Goal: Task Accomplishment & Management: Manage account settings

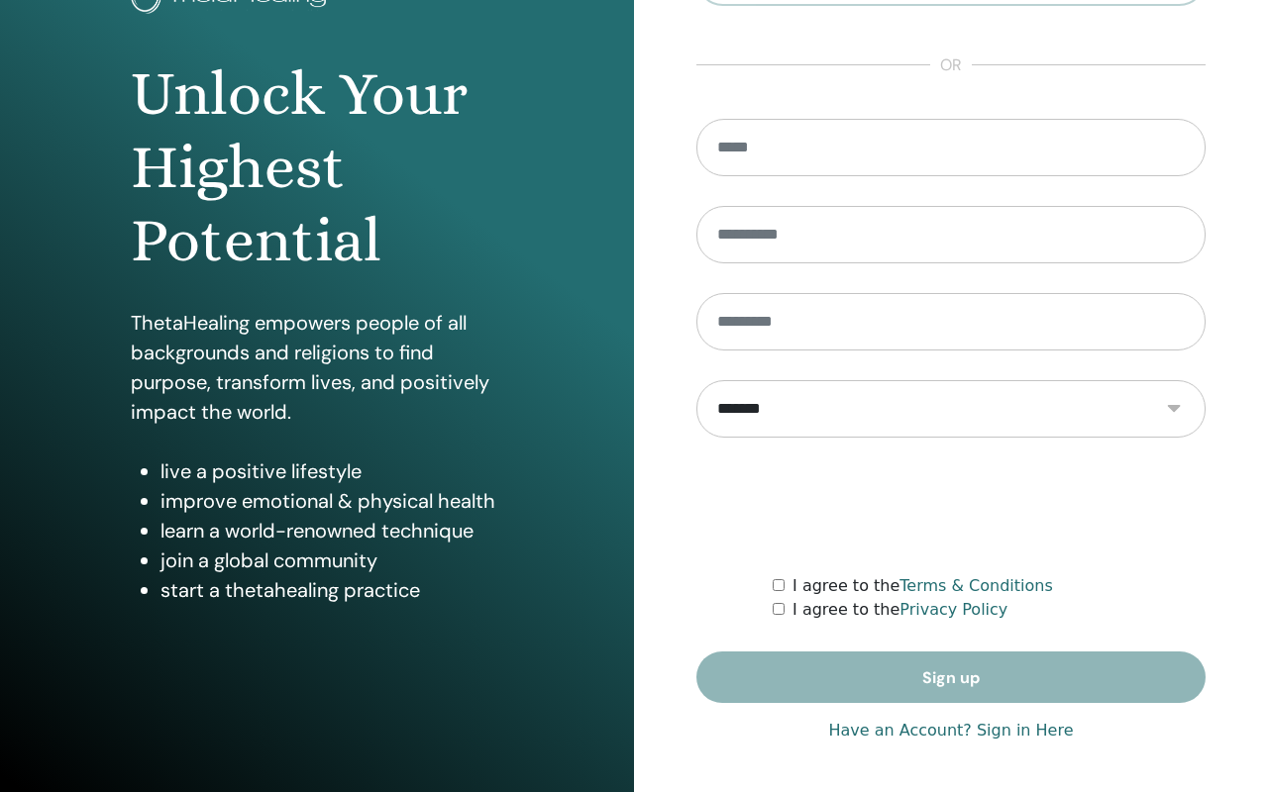
scroll to position [158, 0]
click at [900, 734] on link "Have an Account? Sign in Here" at bounding box center [950, 731] width 245 height 24
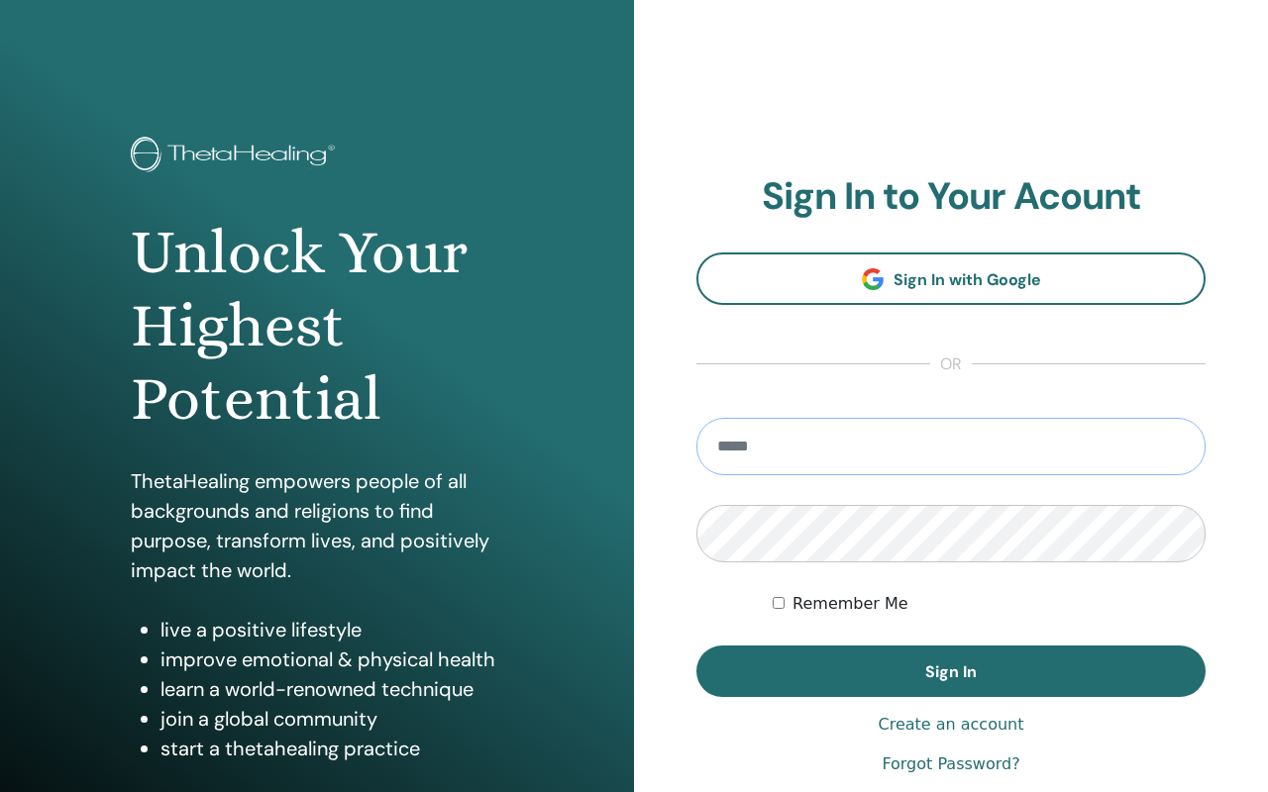
type input "**********"
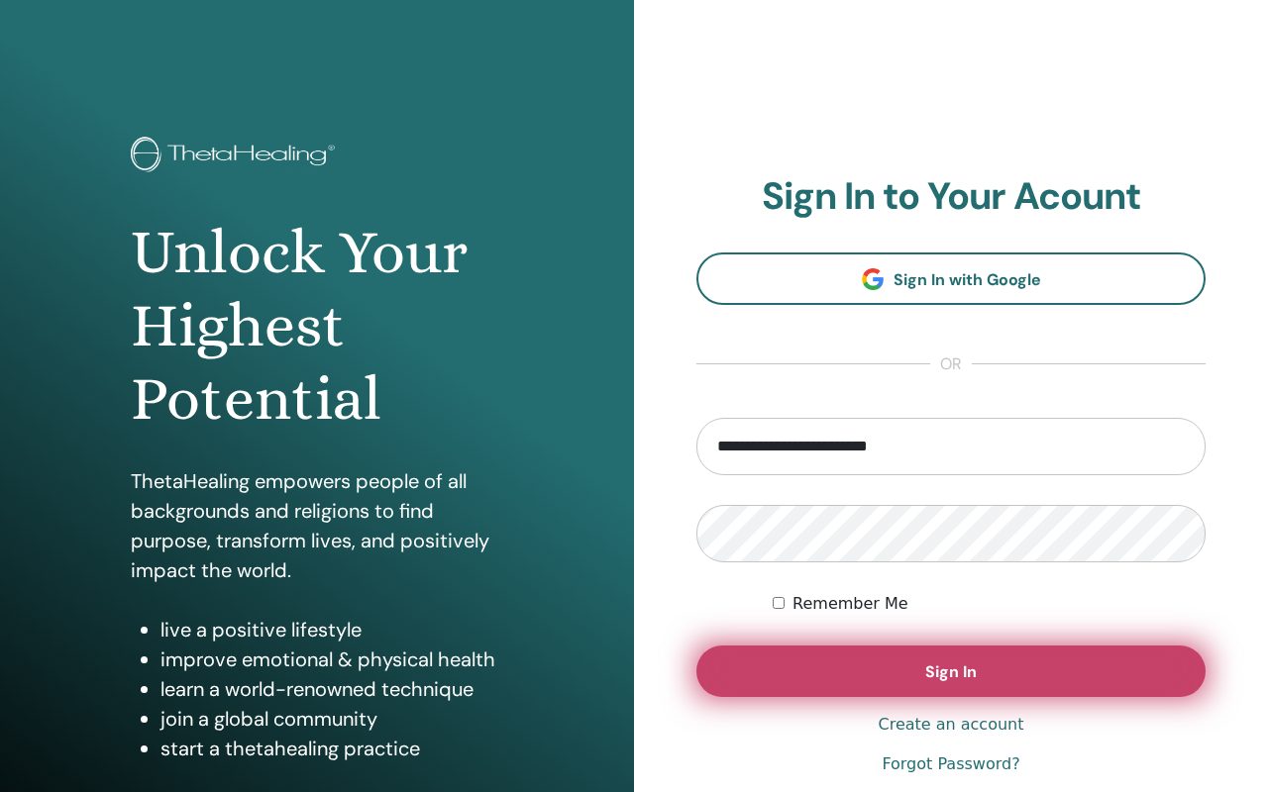
click at [883, 673] on button "Sign In" at bounding box center [950, 671] width 509 height 51
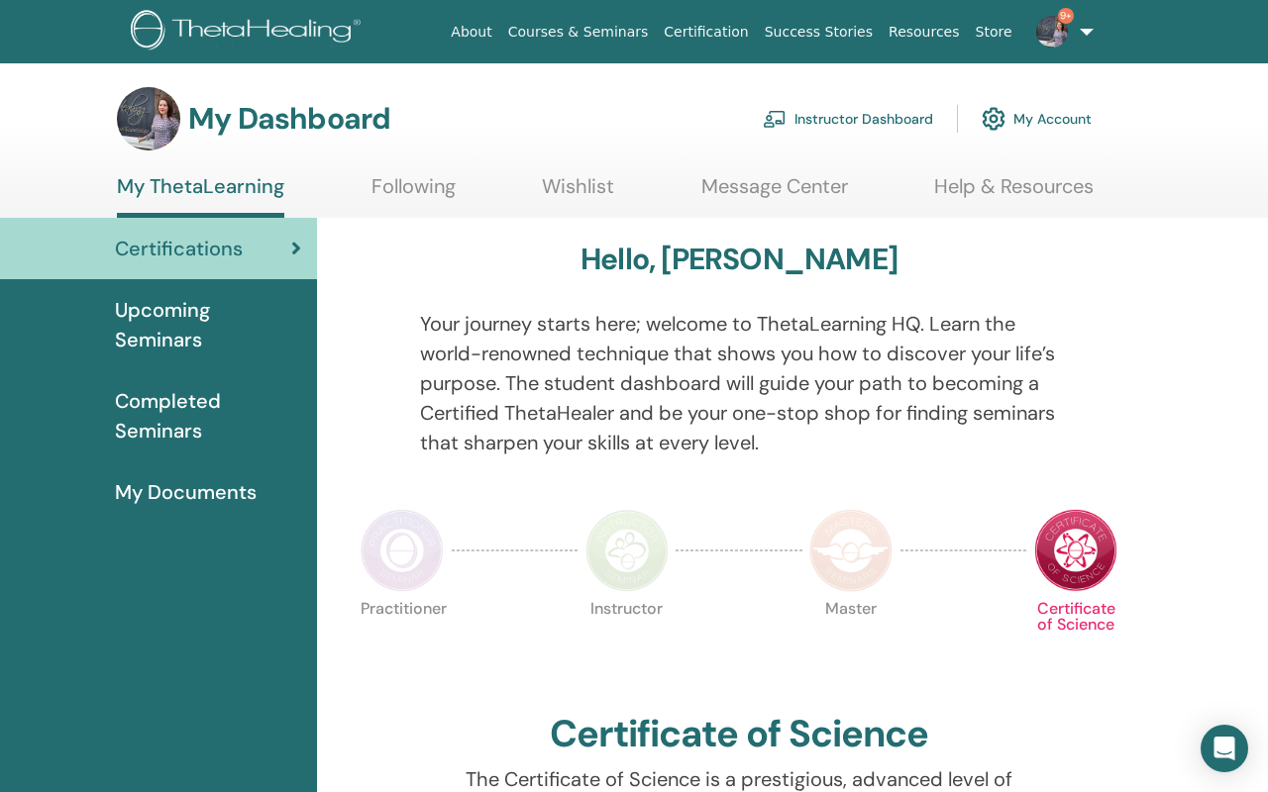
click at [209, 185] on link "My ThetaLearning" at bounding box center [200, 196] width 167 height 44
click at [186, 250] on span "Certifications" at bounding box center [179, 249] width 128 height 30
click at [191, 188] on link "My ThetaLearning" at bounding box center [200, 196] width 167 height 44
click at [813, 121] on link "Instructor Dashboard" at bounding box center [848, 119] width 170 height 44
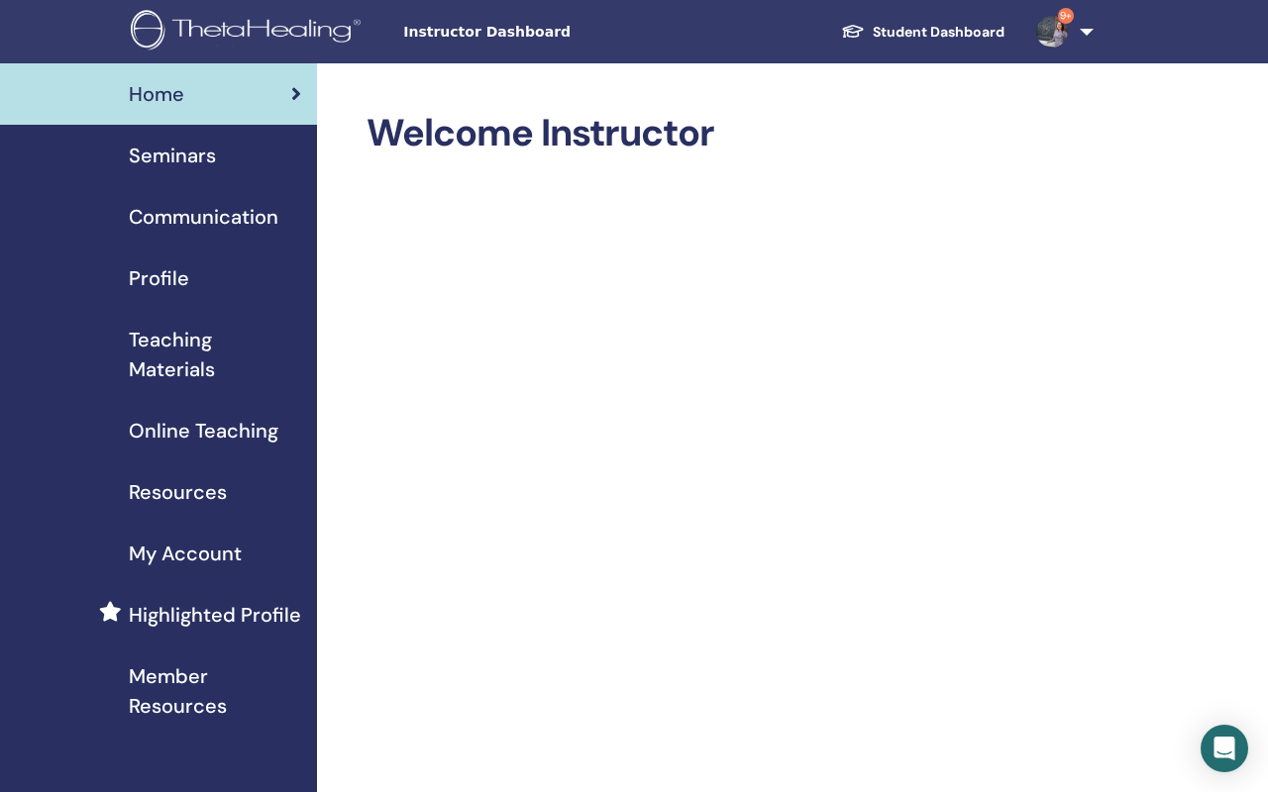
click at [182, 162] on span "Seminars" at bounding box center [172, 156] width 87 height 30
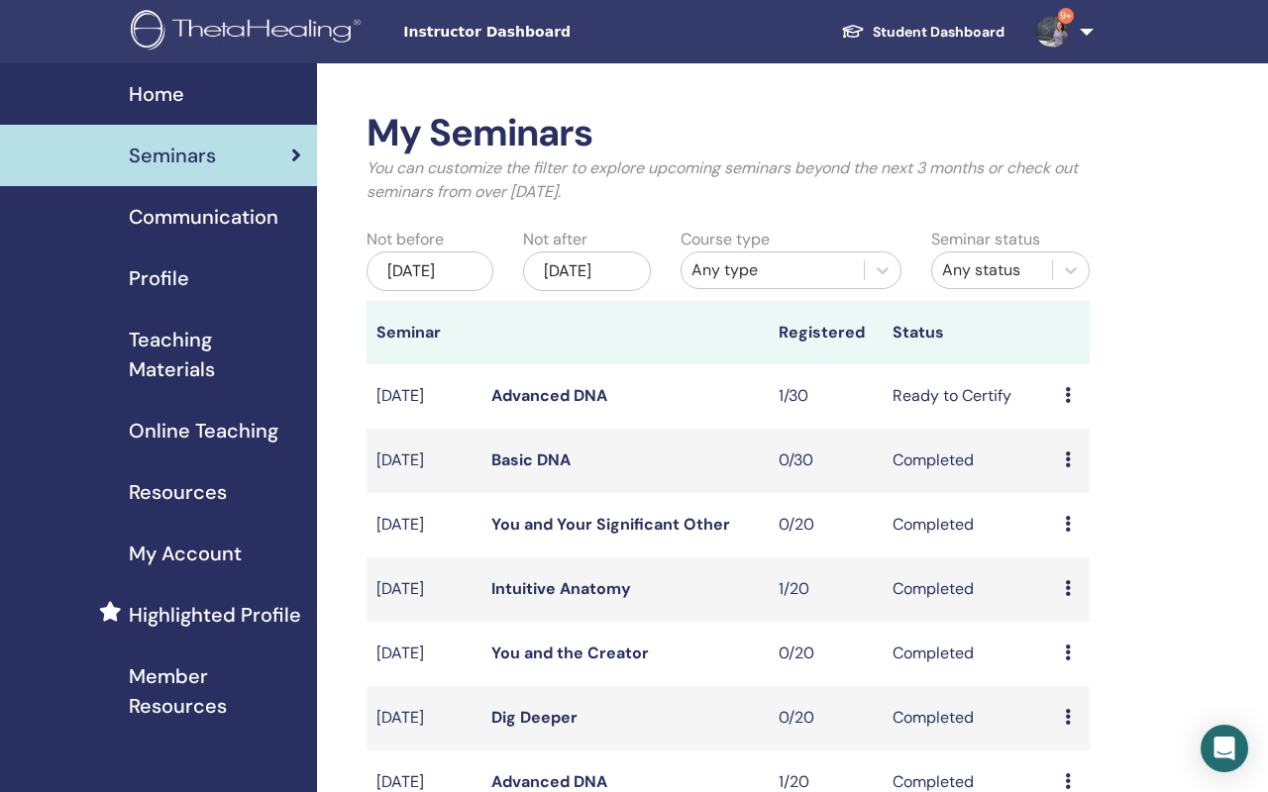
click at [1070, 403] on icon at bounding box center [1068, 395] width 6 height 16
click at [1056, 463] on link "Edit" at bounding box center [1056, 457] width 29 height 21
click at [1071, 403] on icon at bounding box center [1068, 395] width 6 height 16
click at [1074, 479] on link "Attendees" at bounding box center [1080, 486] width 75 height 21
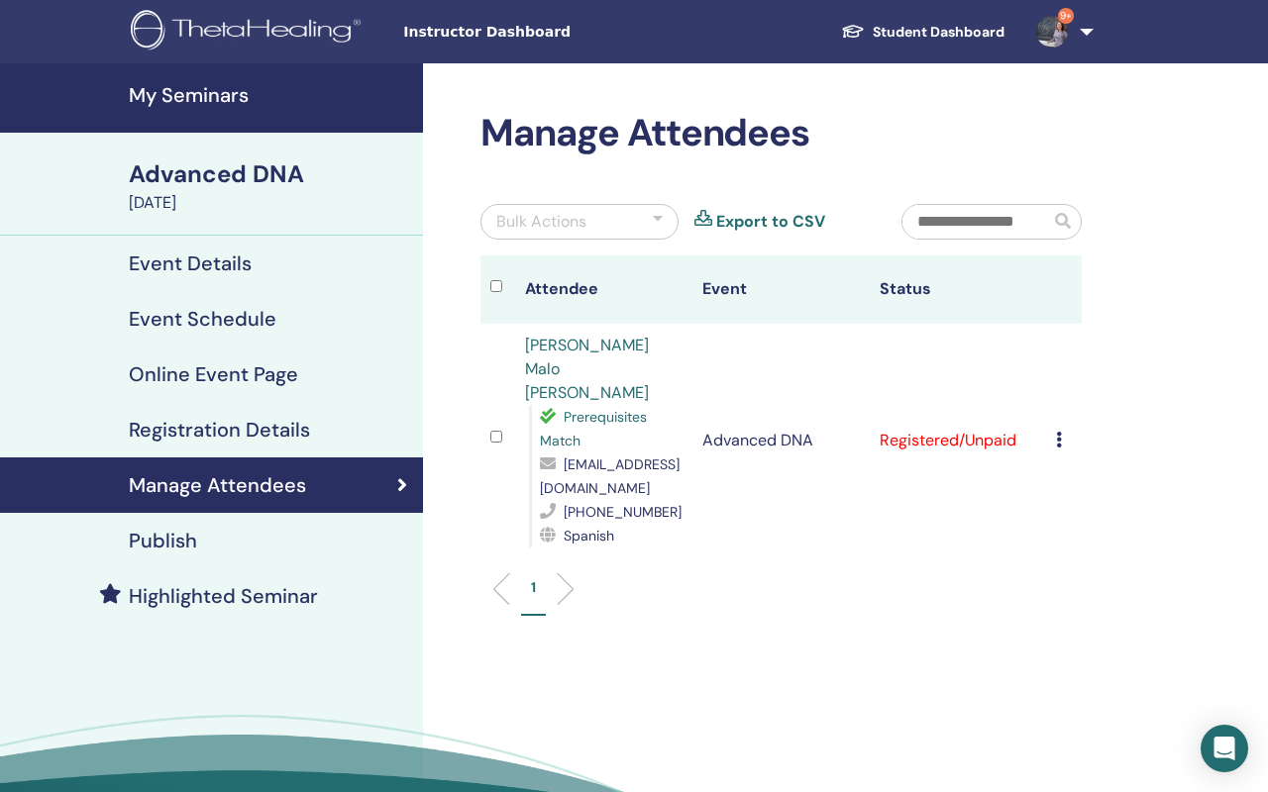
click at [1056, 432] on icon at bounding box center [1059, 440] width 6 height 16
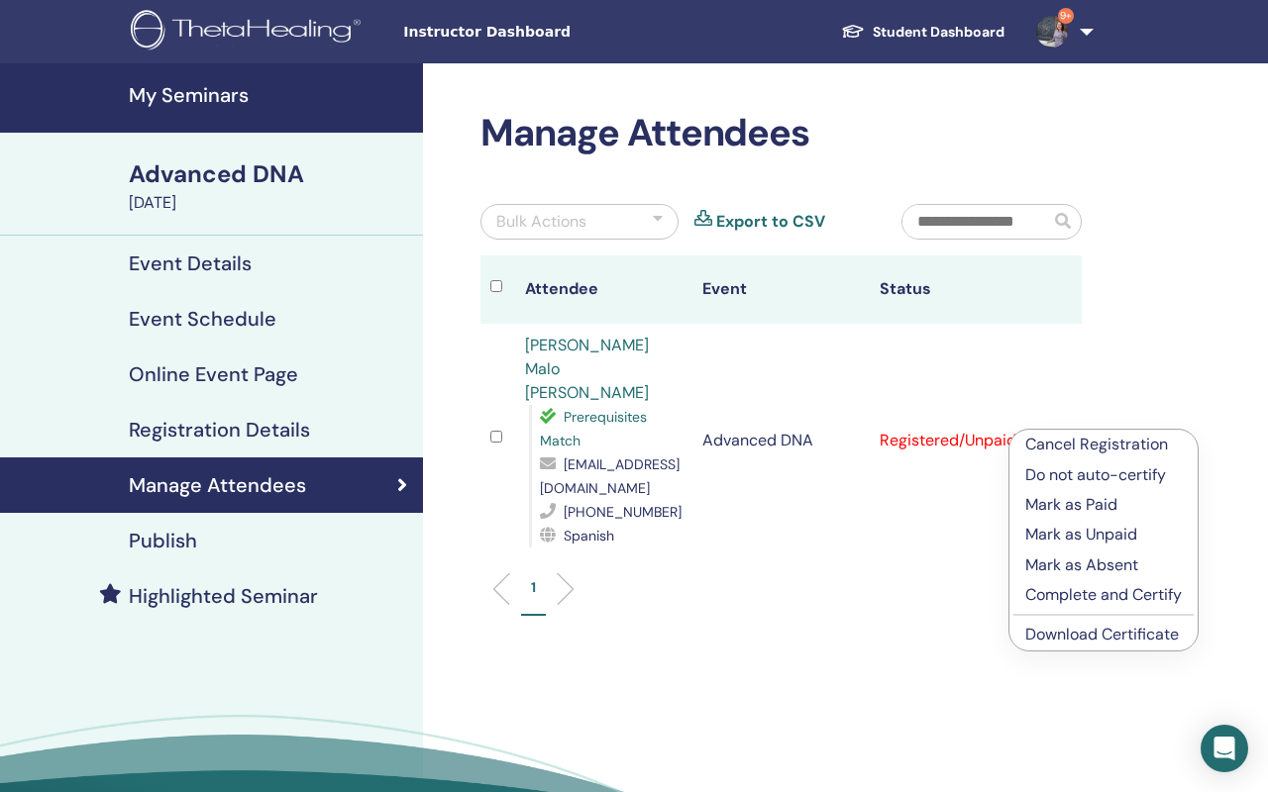
click at [1059, 590] on p "Complete and Certify" at bounding box center [1103, 595] width 156 height 24
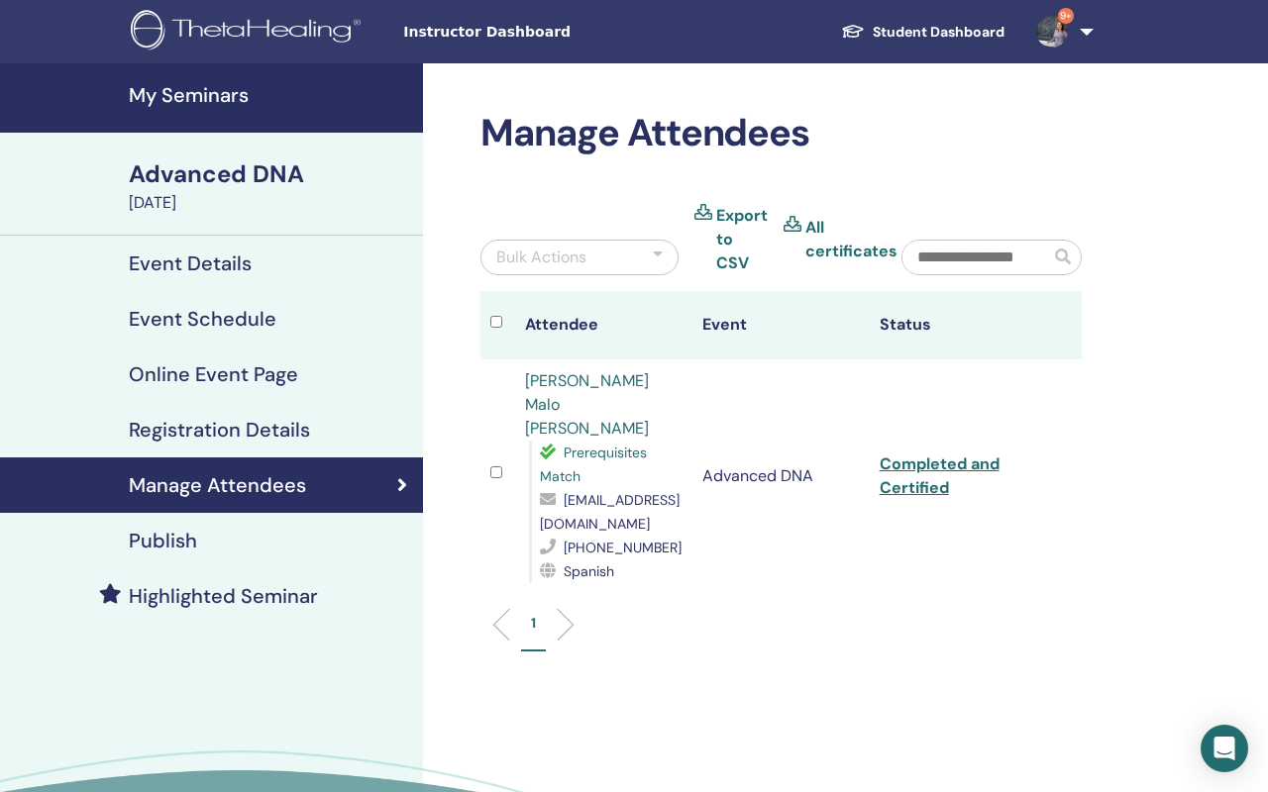
click at [172, 179] on div "Advanced DNA" at bounding box center [270, 174] width 282 height 34
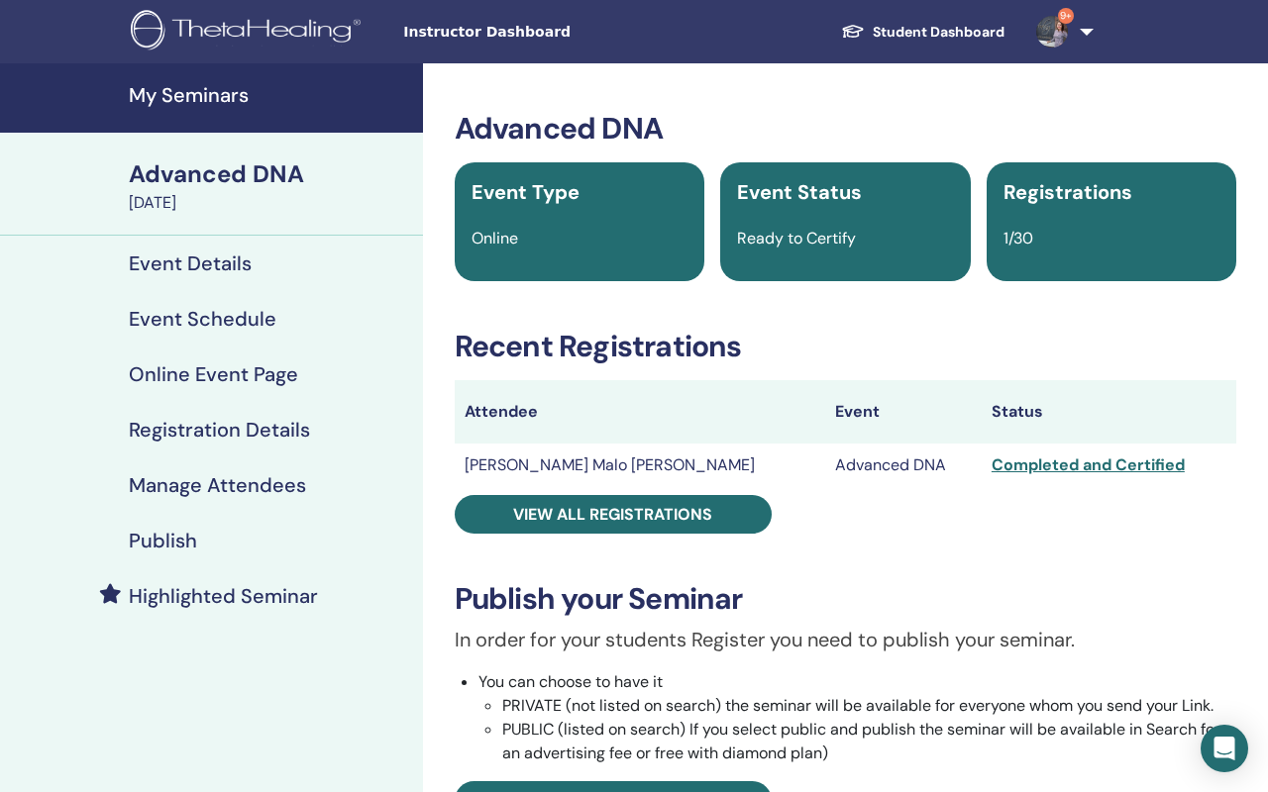
click at [184, 100] on h4 "My Seminars" at bounding box center [270, 95] width 282 height 24
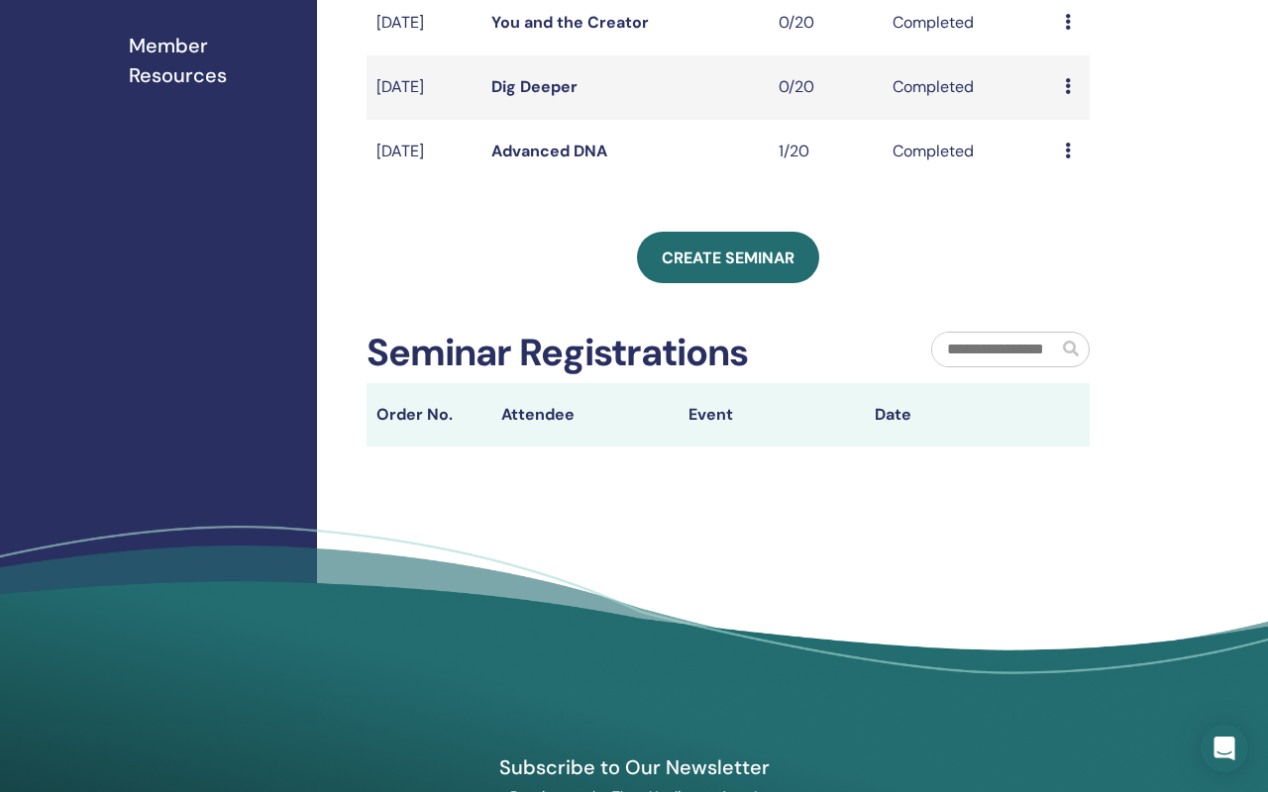
scroll to position [672, 0]
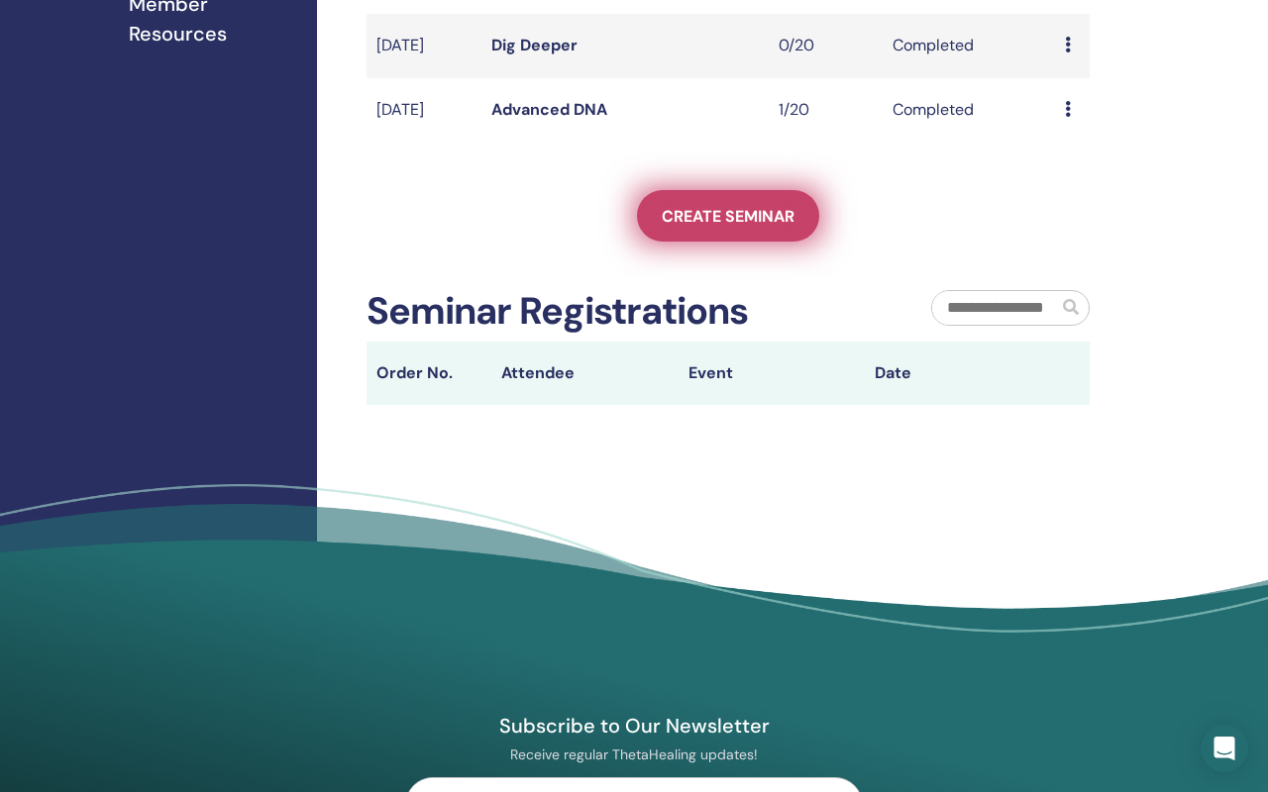
click at [746, 227] on span "Create seminar" at bounding box center [728, 216] width 133 height 21
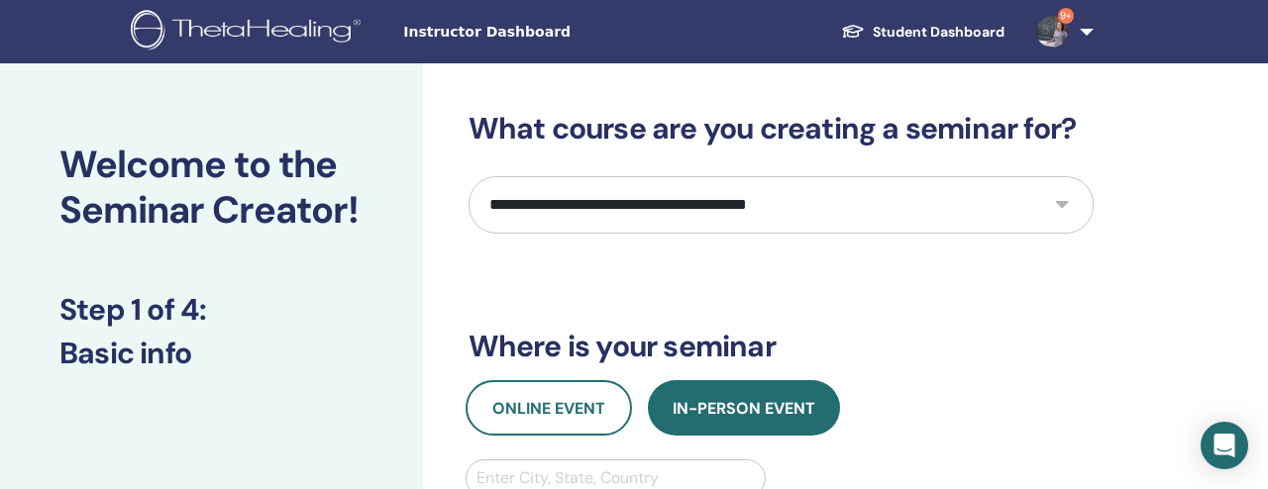
select select "*"
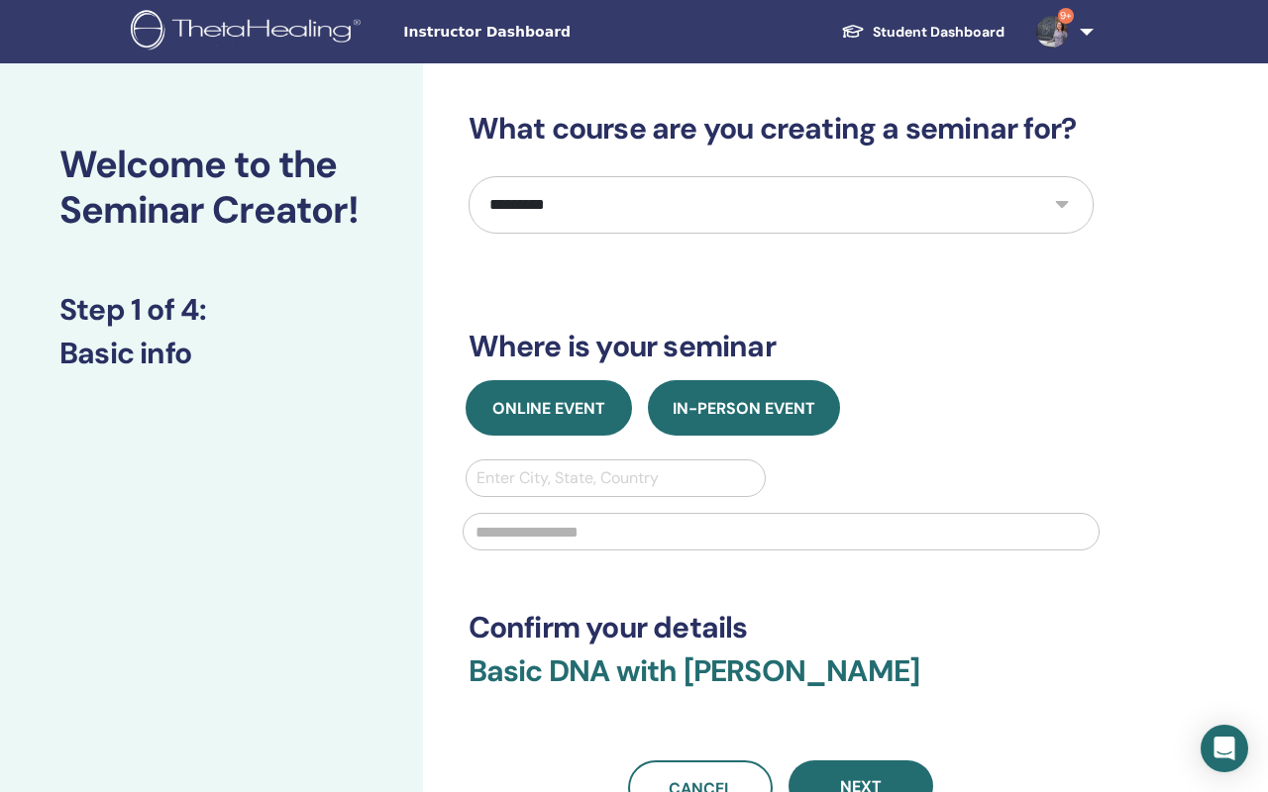
click at [596, 420] on button "Online Event" at bounding box center [548, 407] width 166 height 55
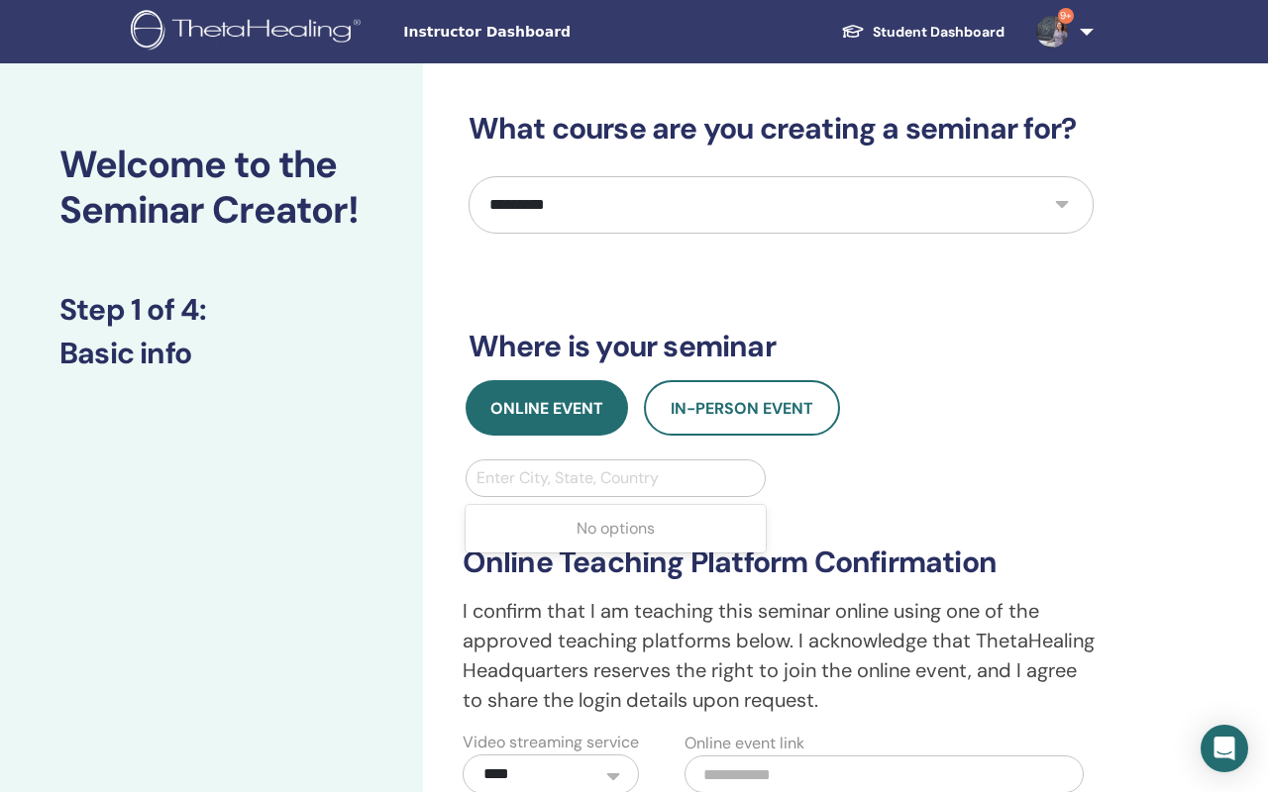
click at [556, 479] on div "Enter City, State, Country" at bounding box center [615, 478] width 279 height 24
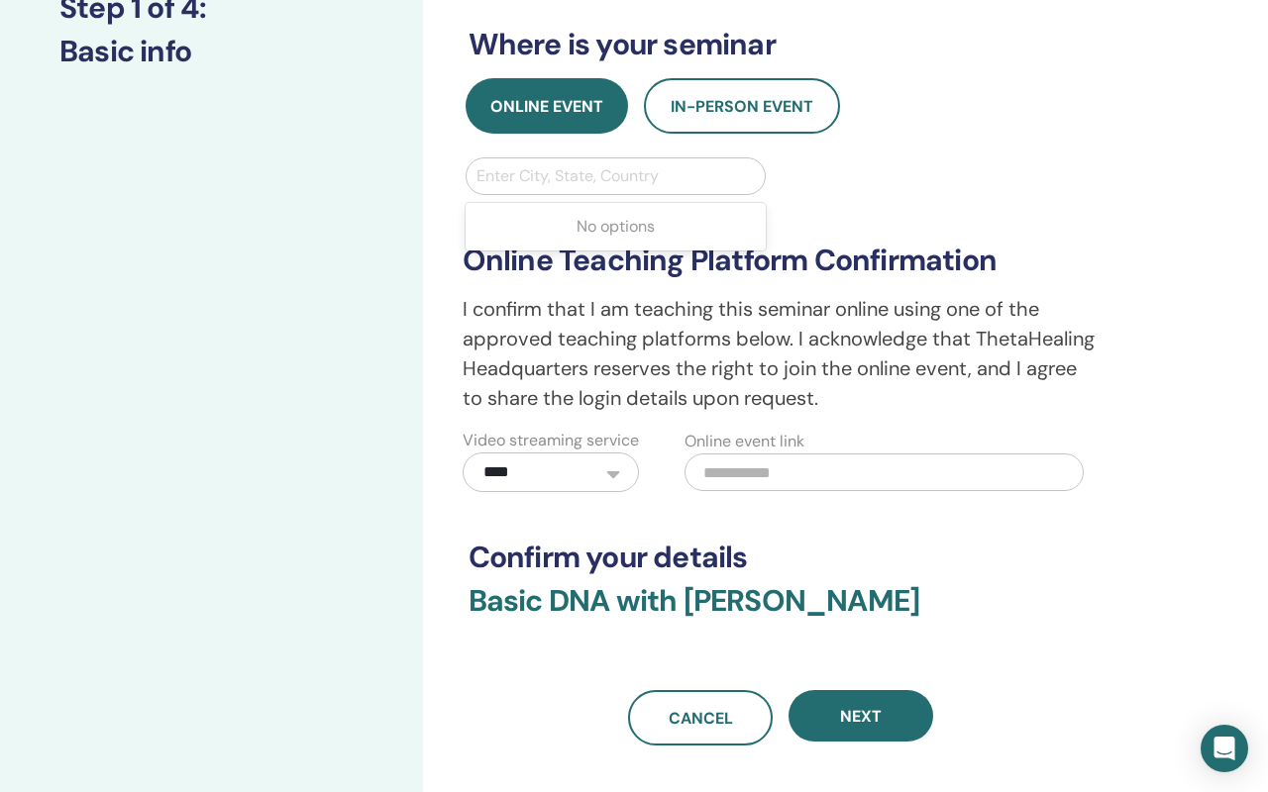
scroll to position [444, 0]
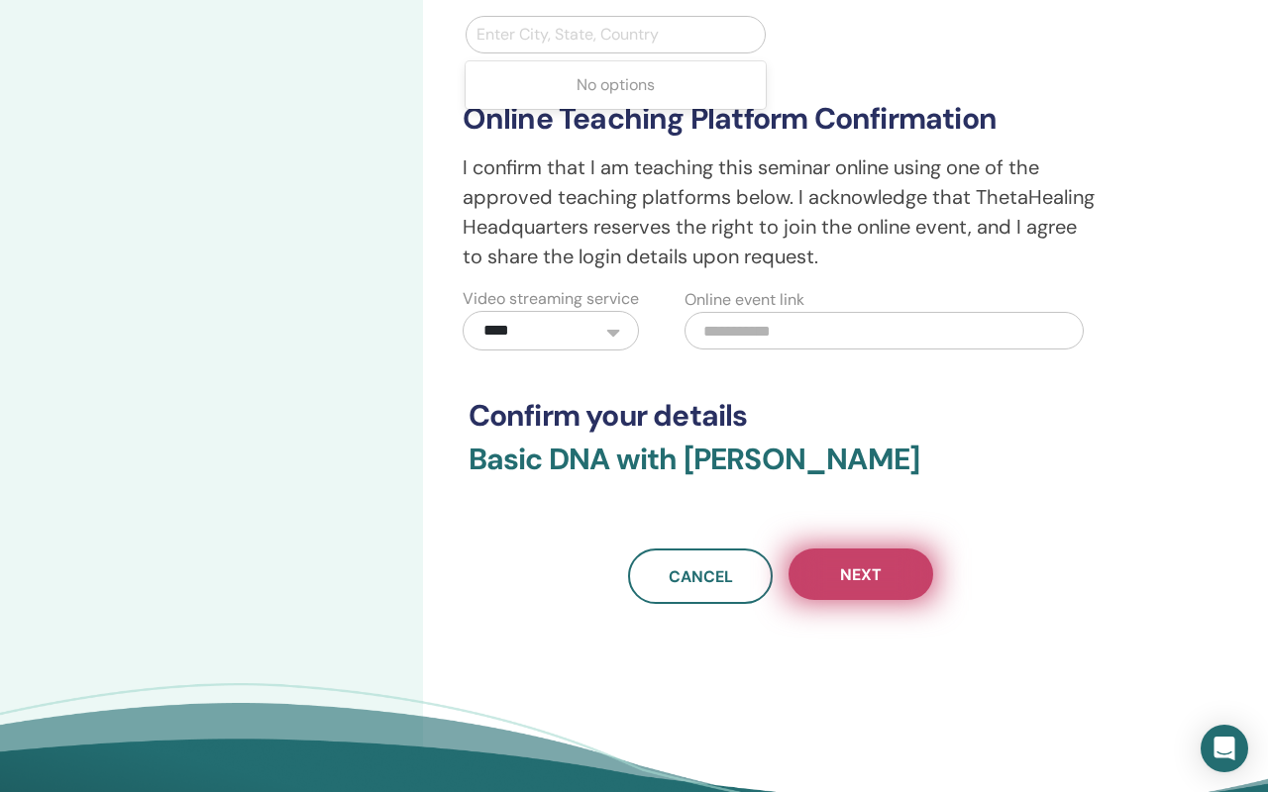
click at [844, 585] on span "Next" at bounding box center [861, 575] width 42 height 21
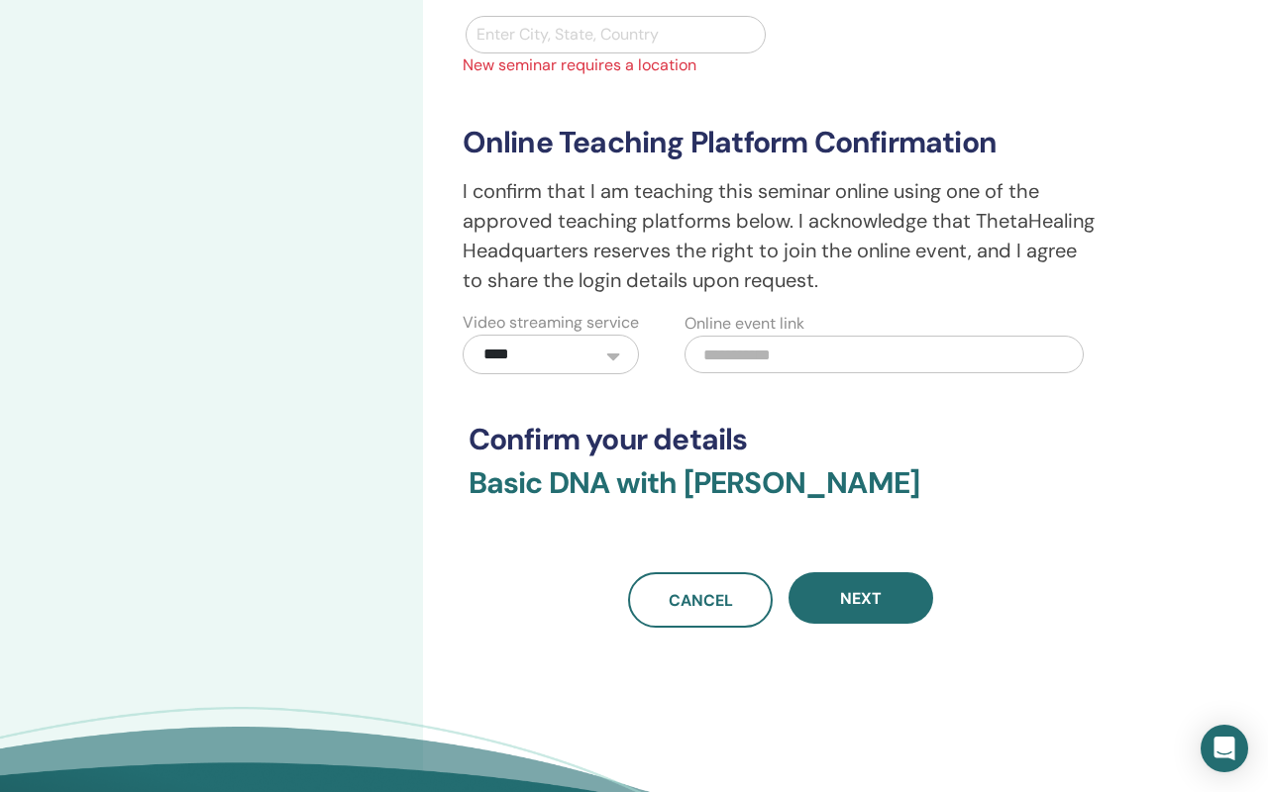
click at [599, 40] on div "Enter City, State, Country" at bounding box center [615, 35] width 279 height 24
type input "****"
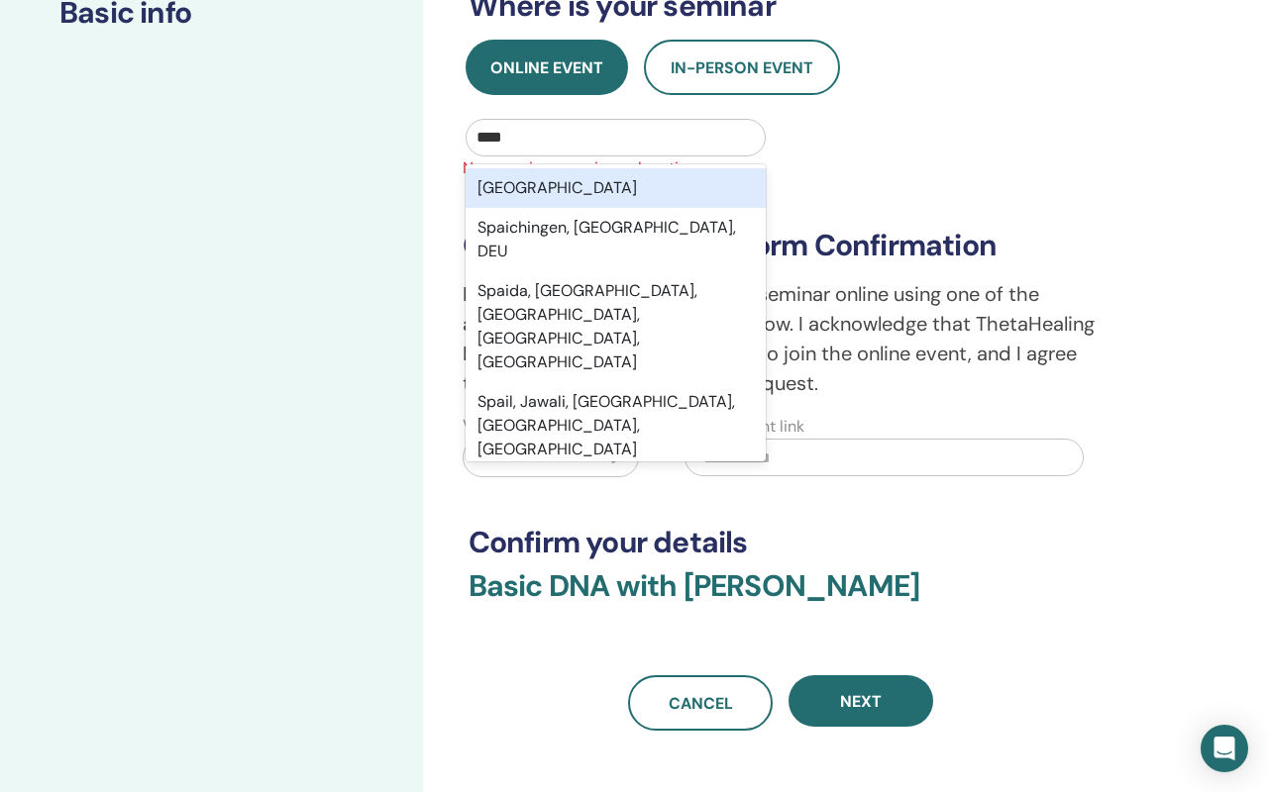
scroll to position [338, 0]
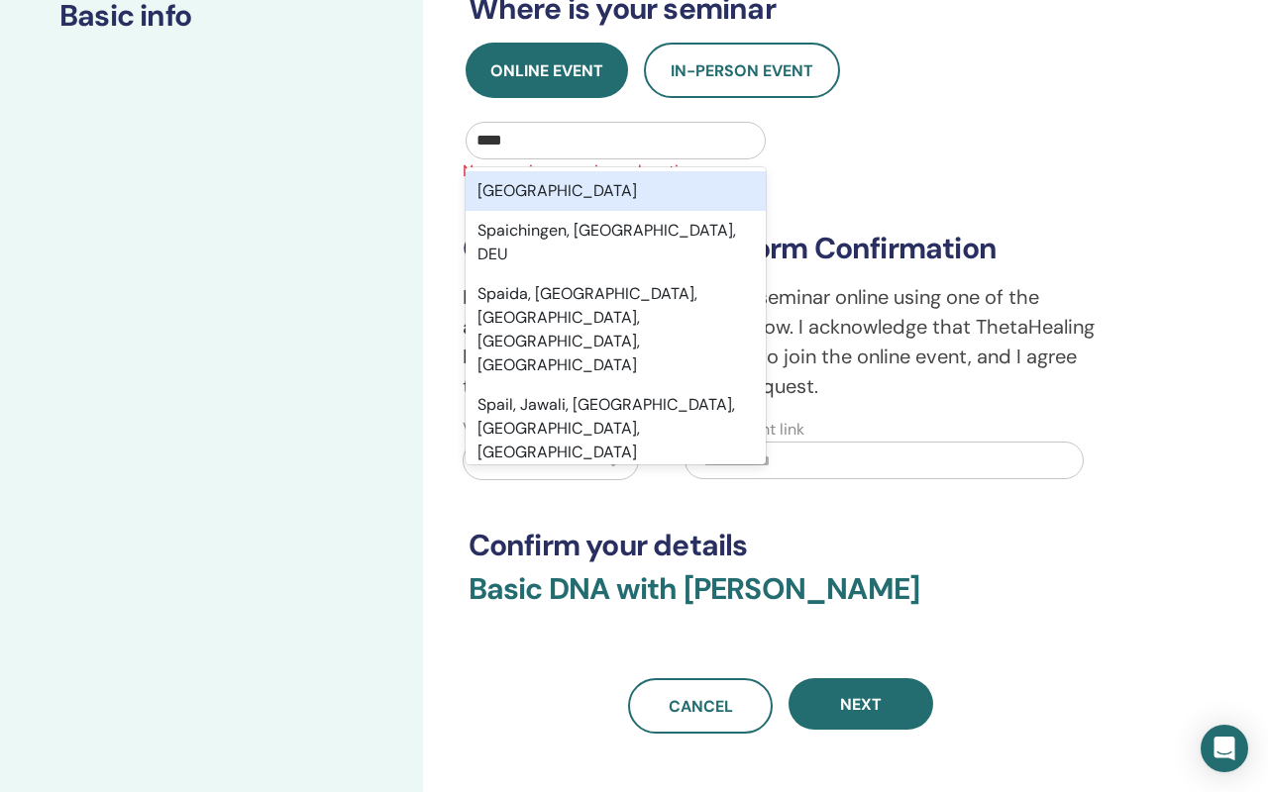
click at [705, 187] on div "Spain" at bounding box center [615, 191] width 301 height 40
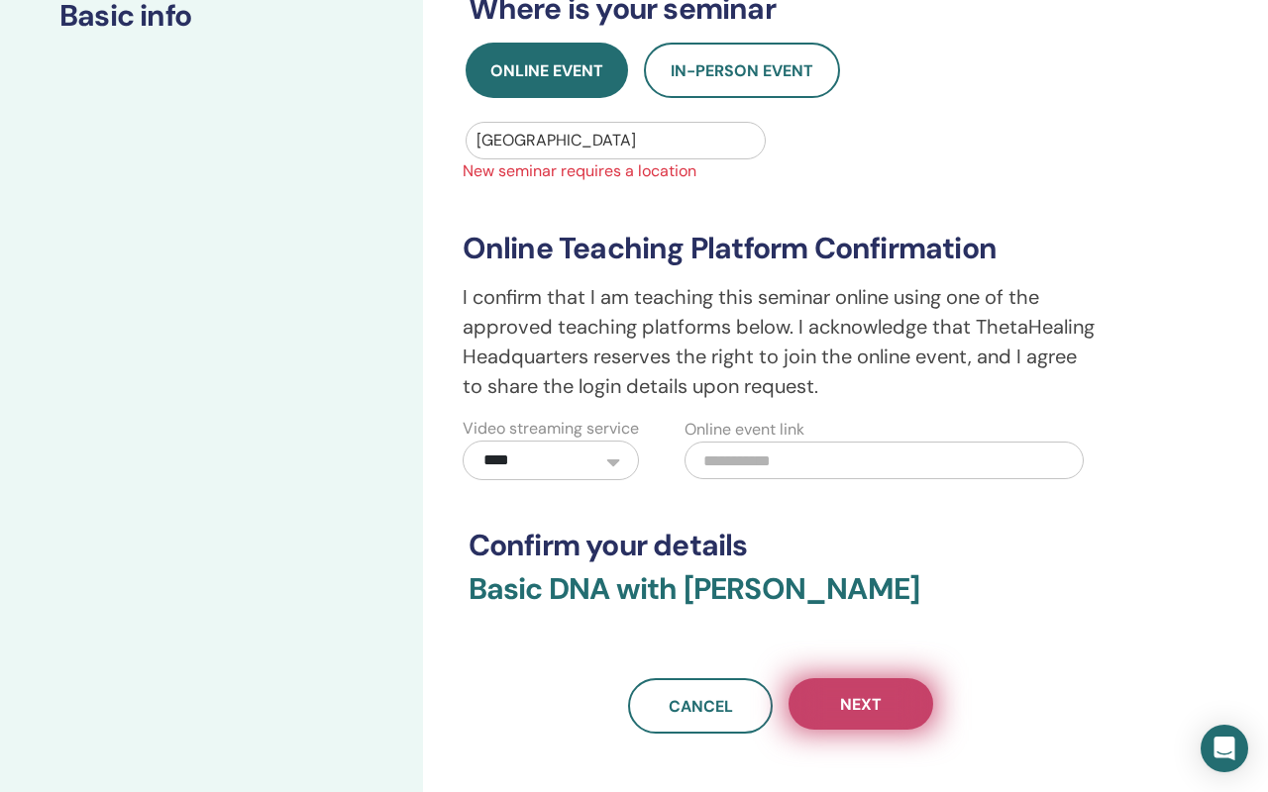
click at [863, 715] on span "Next" at bounding box center [861, 704] width 42 height 21
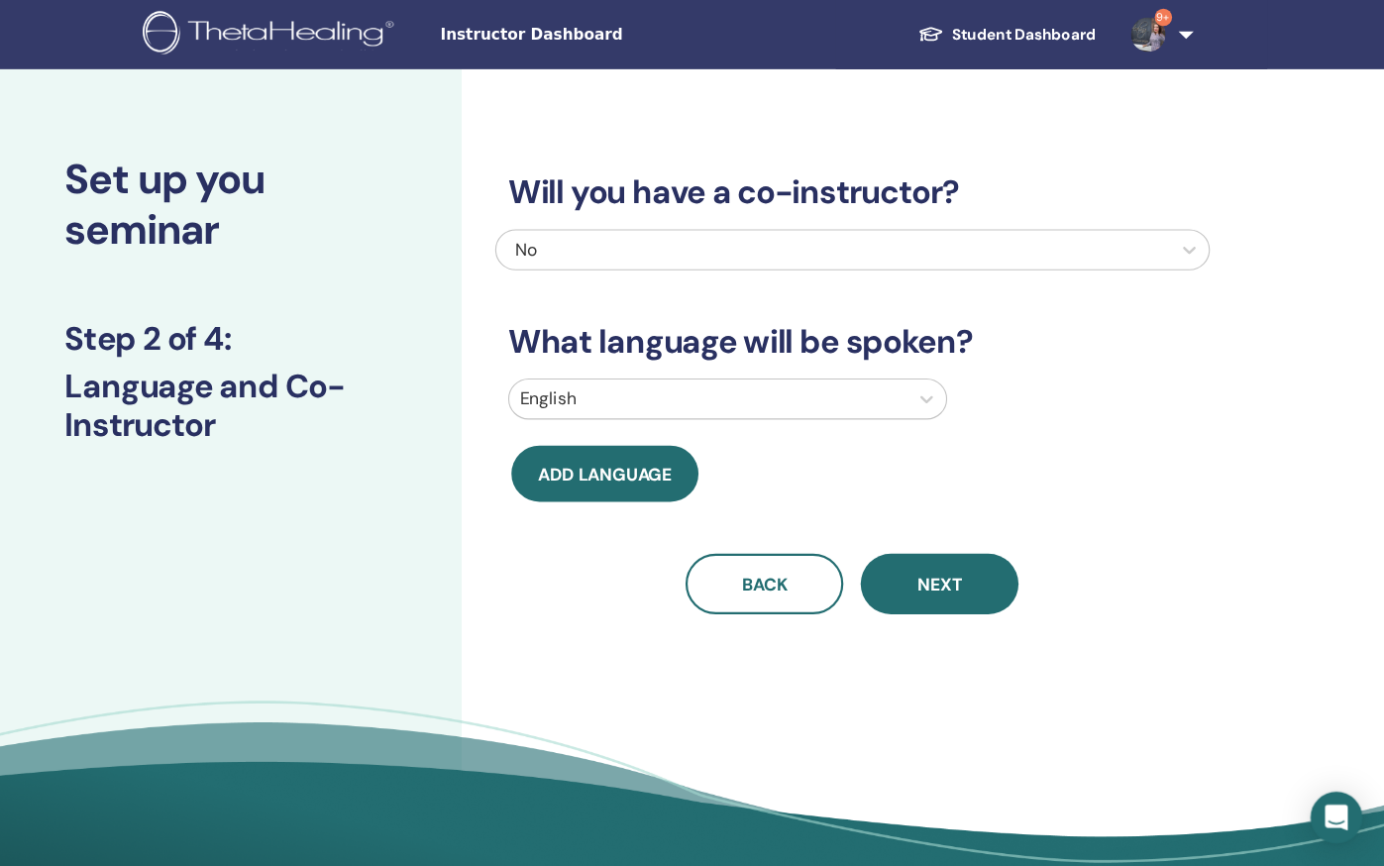
scroll to position [0, 0]
click at [668, 364] on div at bounding box center [648, 366] width 345 height 28
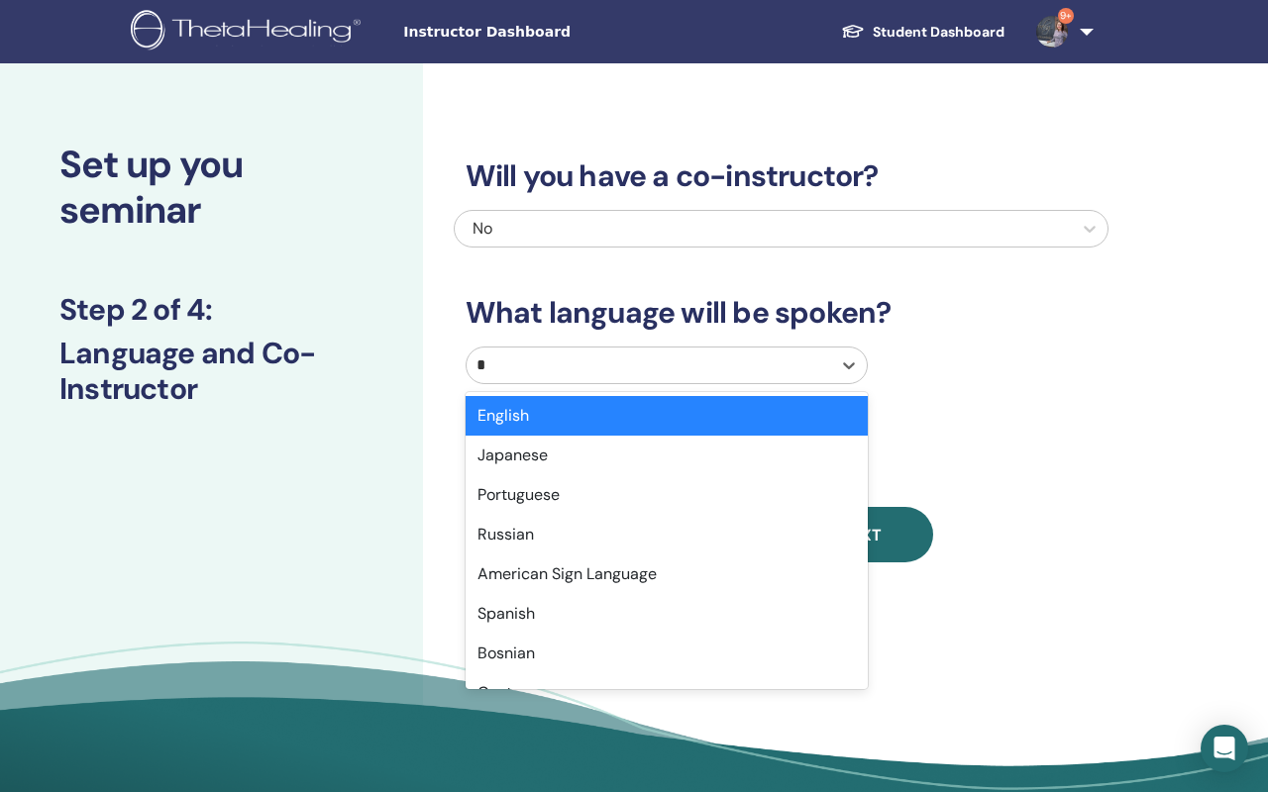
type input "**"
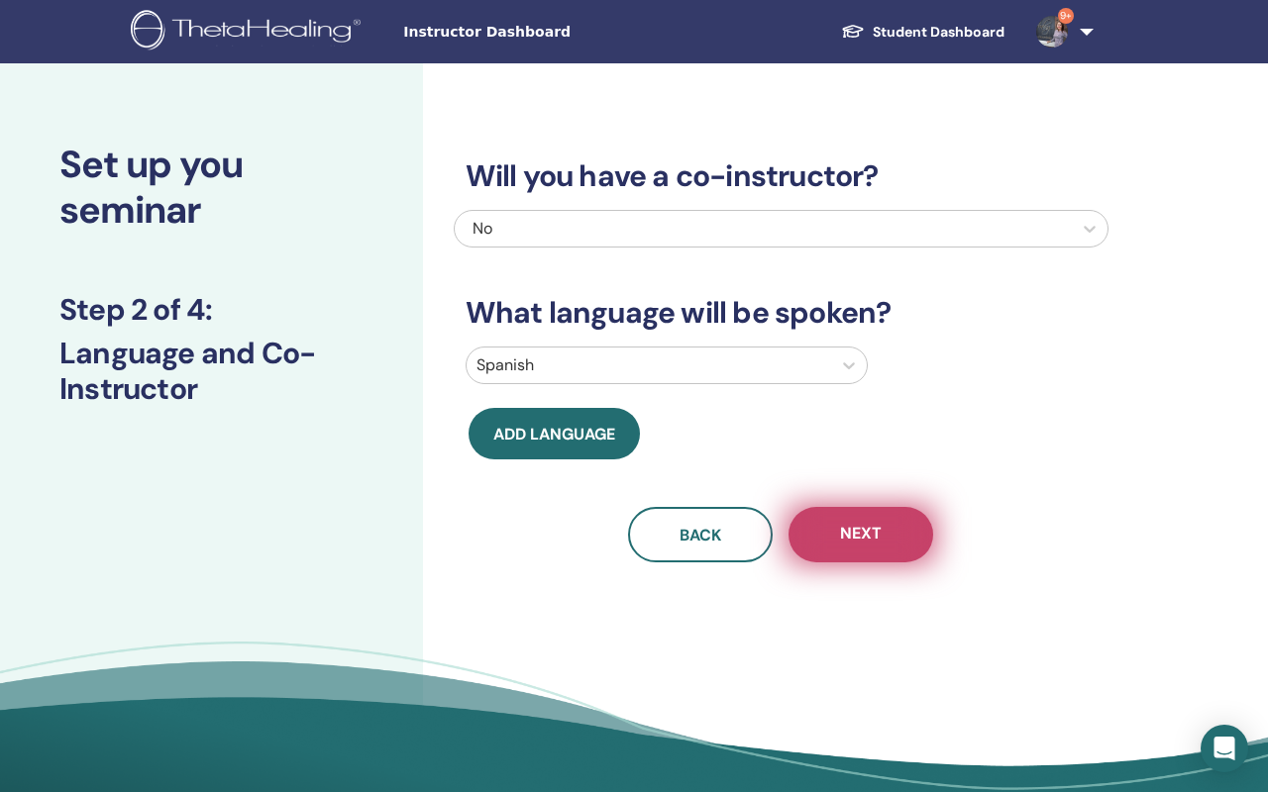
click at [892, 528] on button "Next" at bounding box center [860, 534] width 145 height 55
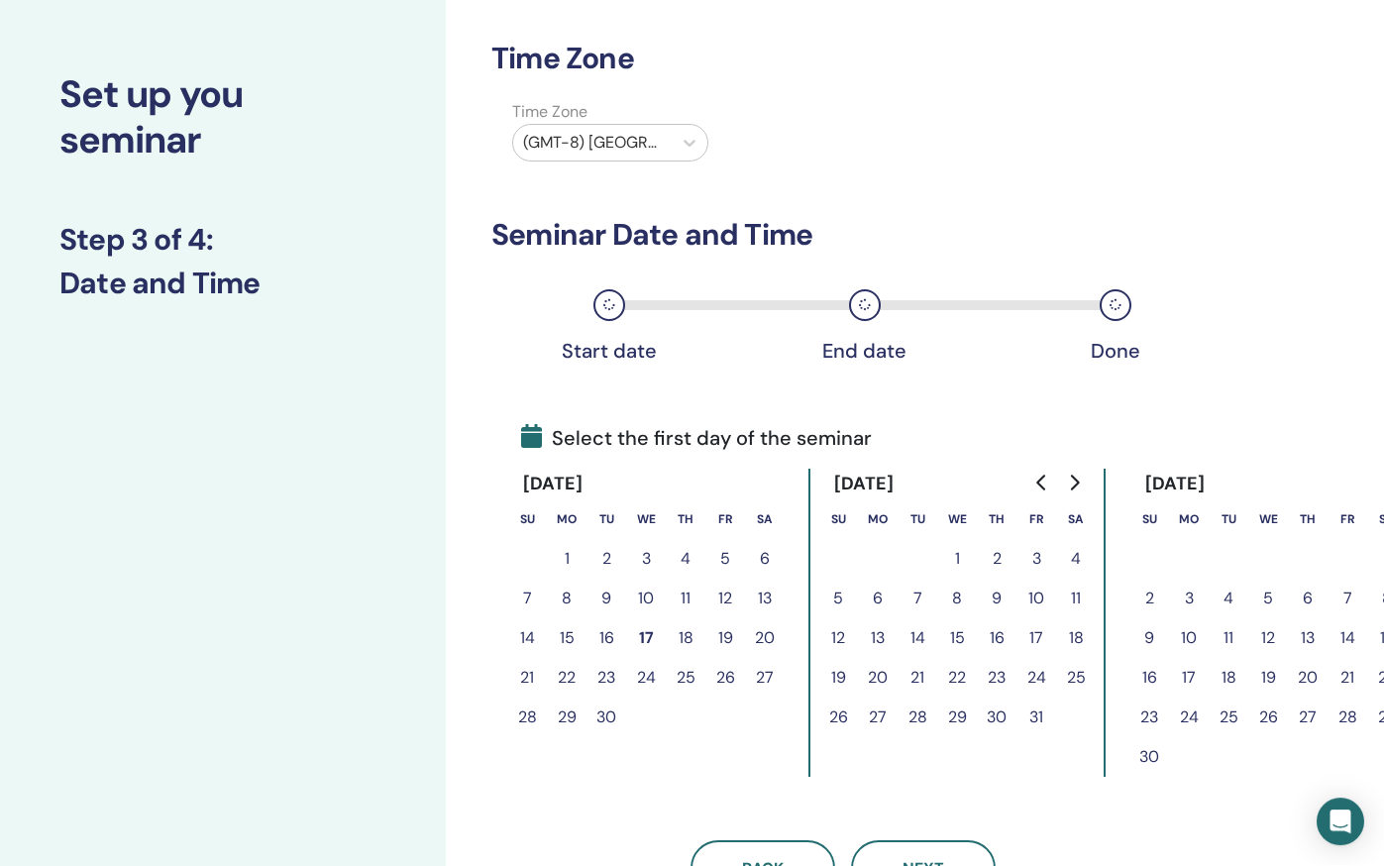
scroll to position [70, 0]
click at [1038, 672] on button "24" at bounding box center [1036, 678] width 40 height 40
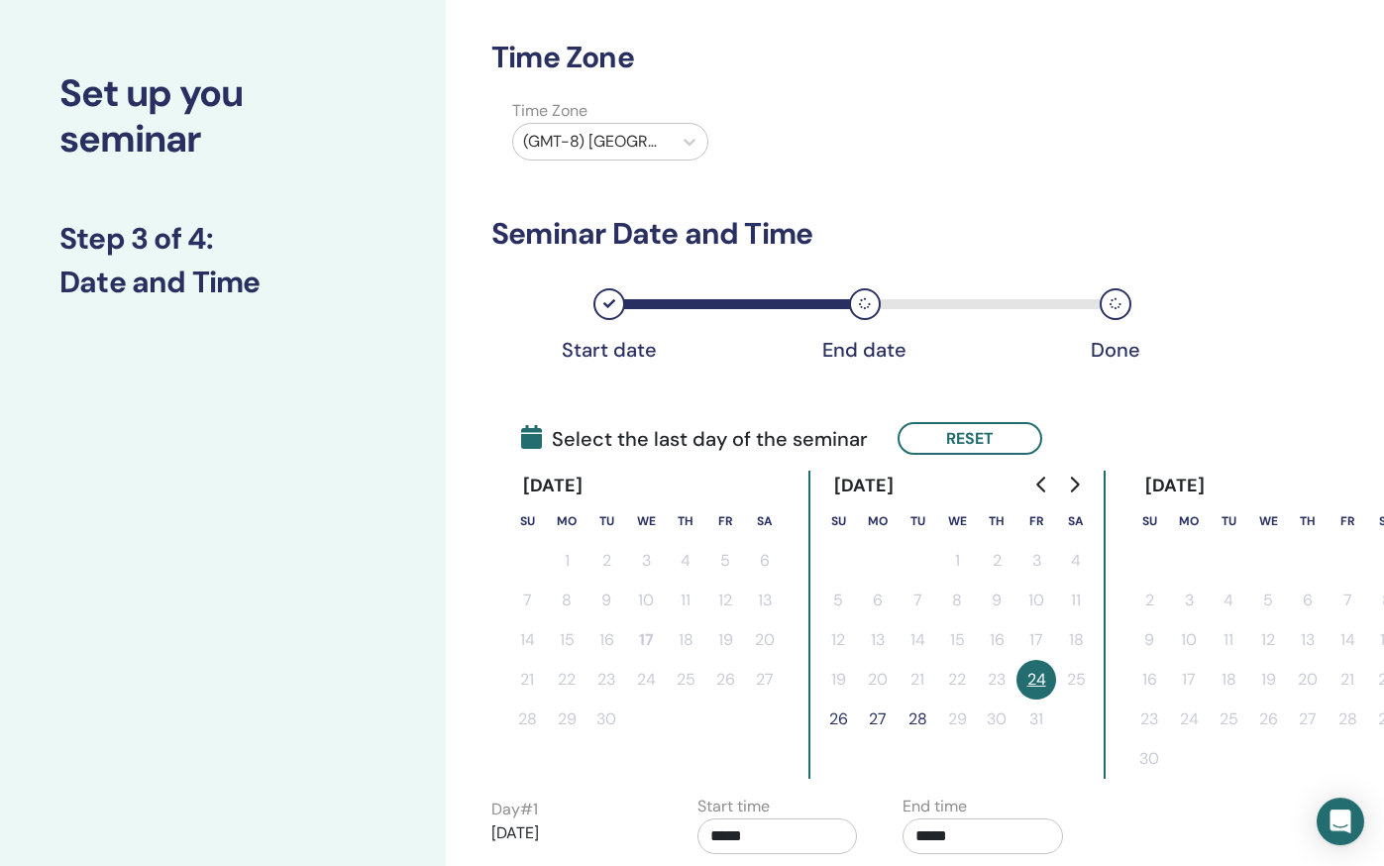
click at [833, 720] on button "26" at bounding box center [838, 720] width 40 height 40
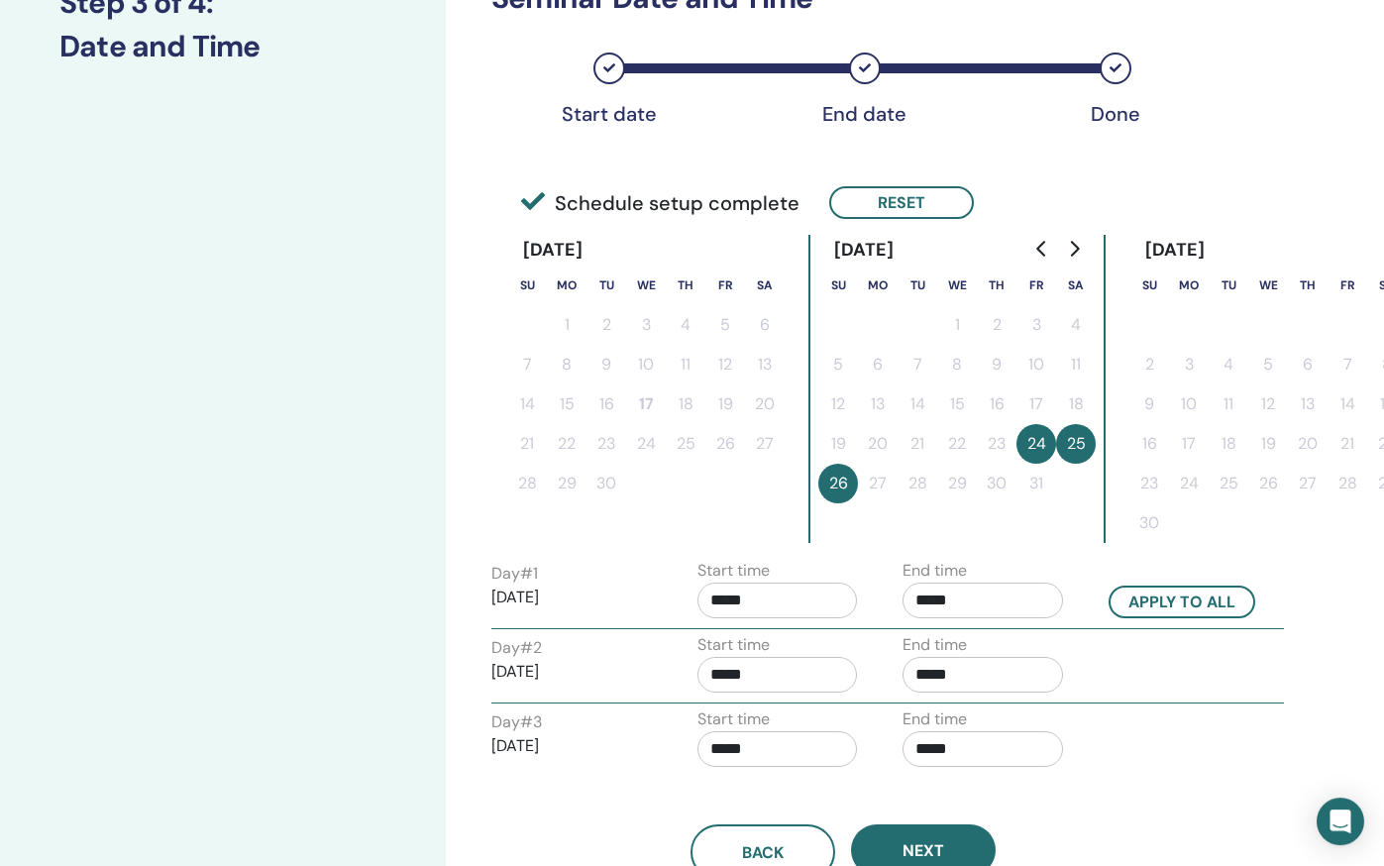
scroll to position [324, 0]
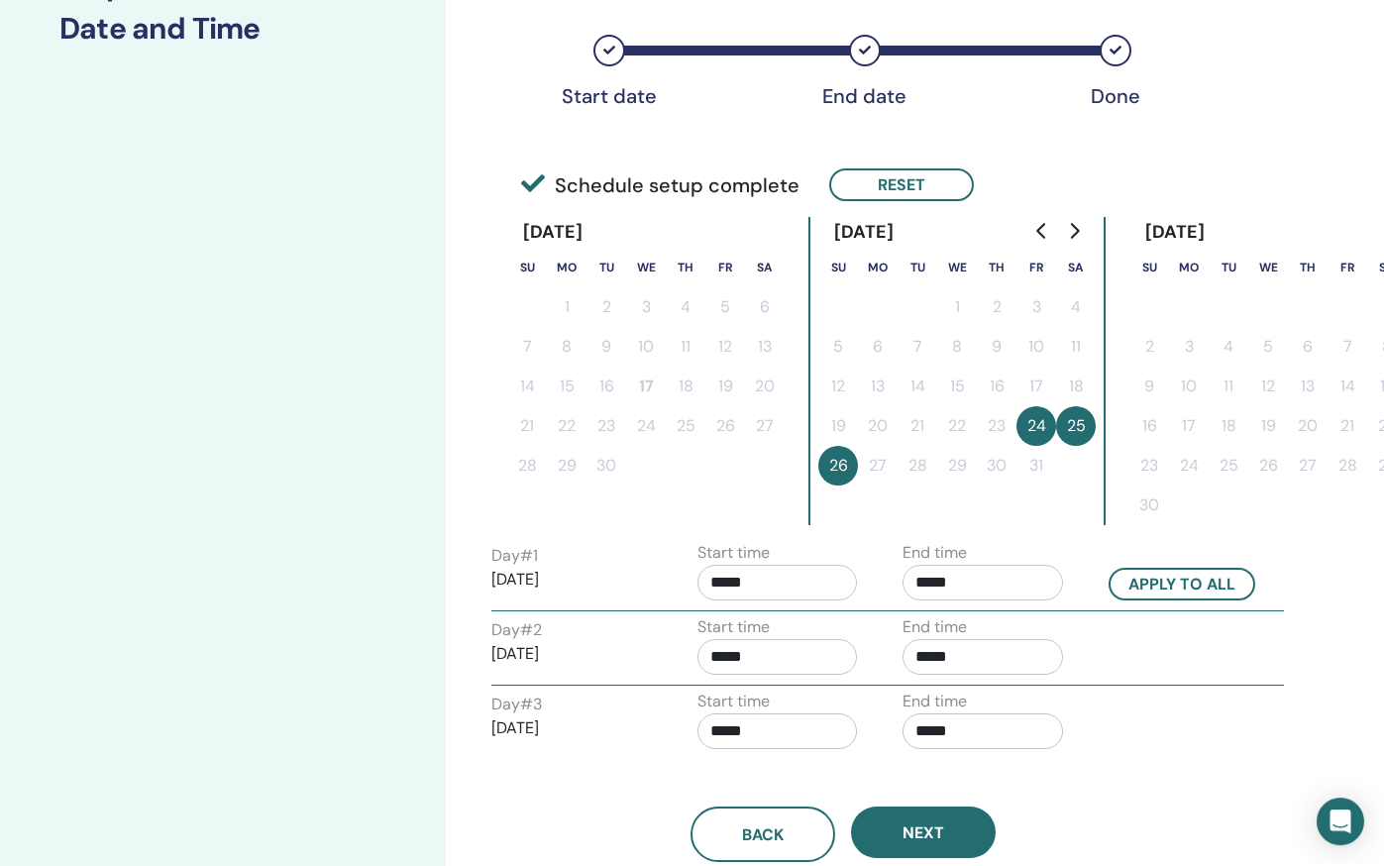
click at [741, 592] on input "*****" at bounding box center [777, 583] width 160 height 36
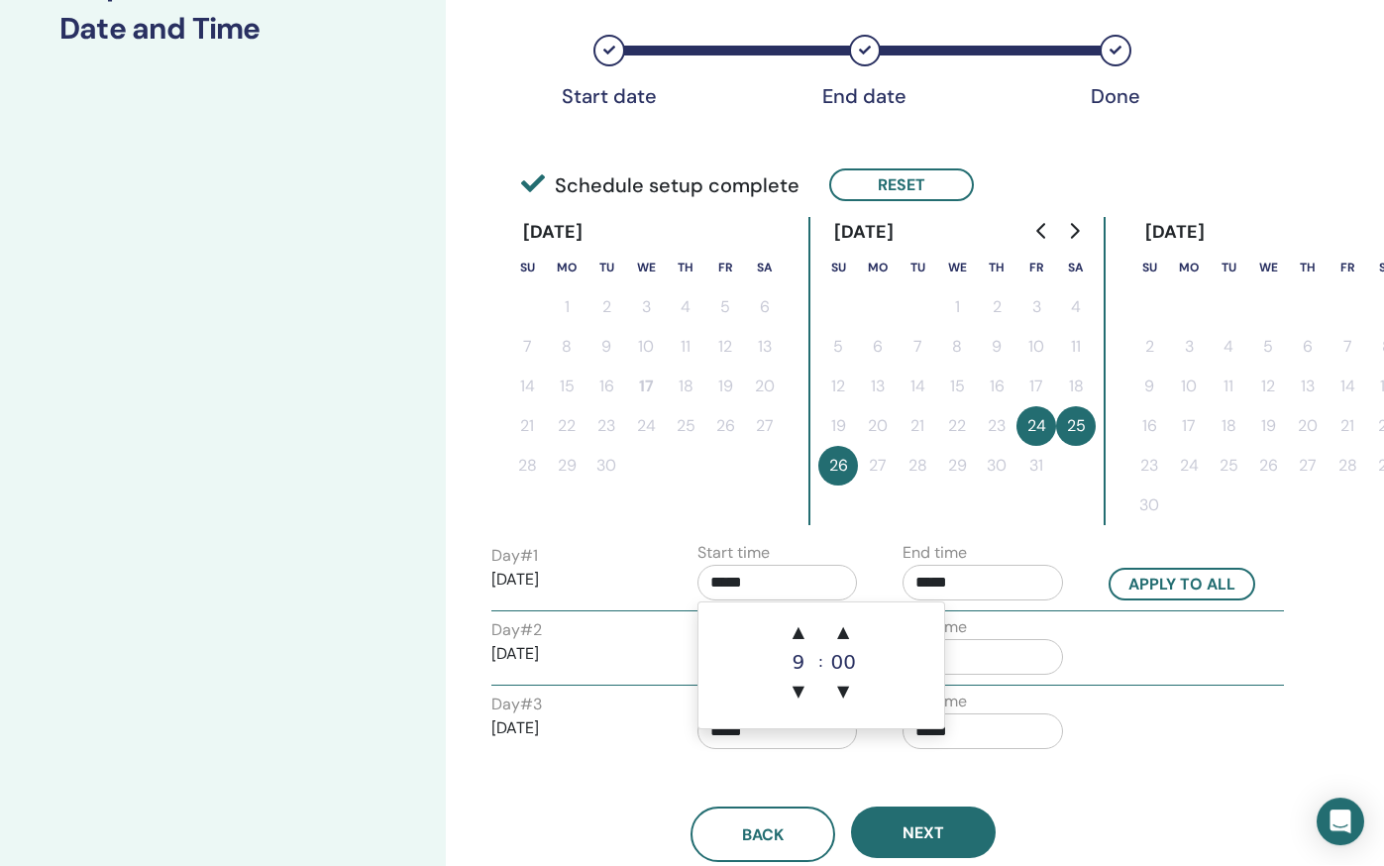
click at [951, 582] on input "*****" at bounding box center [982, 583] width 160 height 36
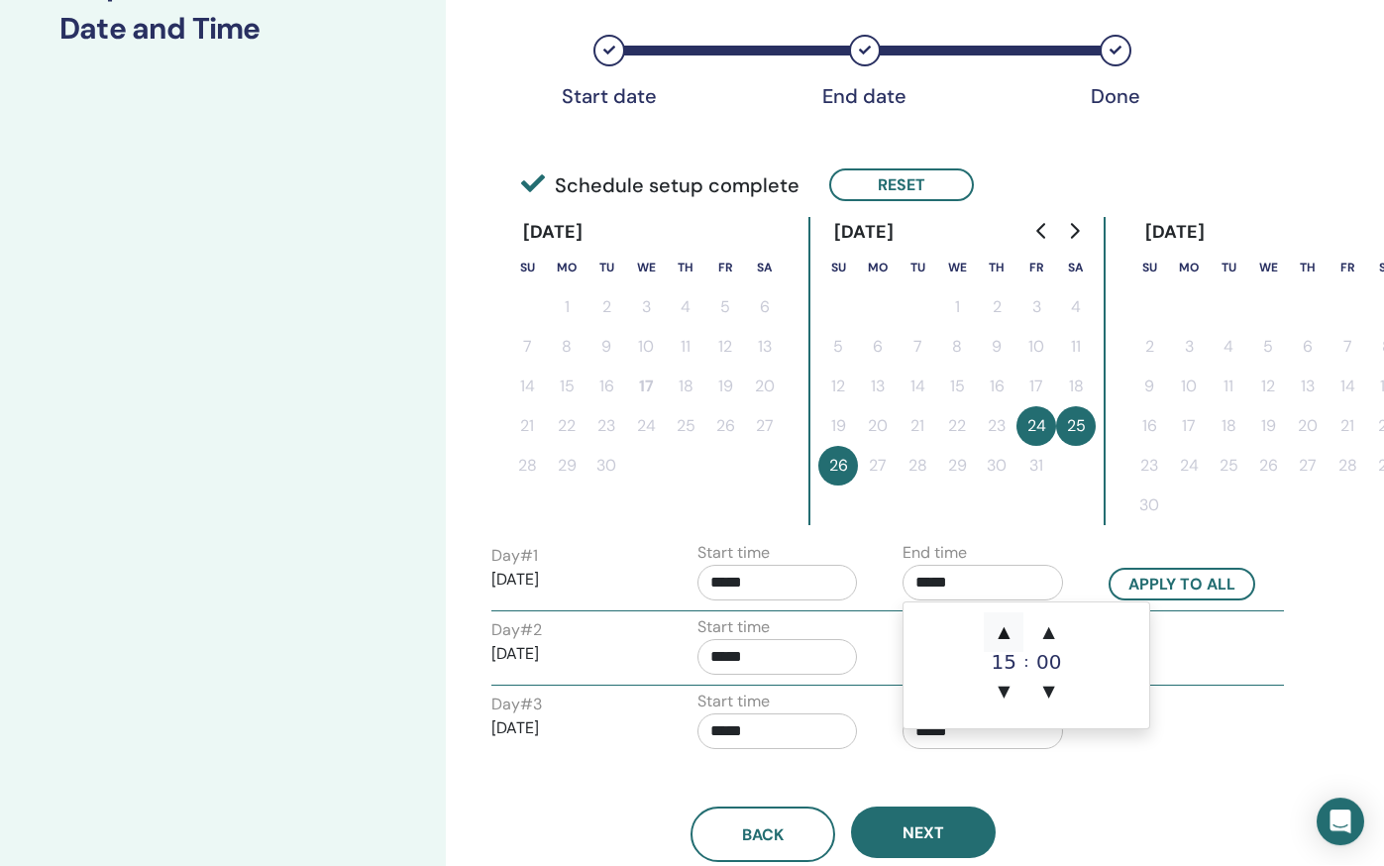
click at [1008, 633] on span "▲" at bounding box center [1003, 633] width 40 height 40
click at [1008, 634] on span "▲" at bounding box center [1003, 633] width 40 height 40
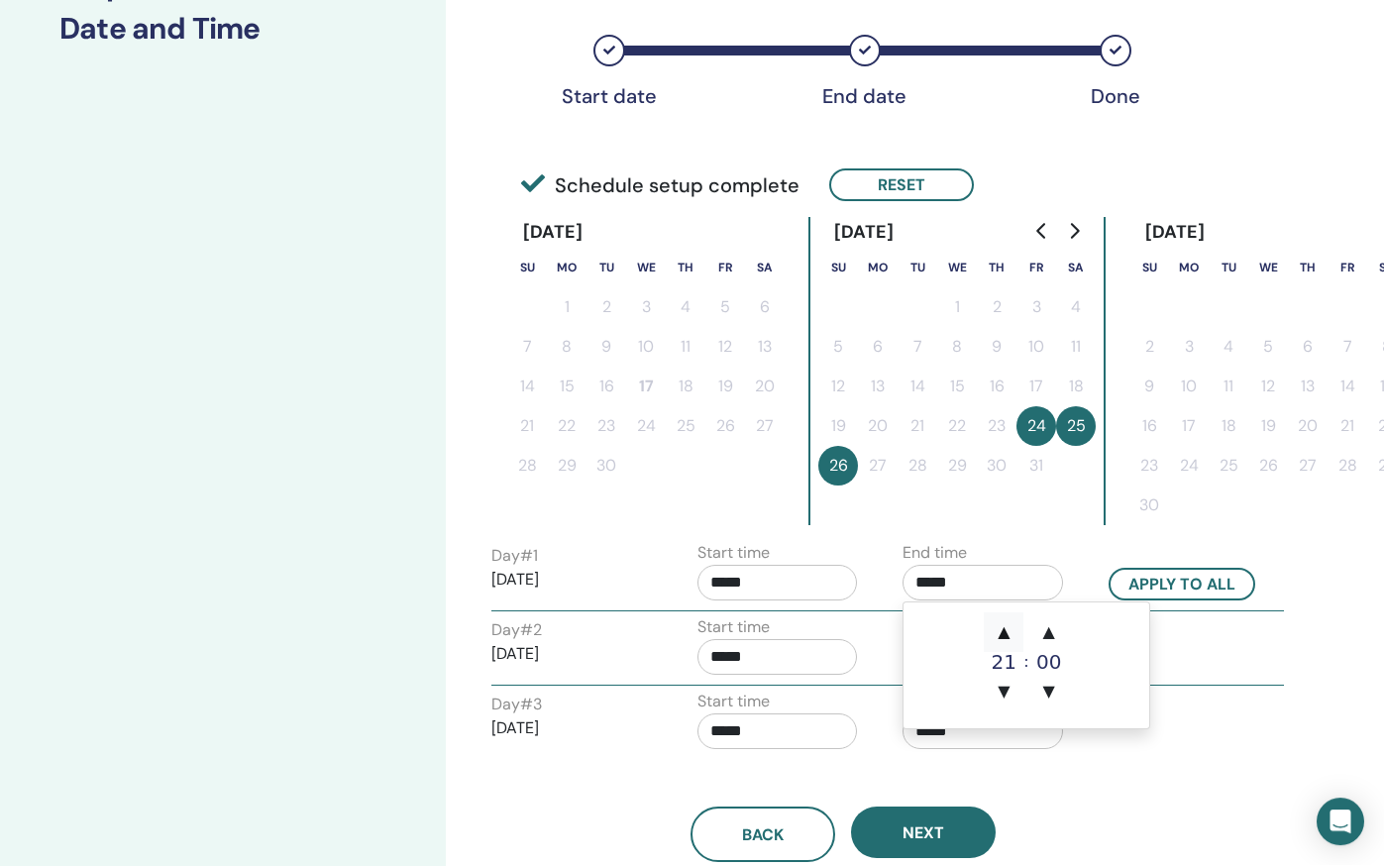
click at [1008, 634] on span "▲" at bounding box center [1003, 633] width 40 height 40
type input "*****"
click at [778, 583] on input "*****" at bounding box center [777, 583] width 160 height 36
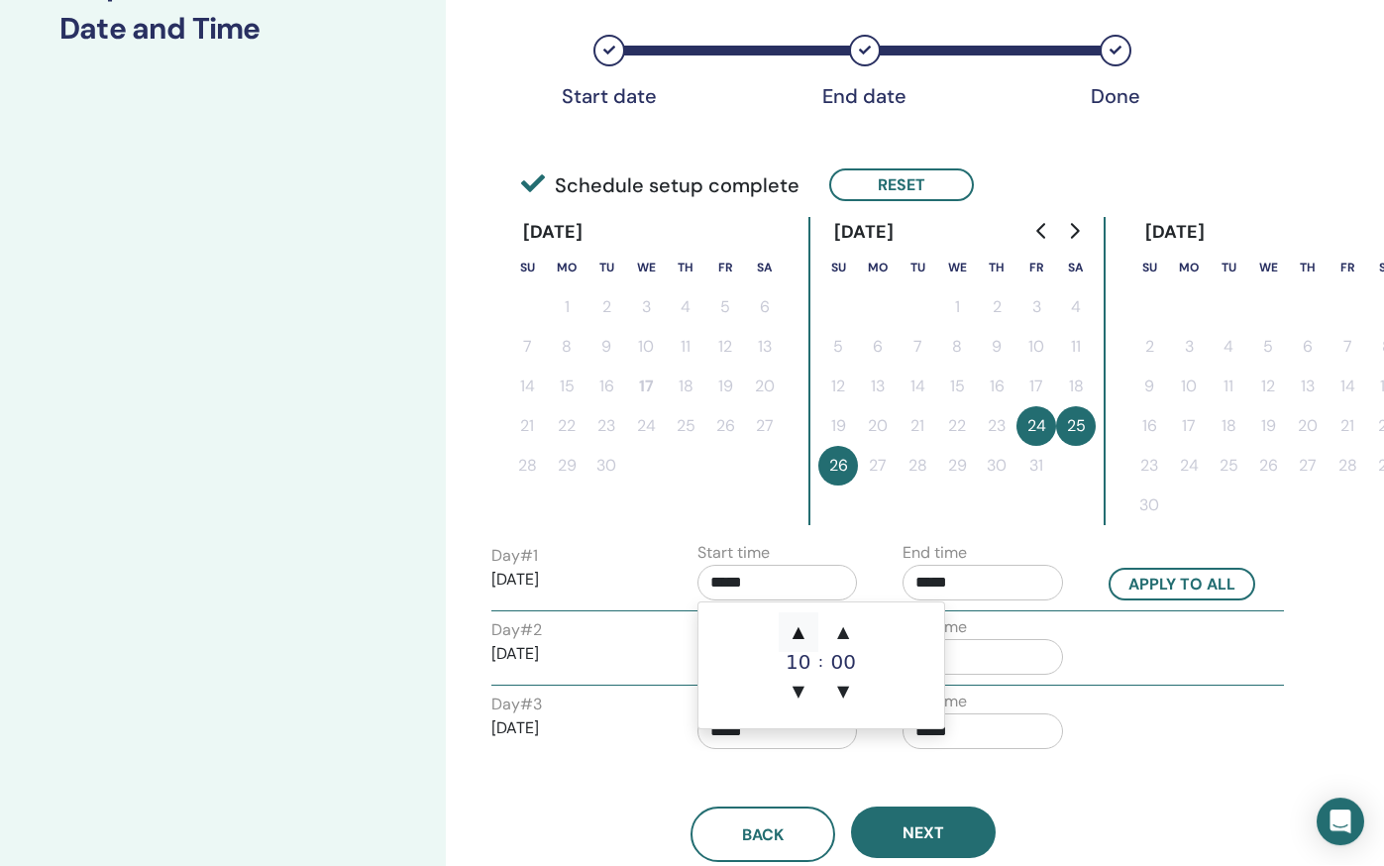
click at [801, 632] on span "▲" at bounding box center [798, 633] width 40 height 40
click at [801, 633] on span "▲" at bounding box center [798, 633] width 40 height 40
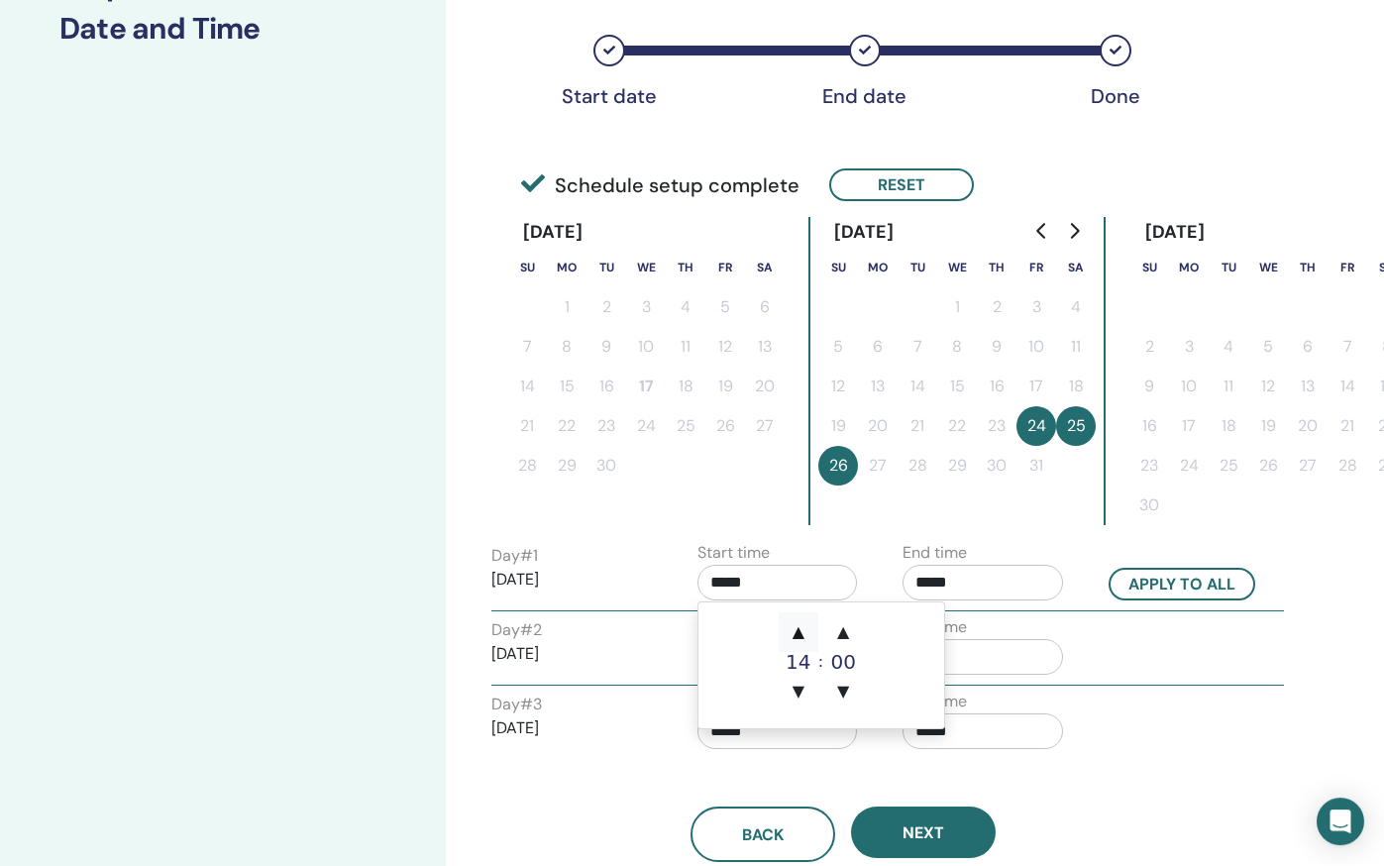
click at [801, 633] on span "▲" at bounding box center [798, 633] width 40 height 40
click at [846, 632] on span "▲" at bounding box center [843, 633] width 40 height 40
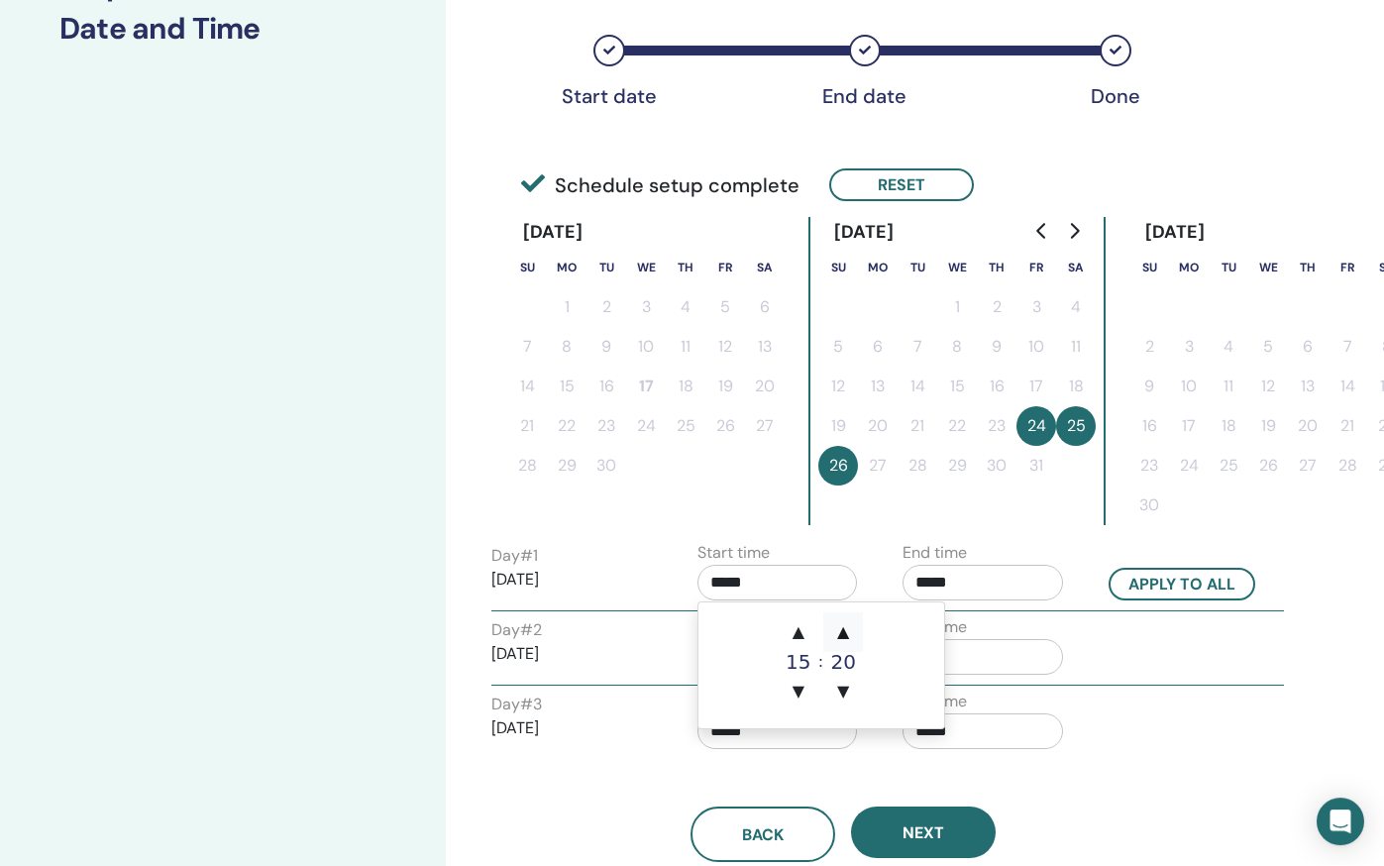
click at [846, 632] on span "▲" at bounding box center [843, 633] width 40 height 40
type input "*****"
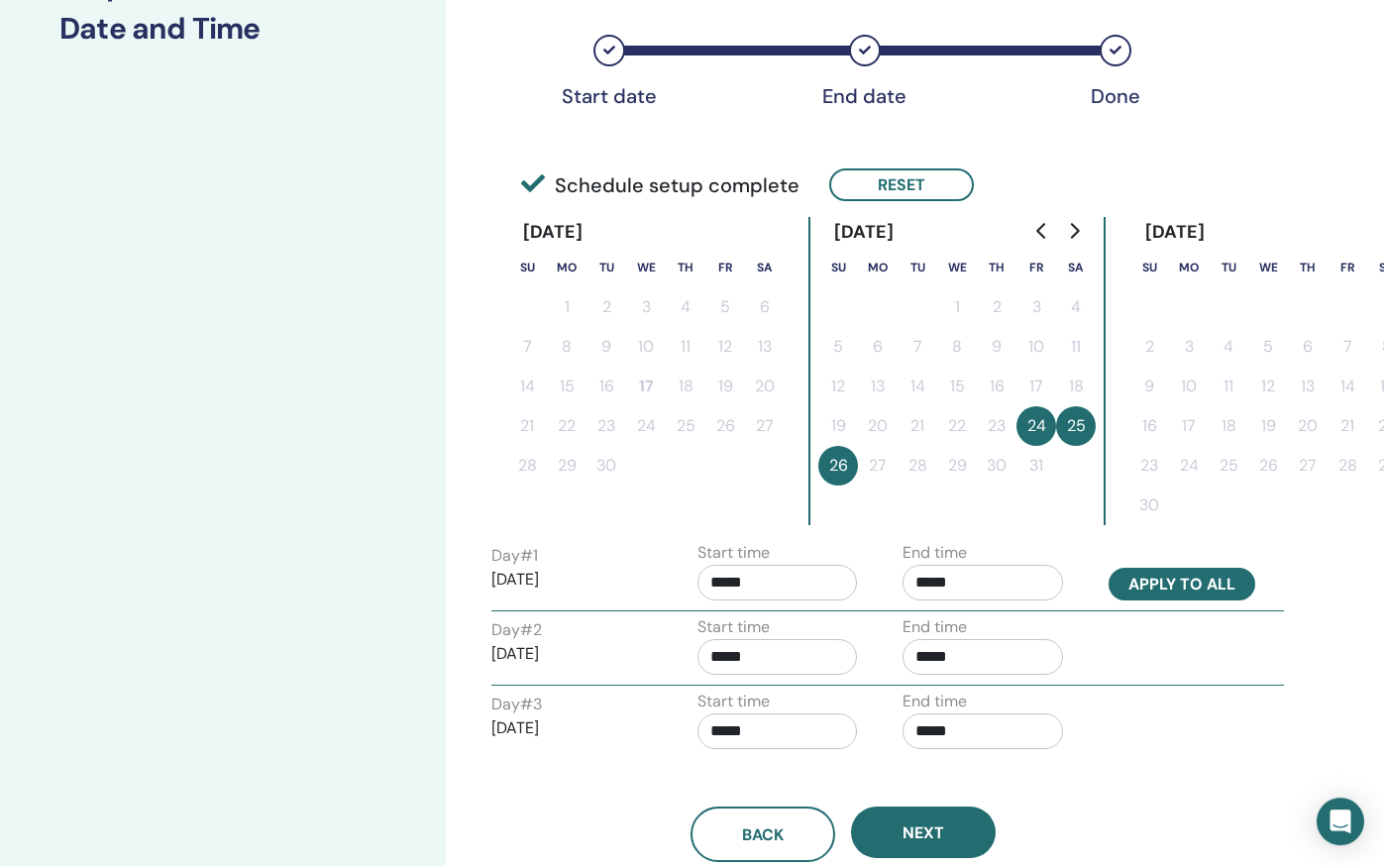
click at [1158, 585] on button "Apply to all" at bounding box center [1181, 584] width 147 height 33
type input "*****"
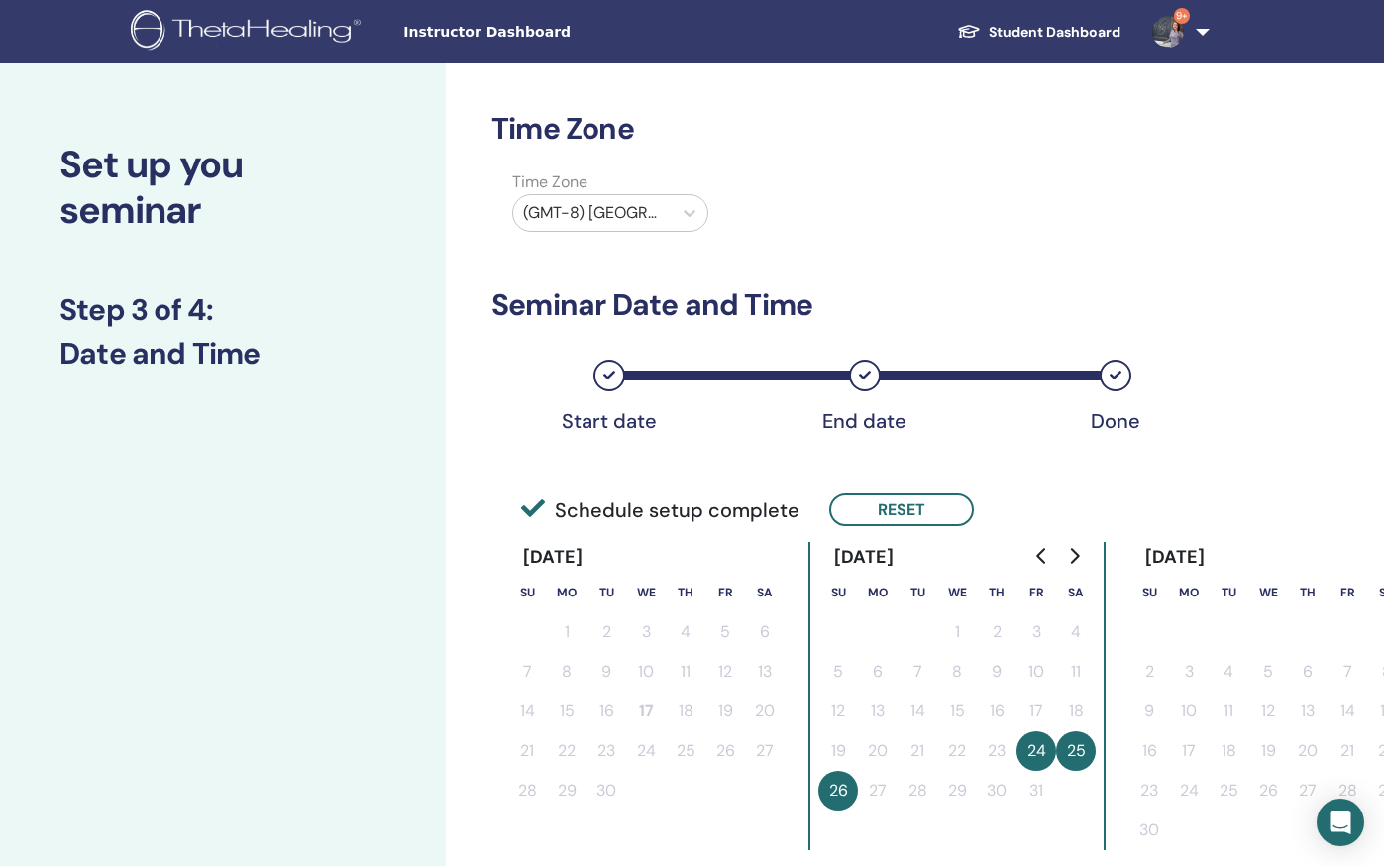
scroll to position [0, 0]
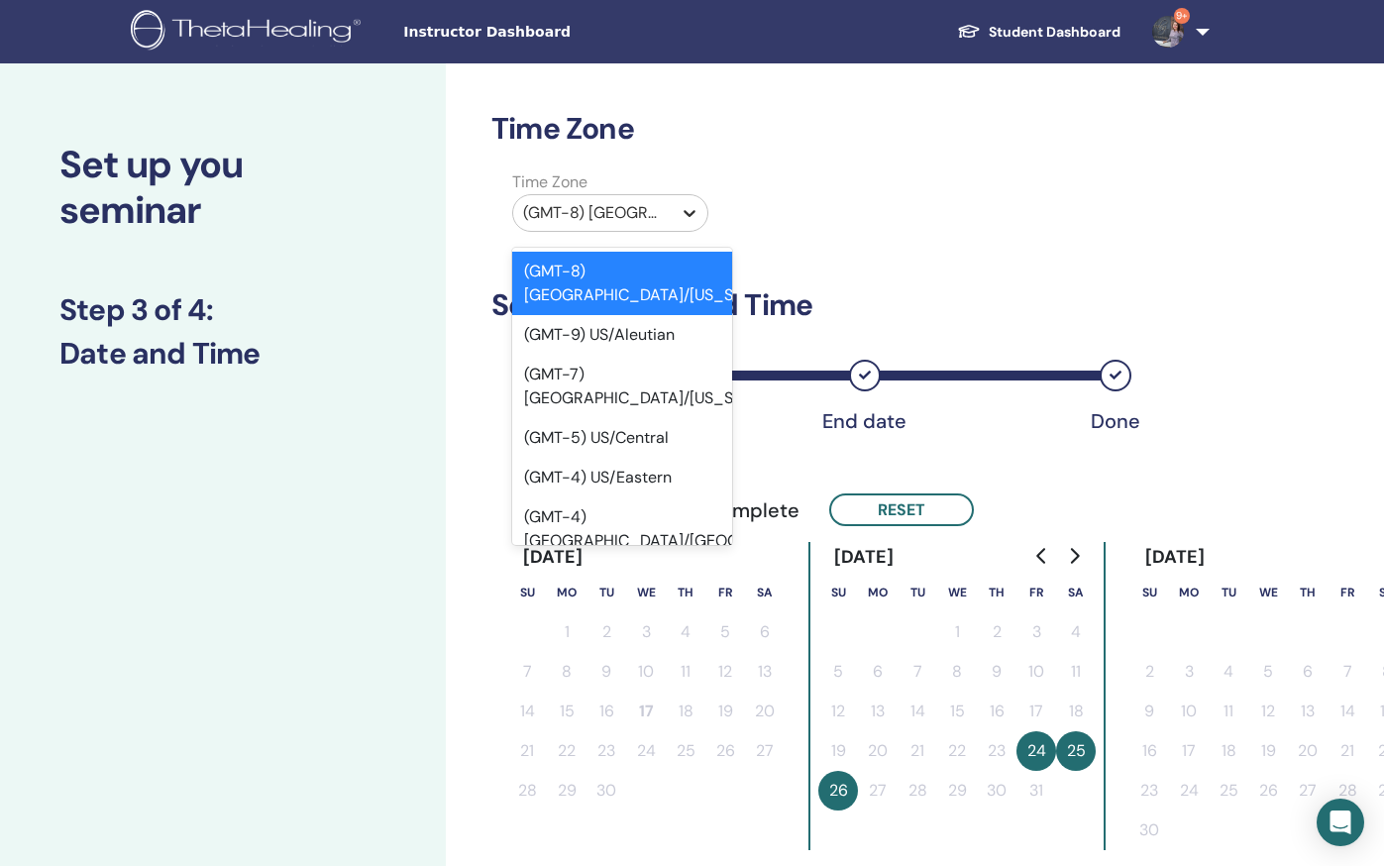
click at [682, 214] on icon at bounding box center [689, 213] width 20 height 20
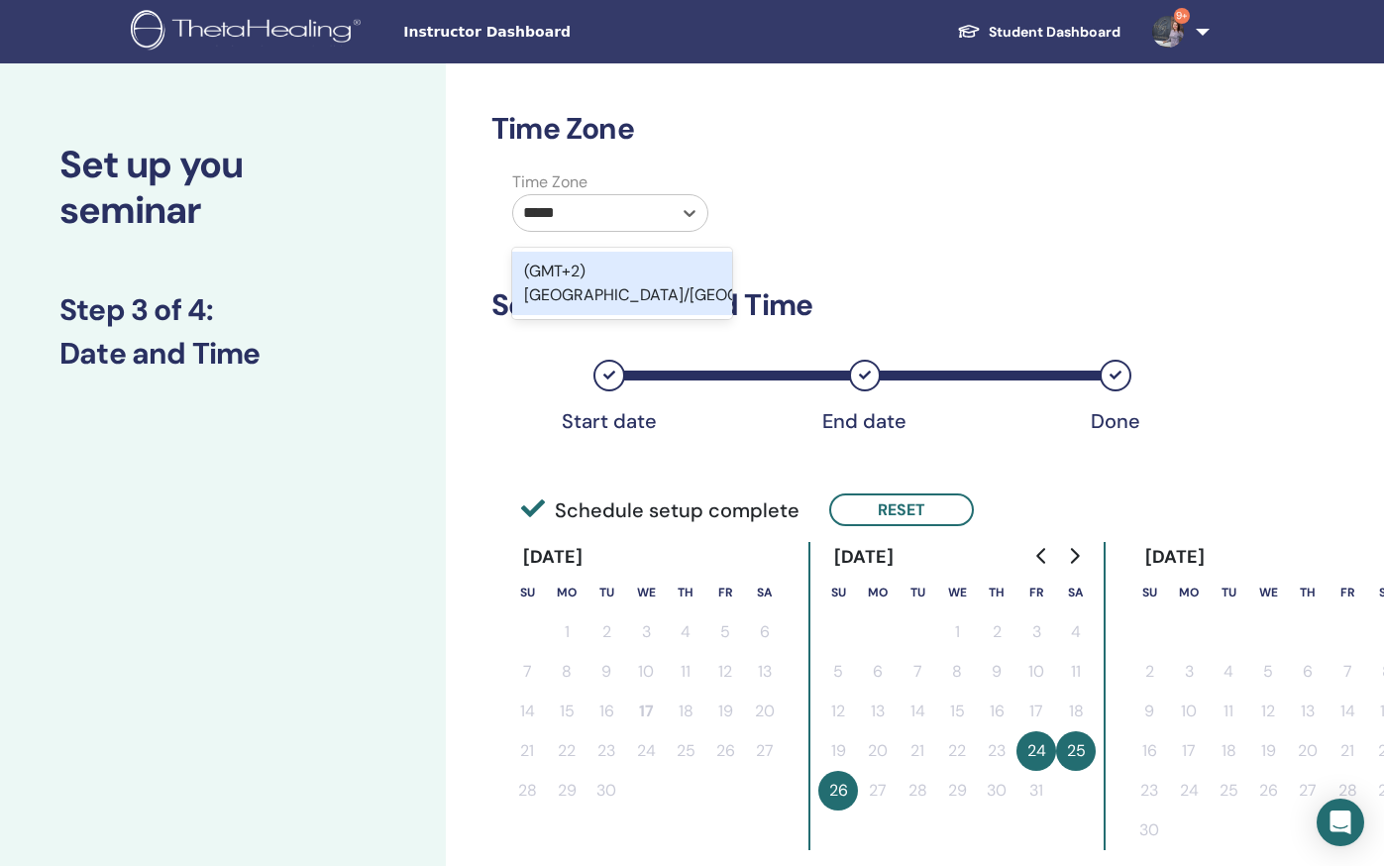
type input "******"
click at [681, 282] on div "(GMT+2) Europe/Madrid" at bounding box center [622, 283] width 220 height 63
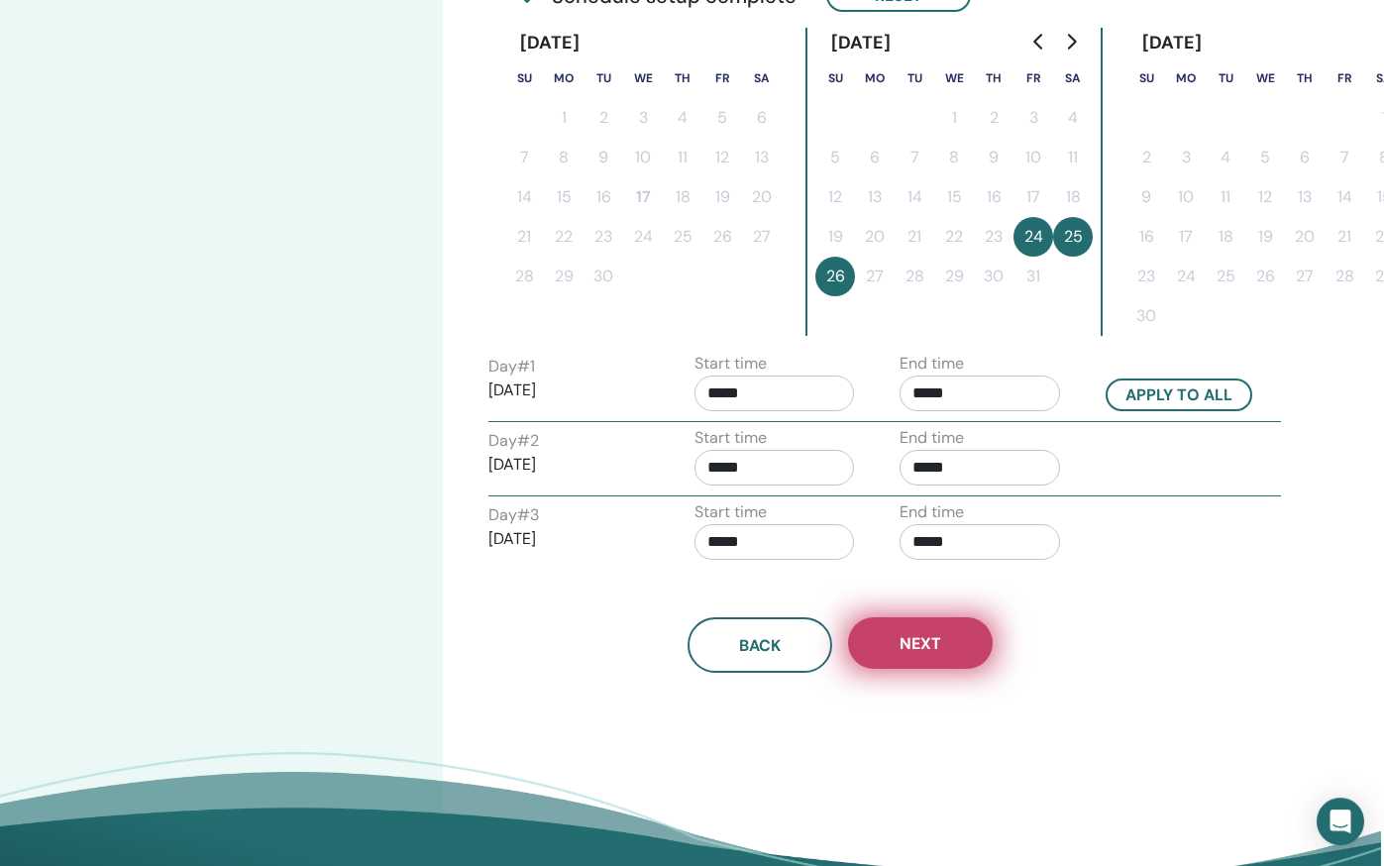
scroll to position [525, 3]
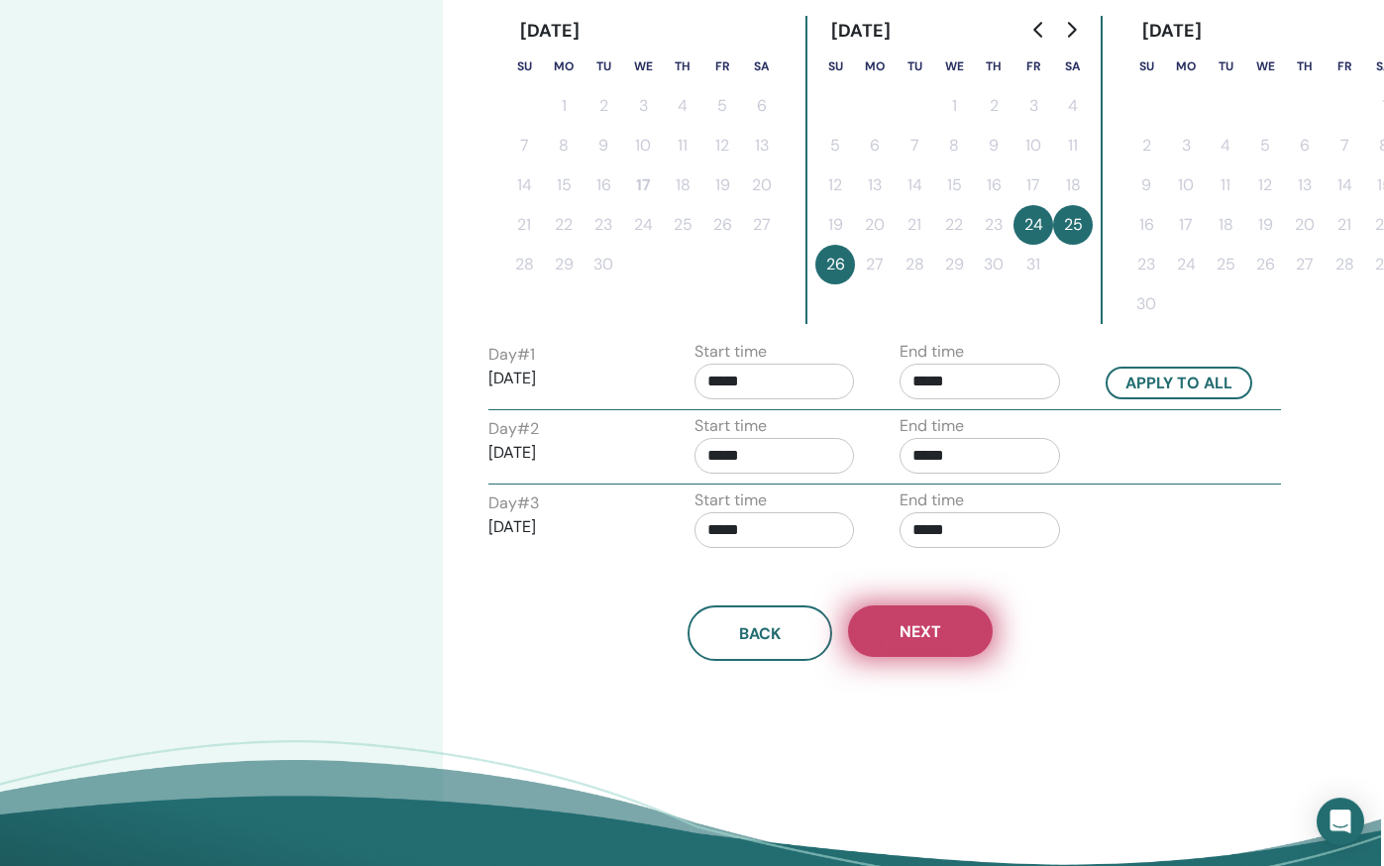
click at [939, 637] on span "Next" at bounding box center [920, 632] width 42 height 21
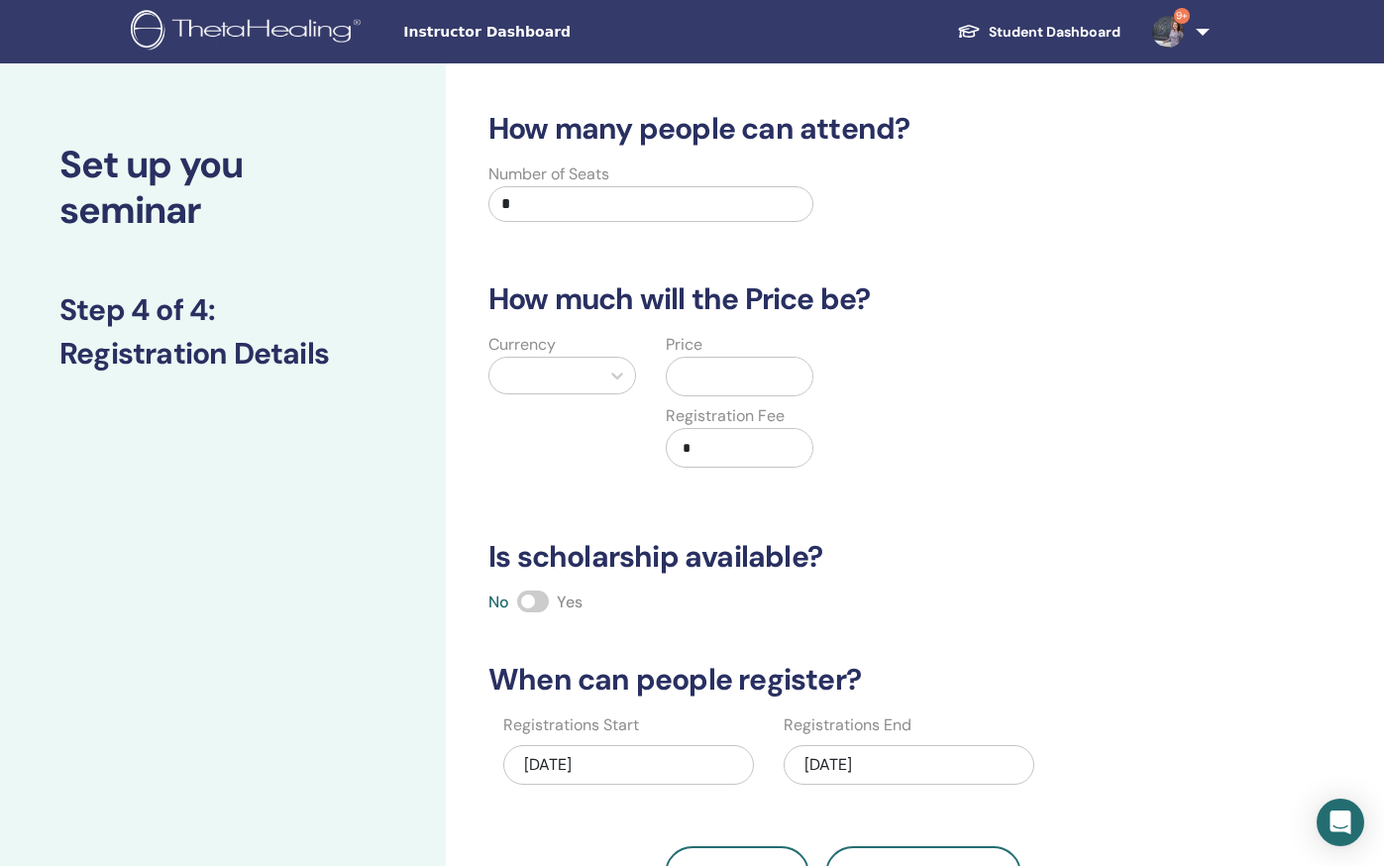
scroll to position [0, 0]
click at [530, 215] on input "*" at bounding box center [650, 204] width 325 height 36
type input "**"
click at [566, 362] on div at bounding box center [544, 375] width 90 height 28
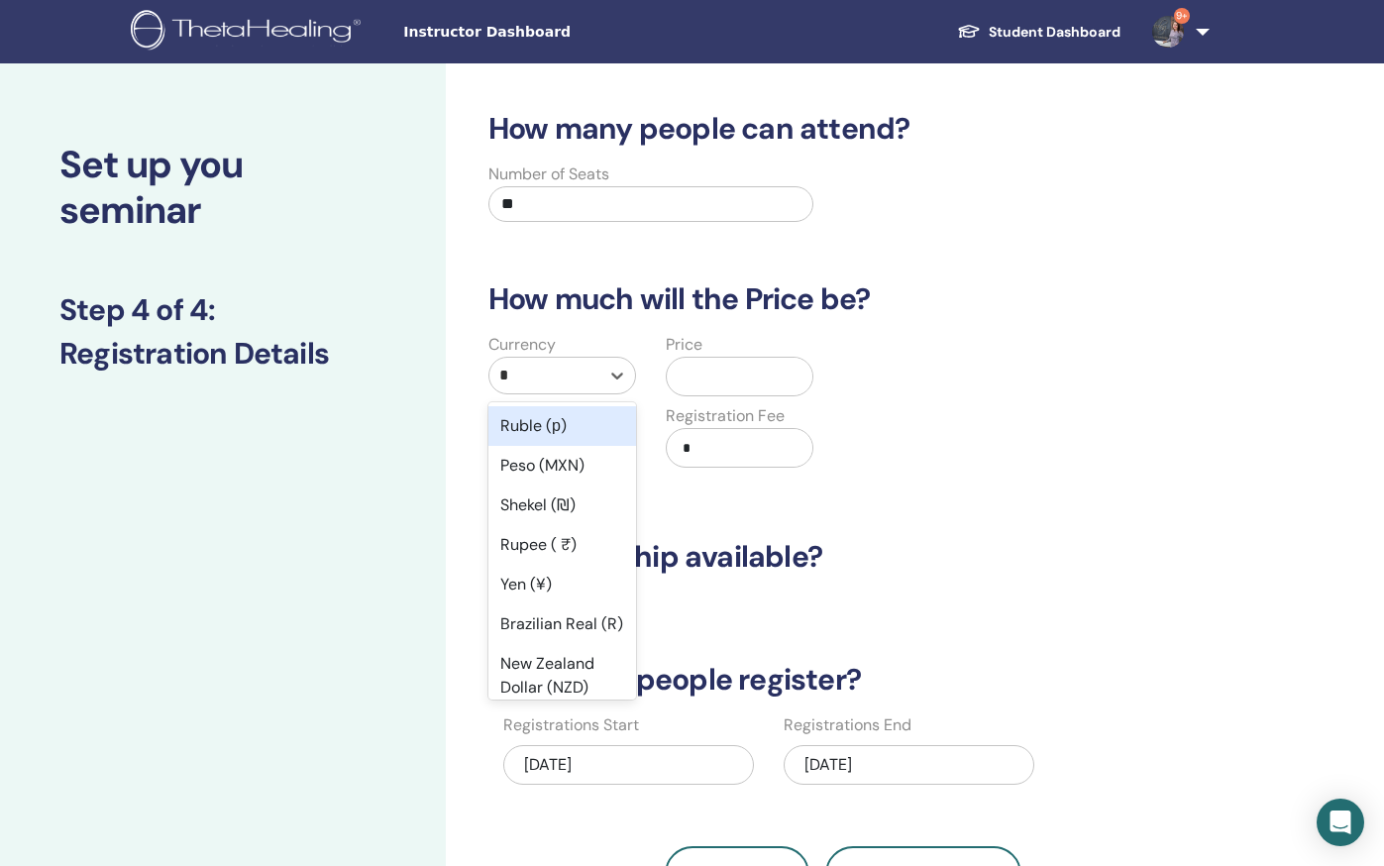
type input "**"
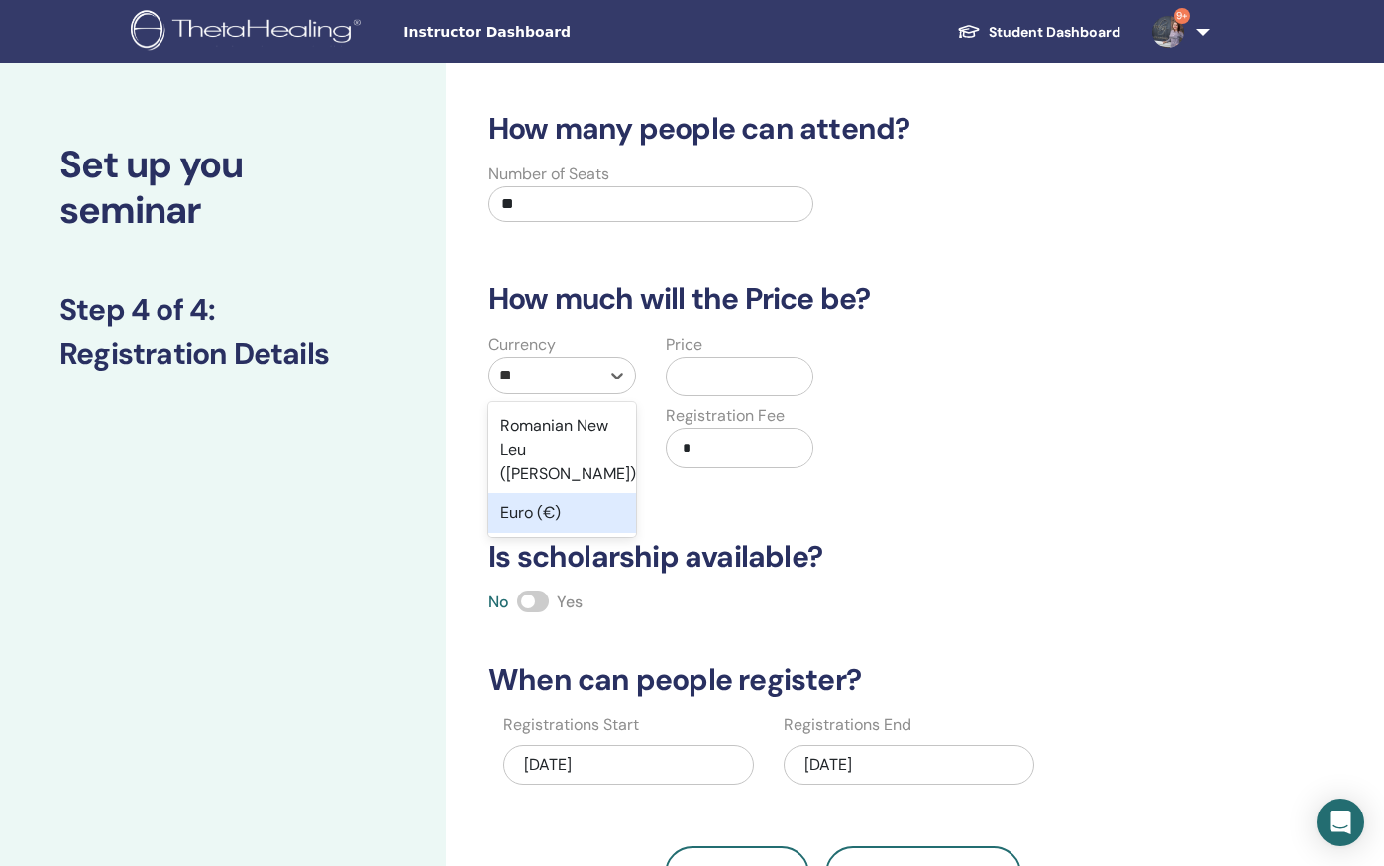
click at [563, 493] on div "Euro (€)" at bounding box center [562, 513] width 148 height 40
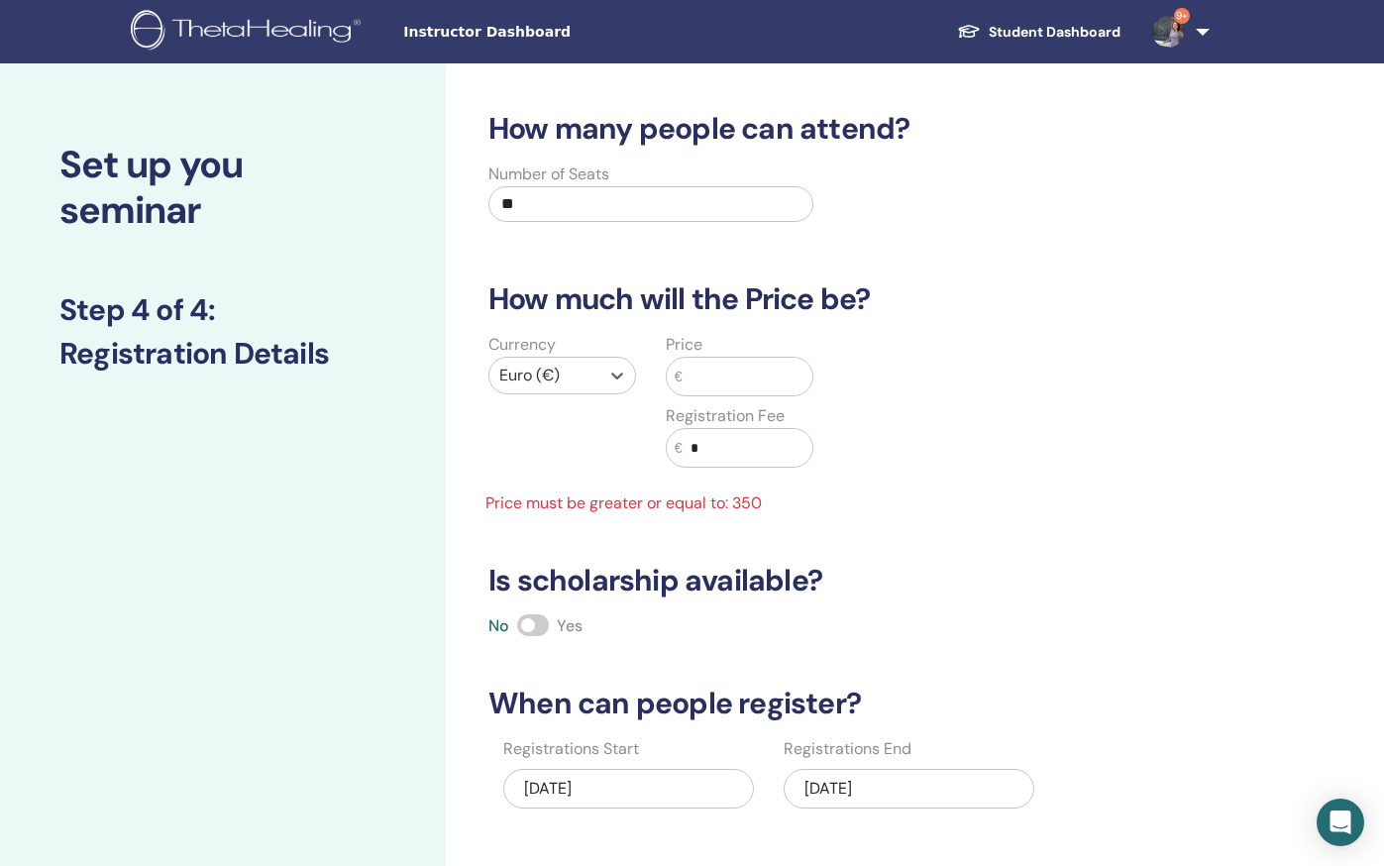
click at [752, 383] on input "text" at bounding box center [747, 377] width 130 height 38
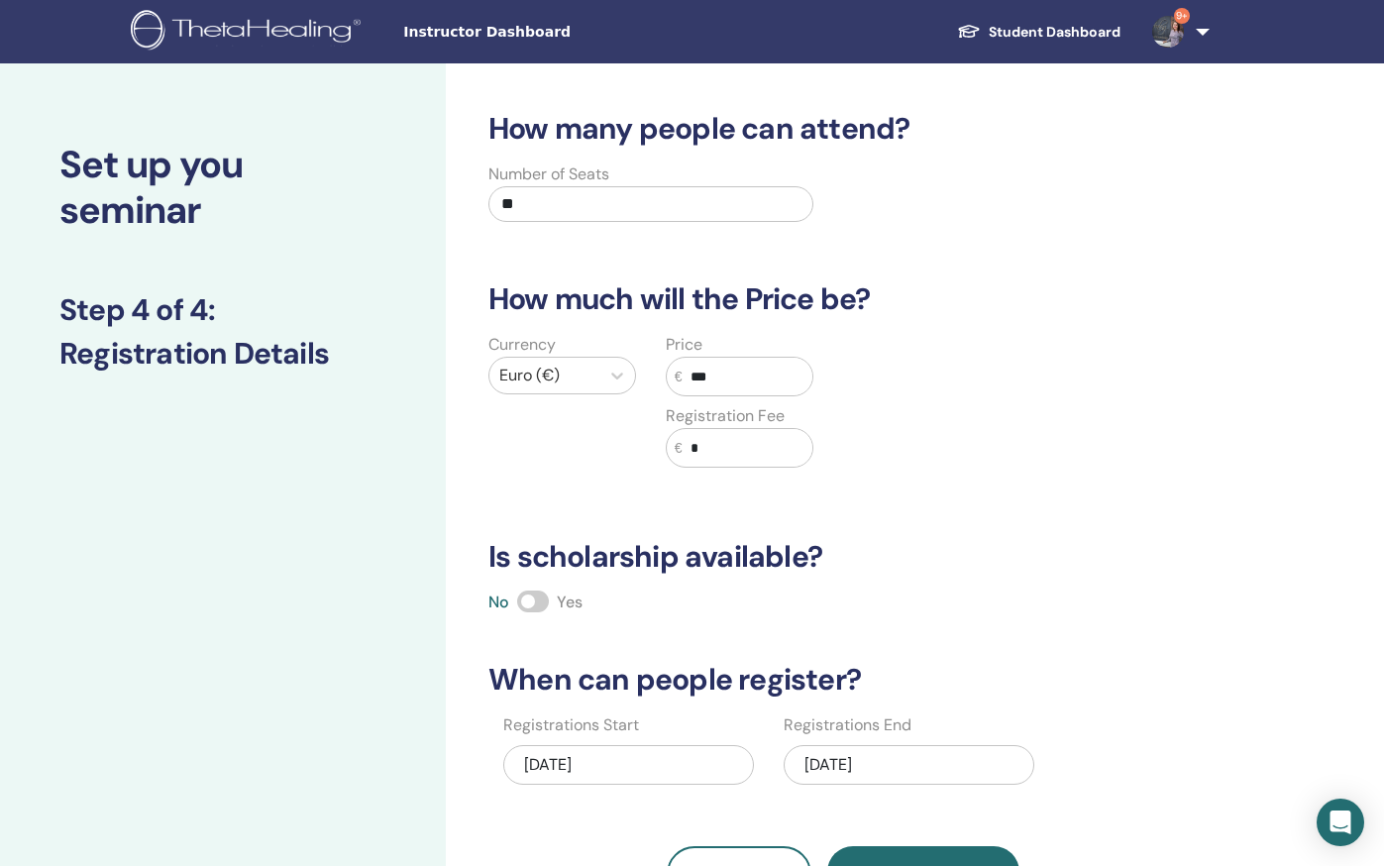
type input "***"
click at [993, 464] on div "Currency Euro (€) Price € *** Registration Fee € *" at bounding box center [828, 412] width 732 height 158
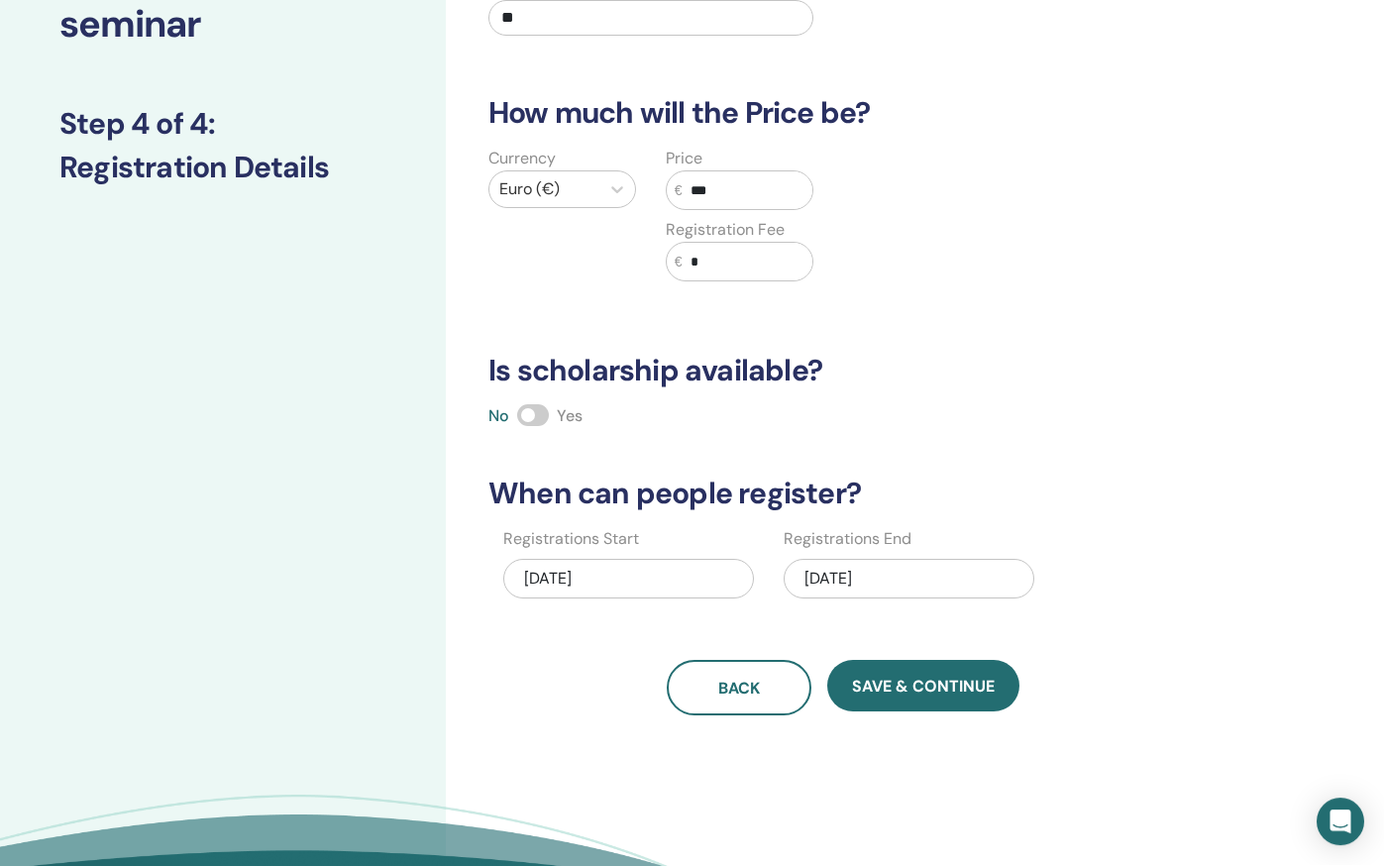
scroll to position [199, 0]
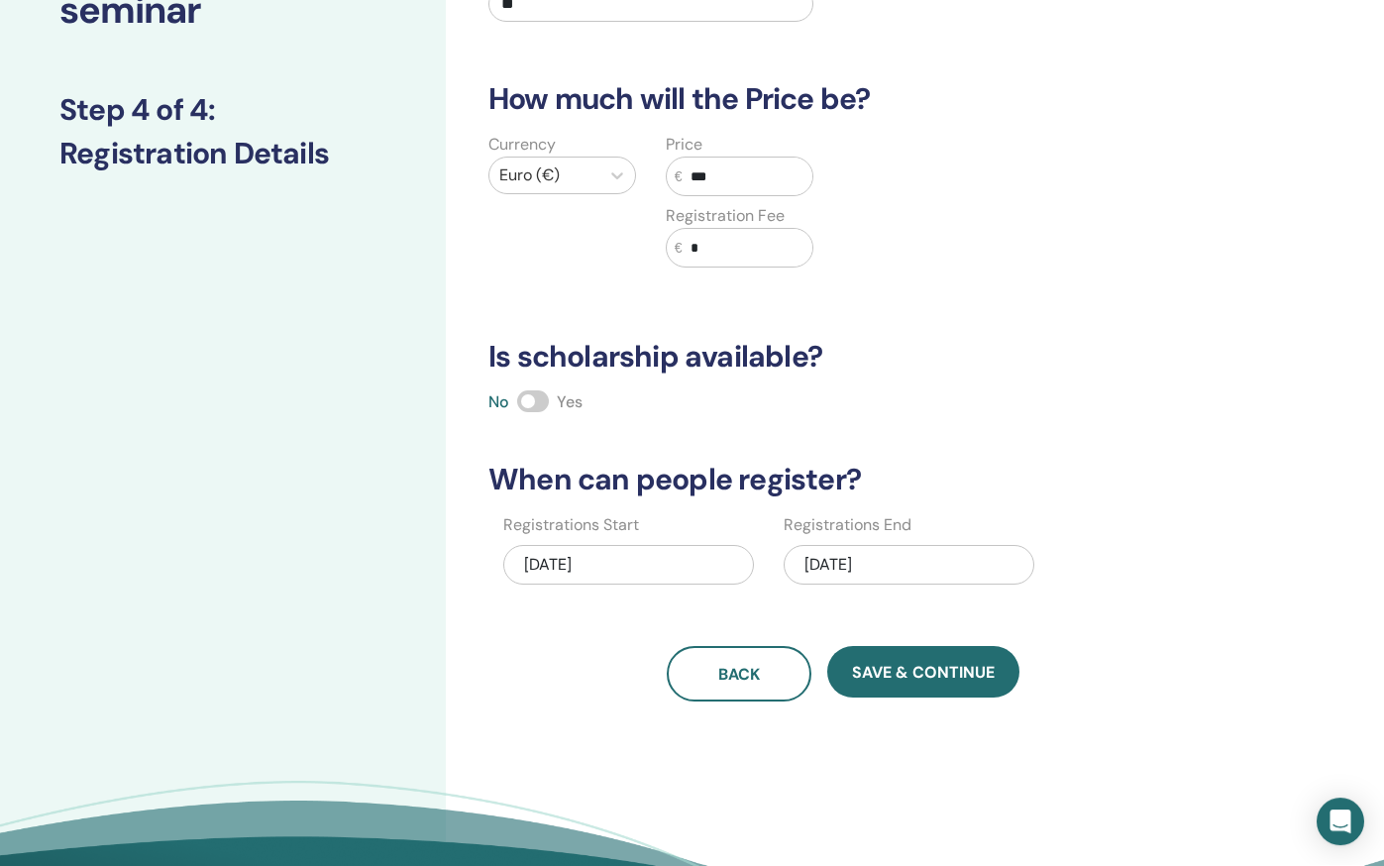
click at [536, 406] on span at bounding box center [533, 402] width 32 height 22
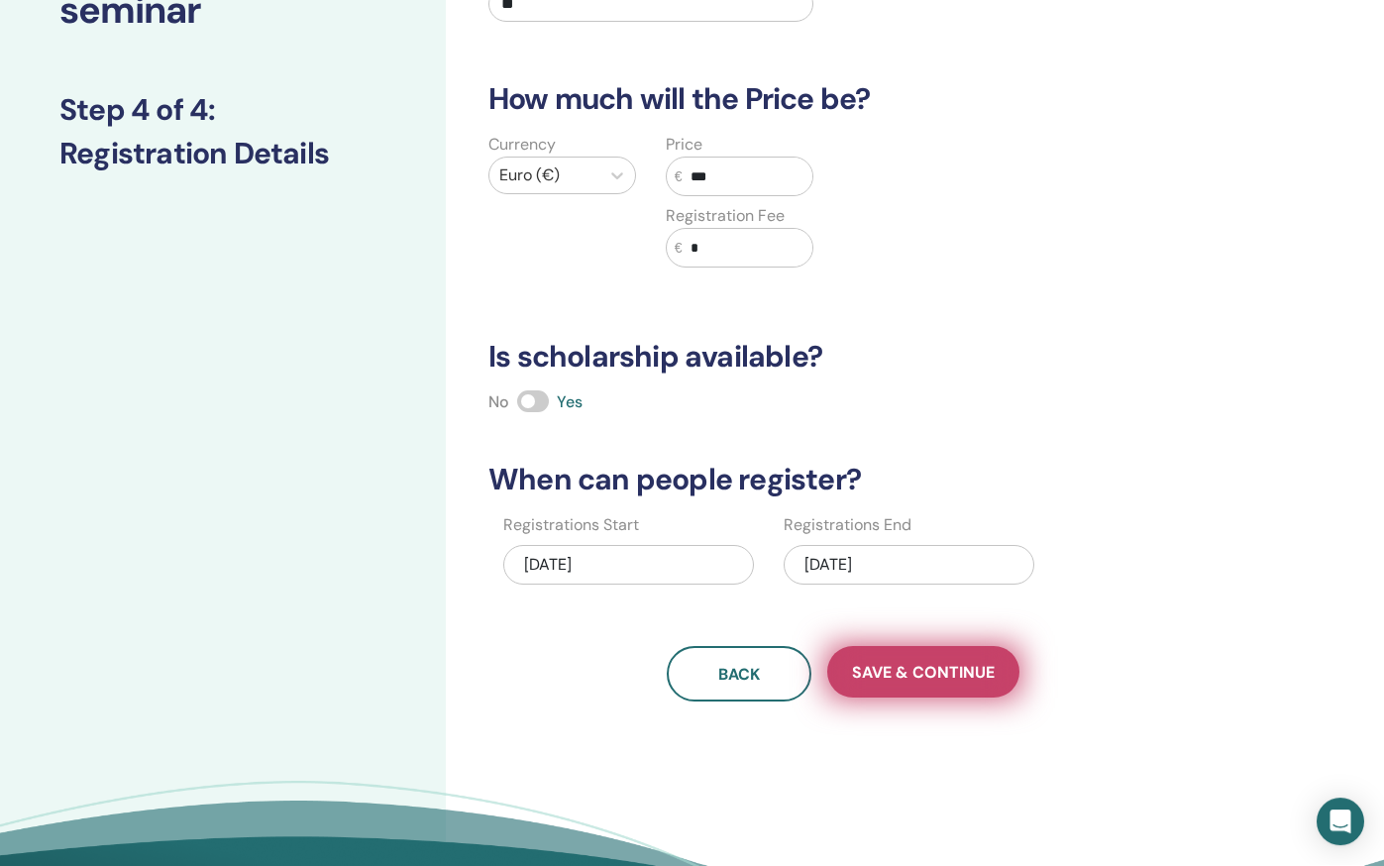
click at [906, 667] on span "Save & Continue" at bounding box center [923, 673] width 143 height 21
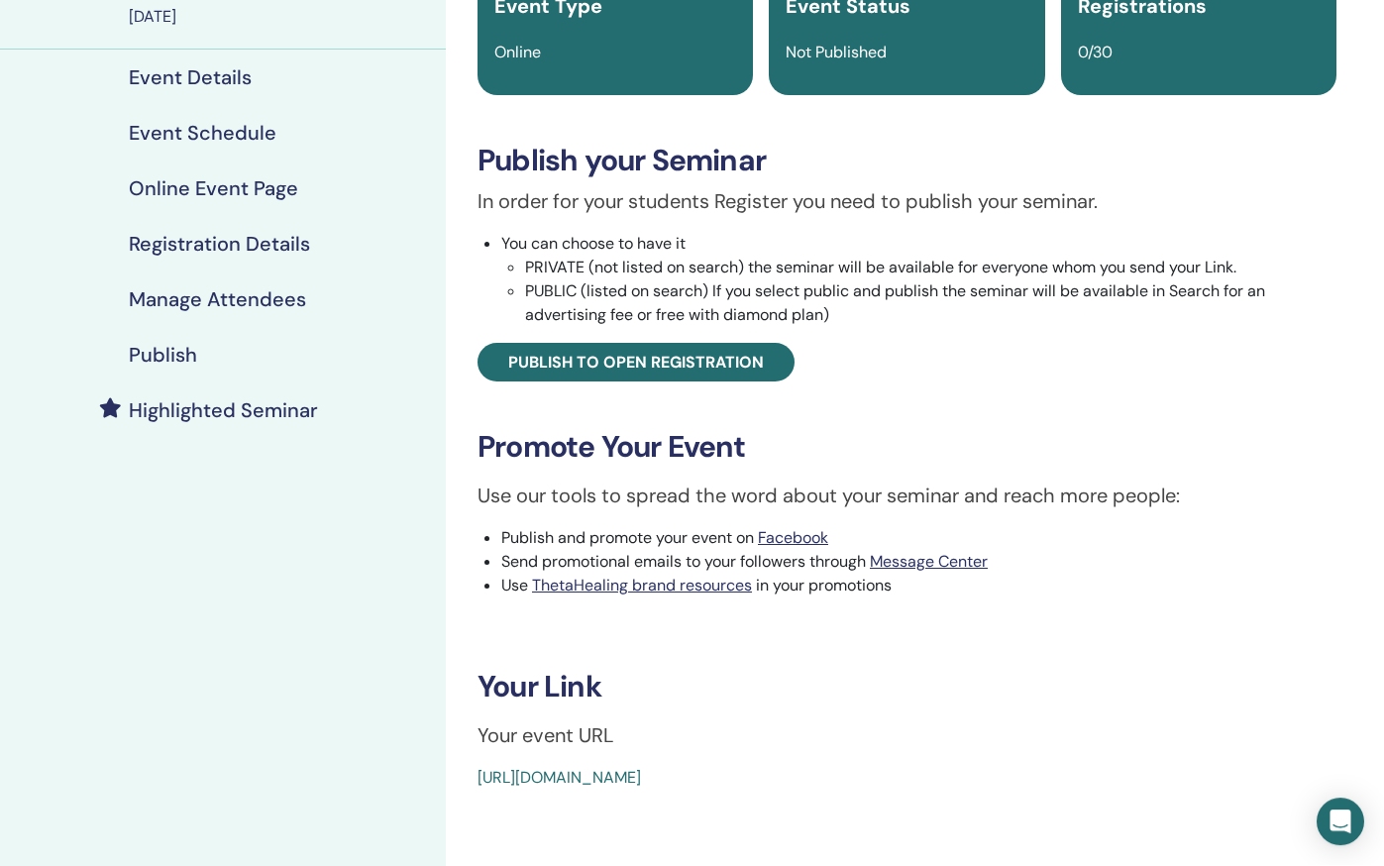
scroll to position [188, 0]
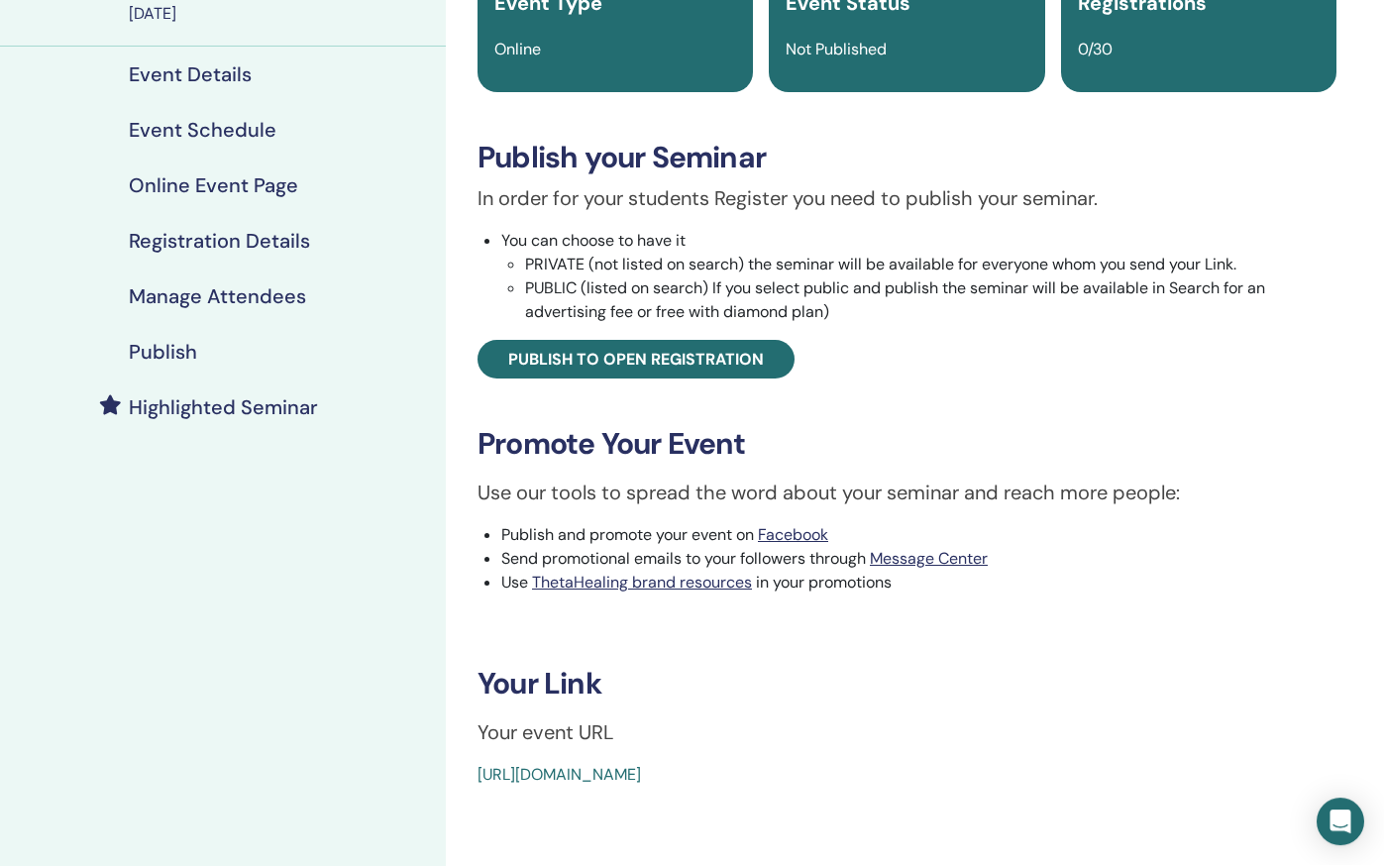
drag, startPoint x: 948, startPoint y: 767, endPoint x: 713, endPoint y: 746, distance: 235.6
click at [713, 746] on div "Basic DNA Event Type Online Event Status Not Published Registrations 0/30 Publi…" at bounding box center [907, 355] width 898 height 865
copy div "https://www.thetahealing.com/seminar-377735-details.html"
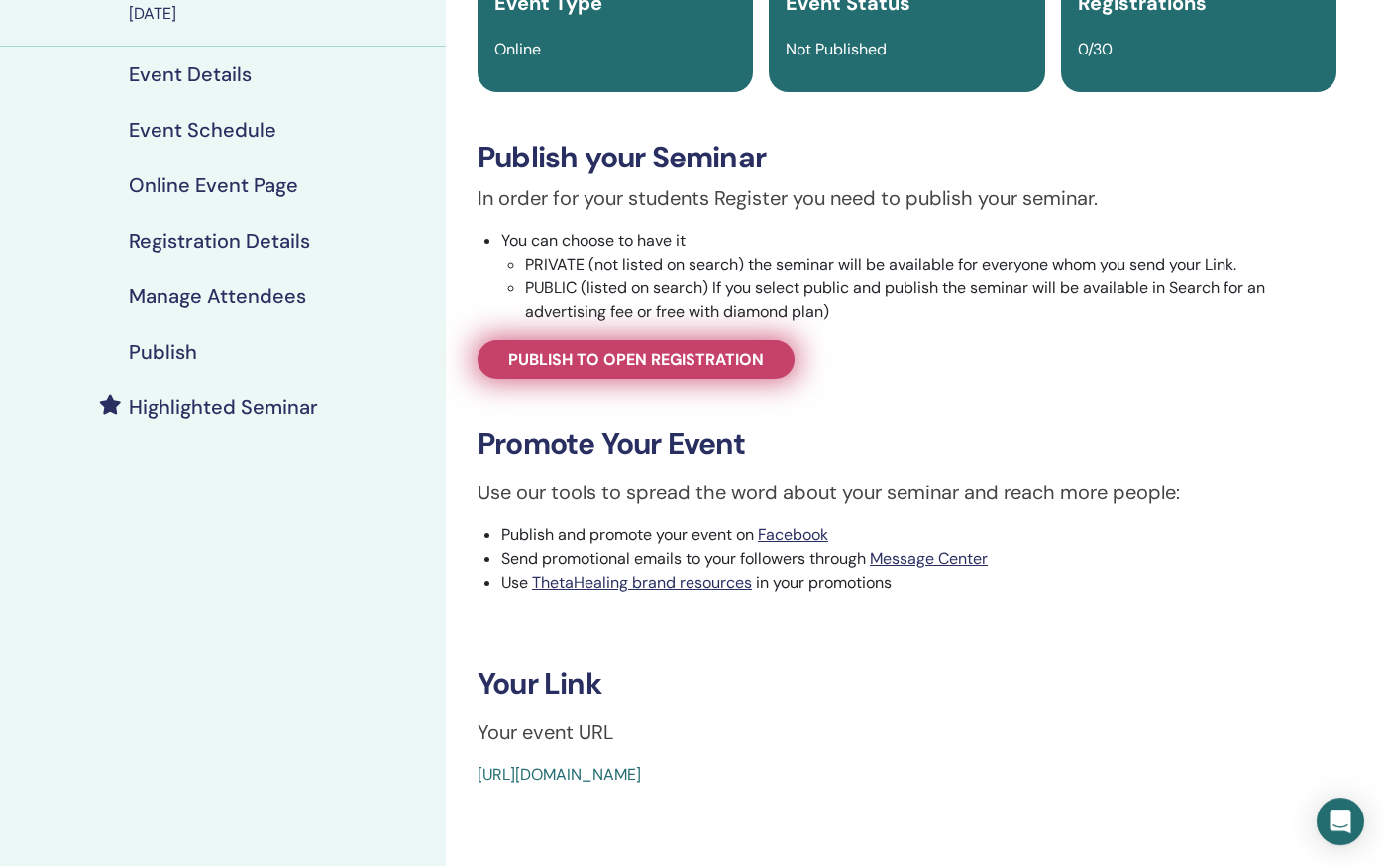
click at [653, 357] on span "Publish to open registration" at bounding box center [636, 360] width 256 height 21
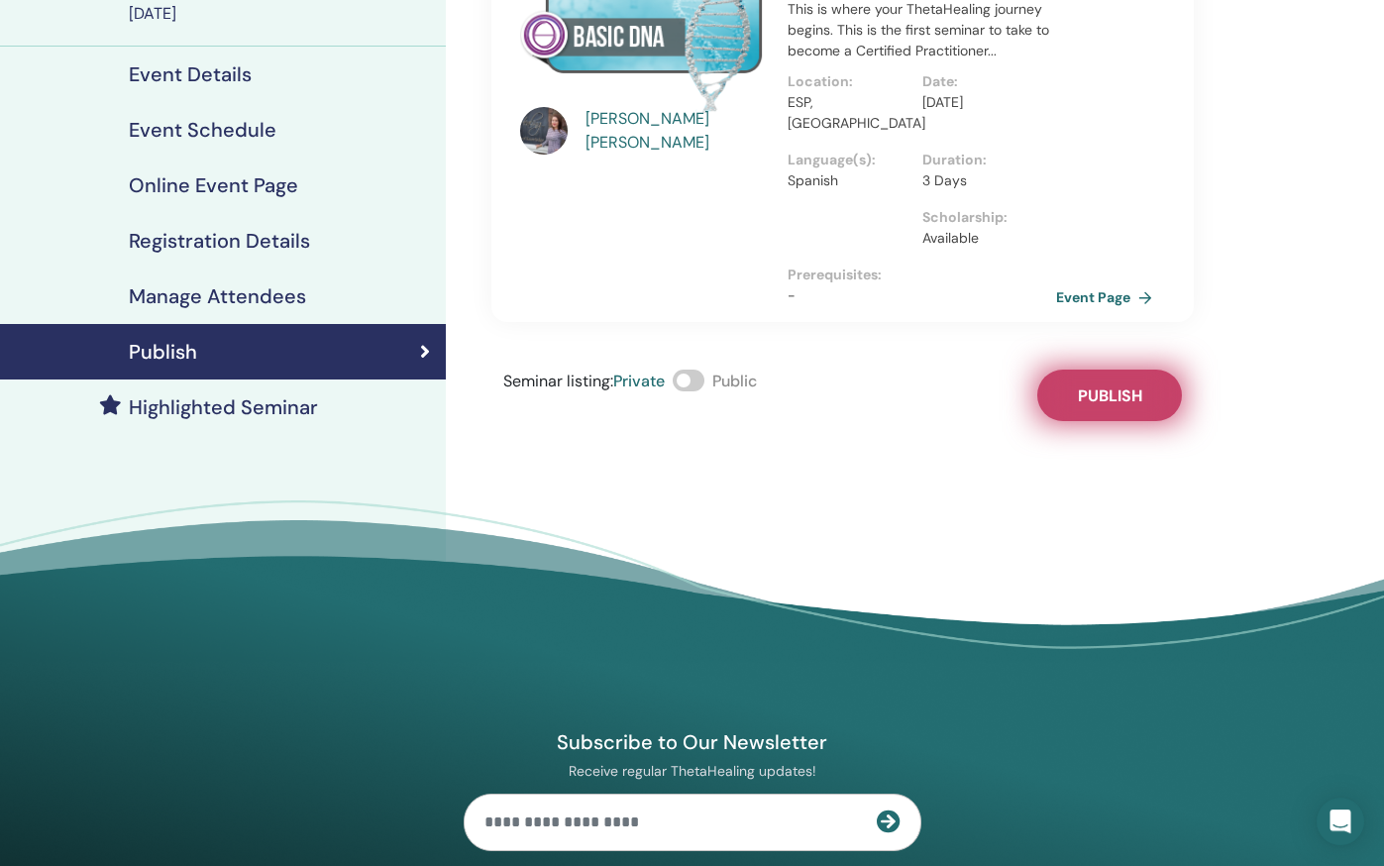
click at [1107, 386] on span "Publish" at bounding box center [1110, 396] width 64 height 21
click at [701, 370] on span at bounding box center [688, 381] width 32 height 22
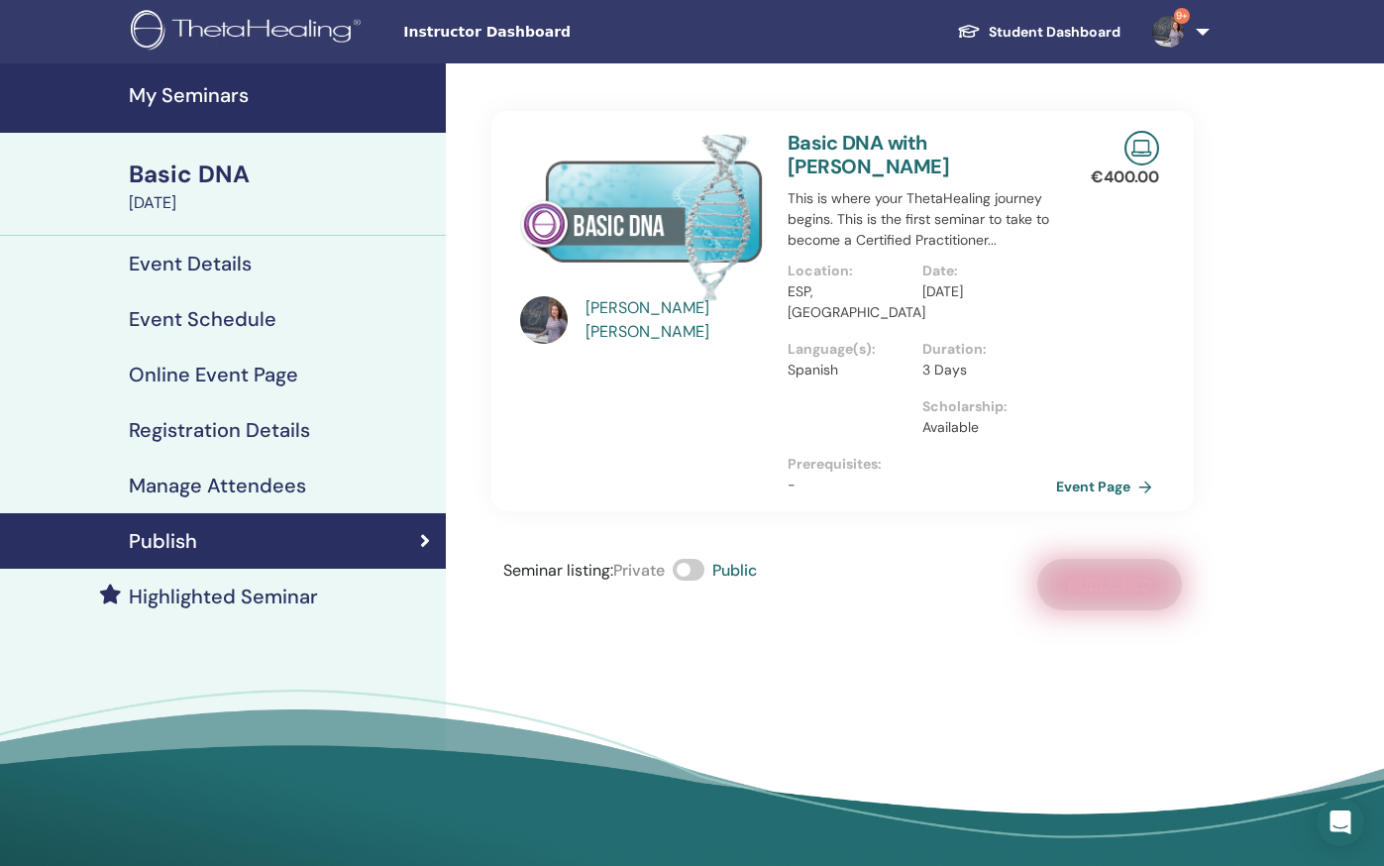
click at [162, 97] on h4 "My Seminars" at bounding box center [281, 95] width 305 height 24
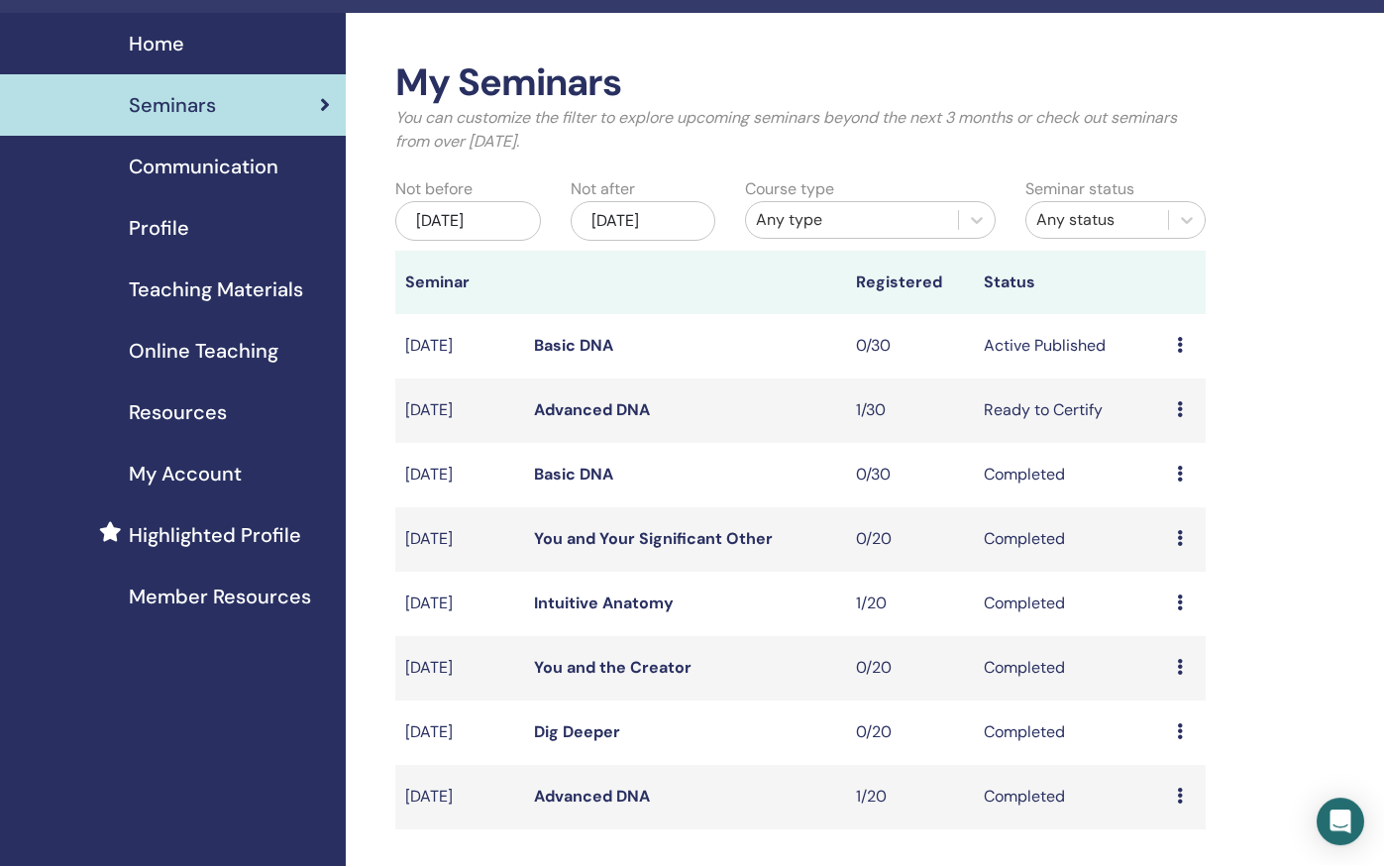
scroll to position [53, 0]
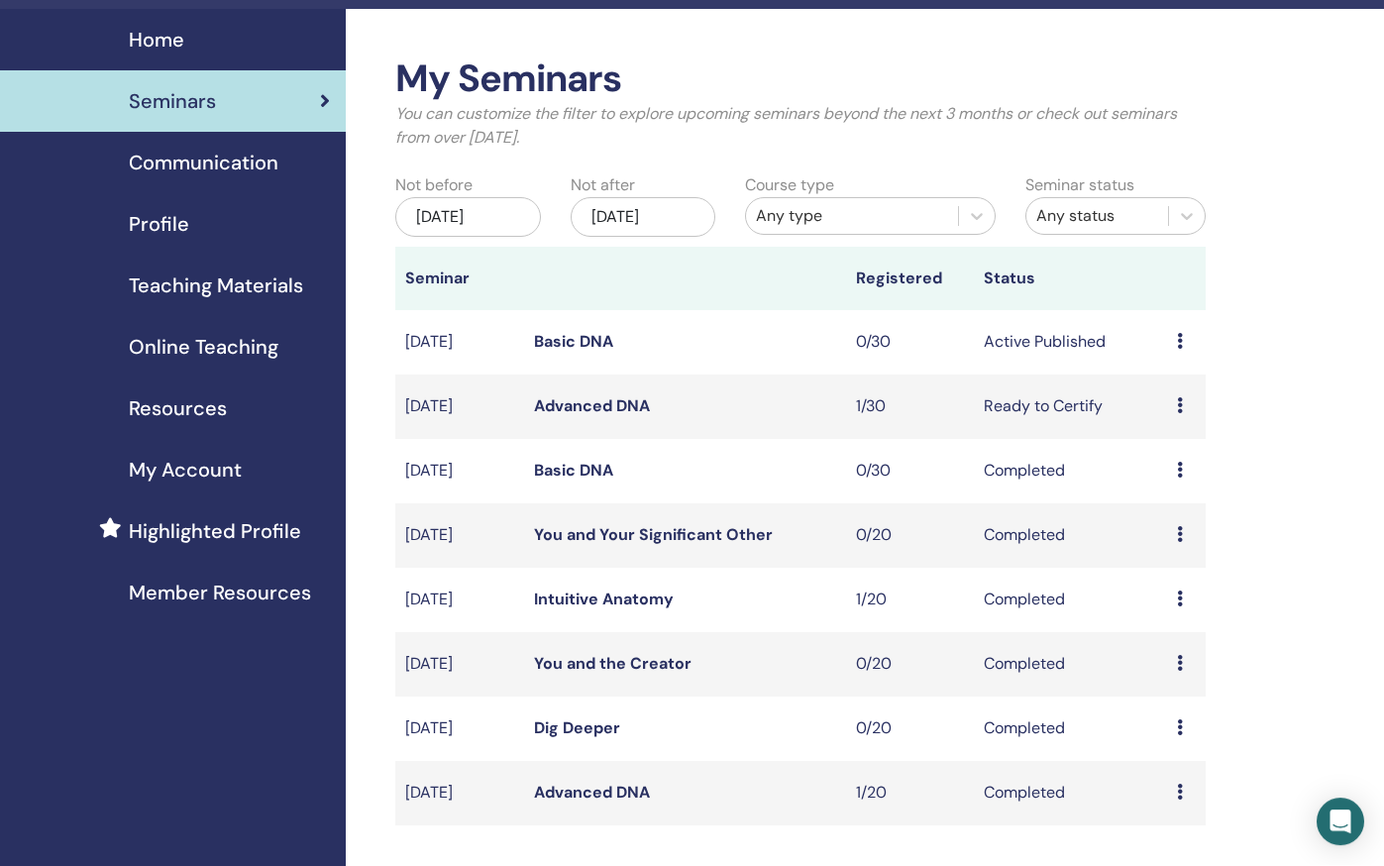
click at [1178, 404] on icon at bounding box center [1180, 406] width 6 height 16
click at [1344, 362] on div "My Seminars You can customize the filter to explore upcoming seminars beyond th…" at bounding box center [865, 688] width 1038 height 1356
click at [1179, 398] on icon at bounding box center [1180, 406] width 6 height 16
click at [1163, 447] on link "Edit" at bounding box center [1153, 446] width 29 height 21
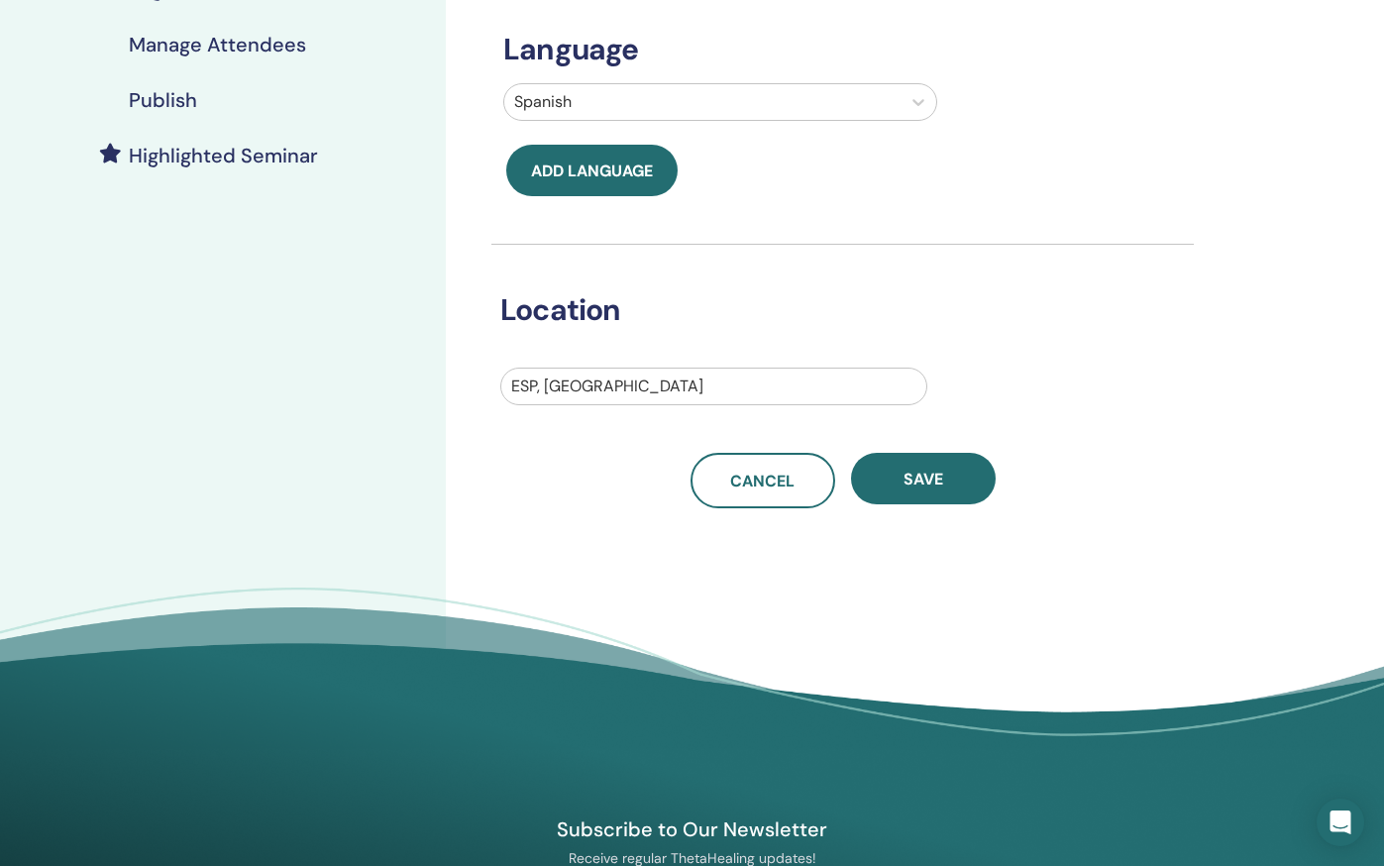
scroll to position [268, 0]
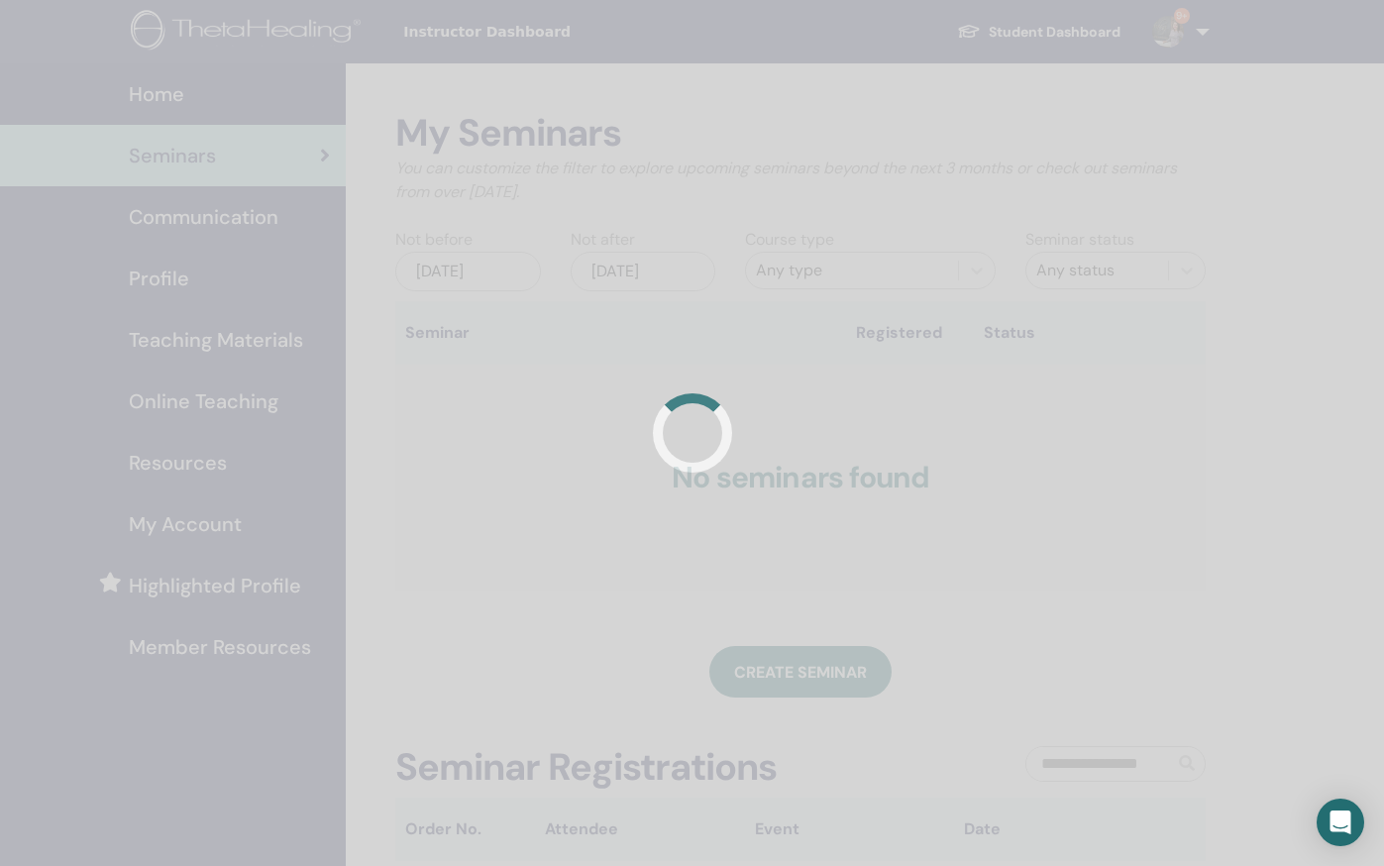
scroll to position [54, 0]
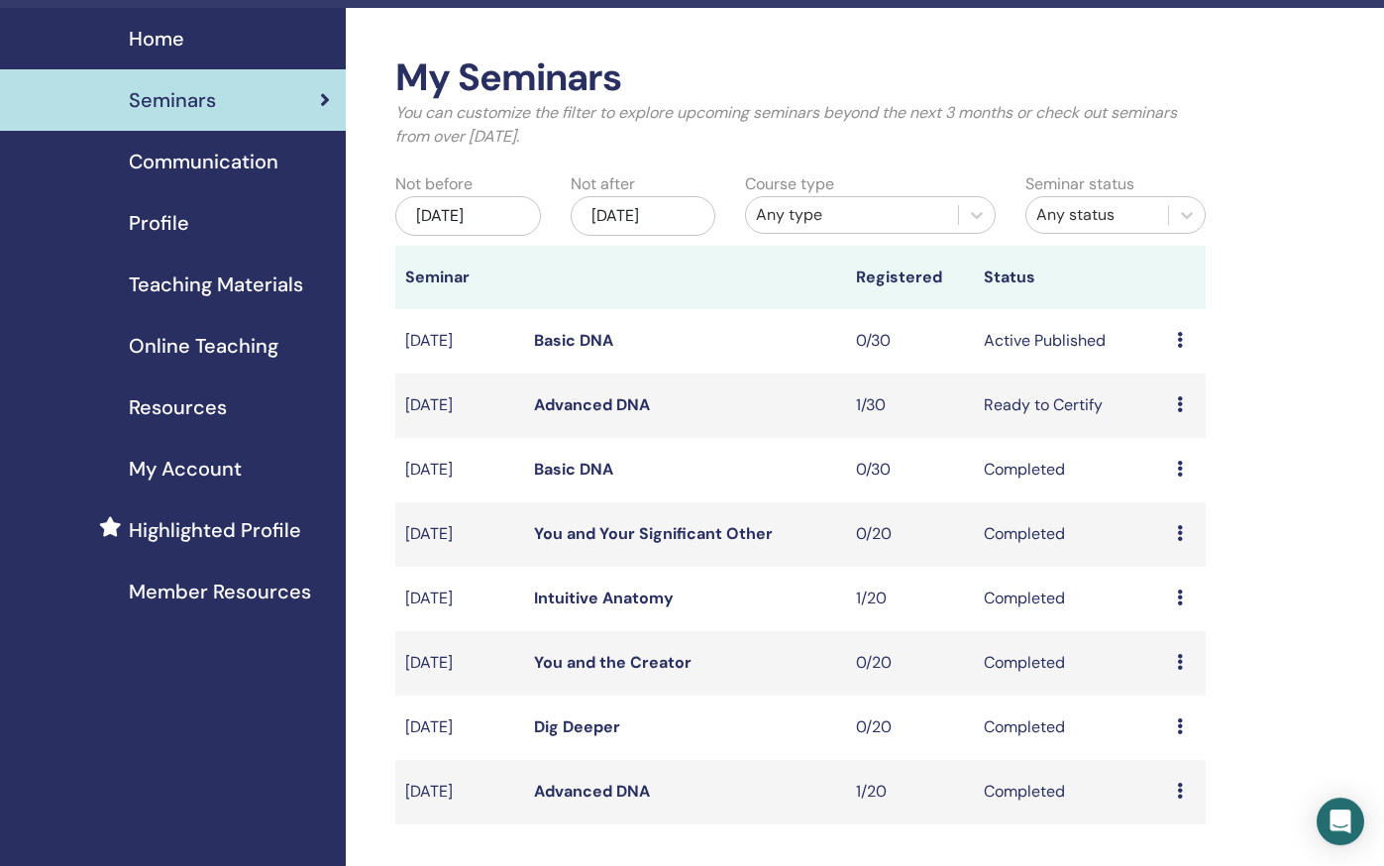
click at [1178, 407] on icon at bounding box center [1180, 405] width 6 height 16
click at [1172, 476] on link "Attendees" at bounding box center [1175, 483] width 75 height 21
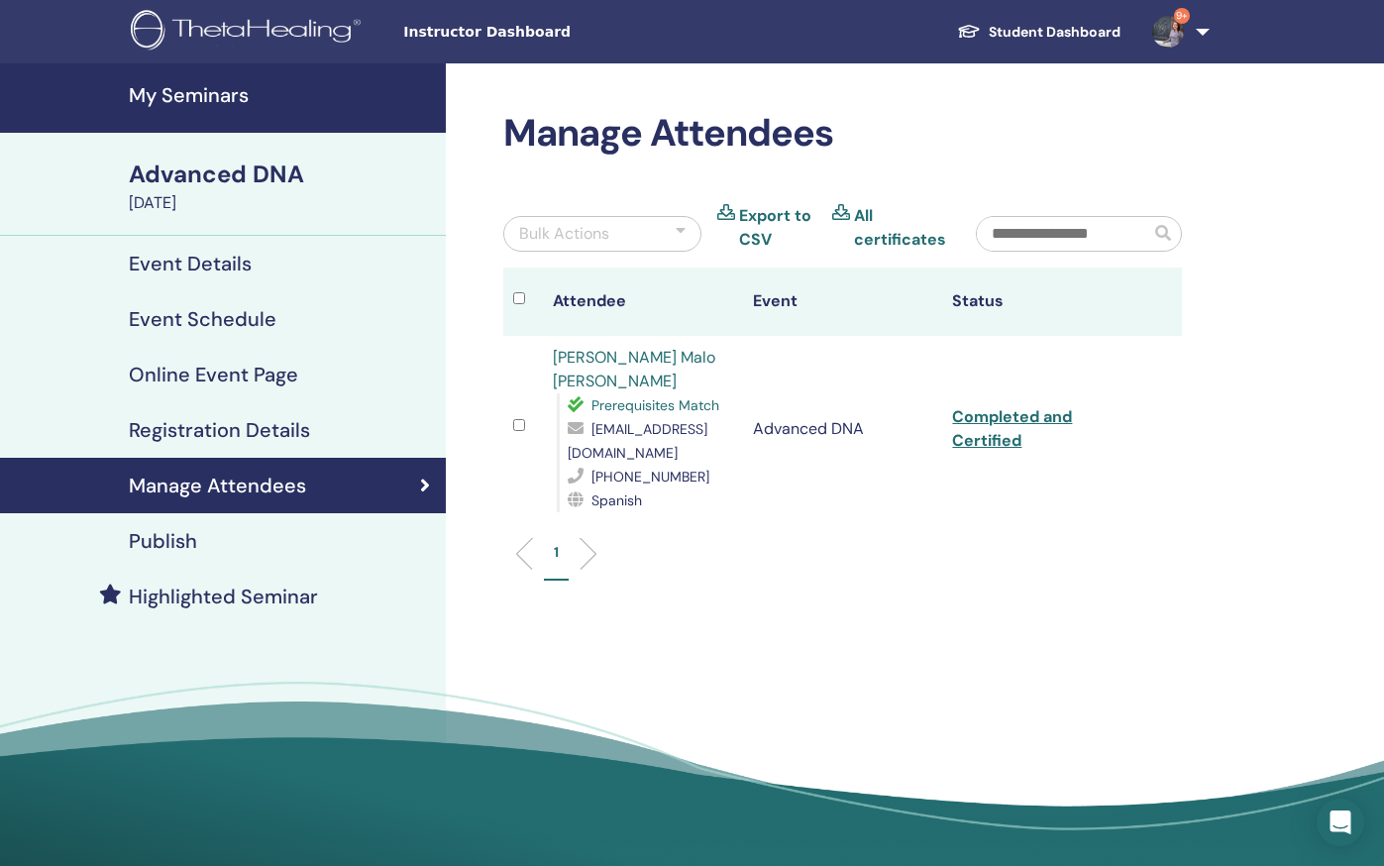
click at [976, 445] on link "Completed and Certified" at bounding box center [1012, 428] width 120 height 45
click at [959, 124] on h2 "Manage Attendees" at bounding box center [842, 134] width 678 height 46
click at [206, 264] on h4 "Event Details" at bounding box center [190, 264] width 123 height 24
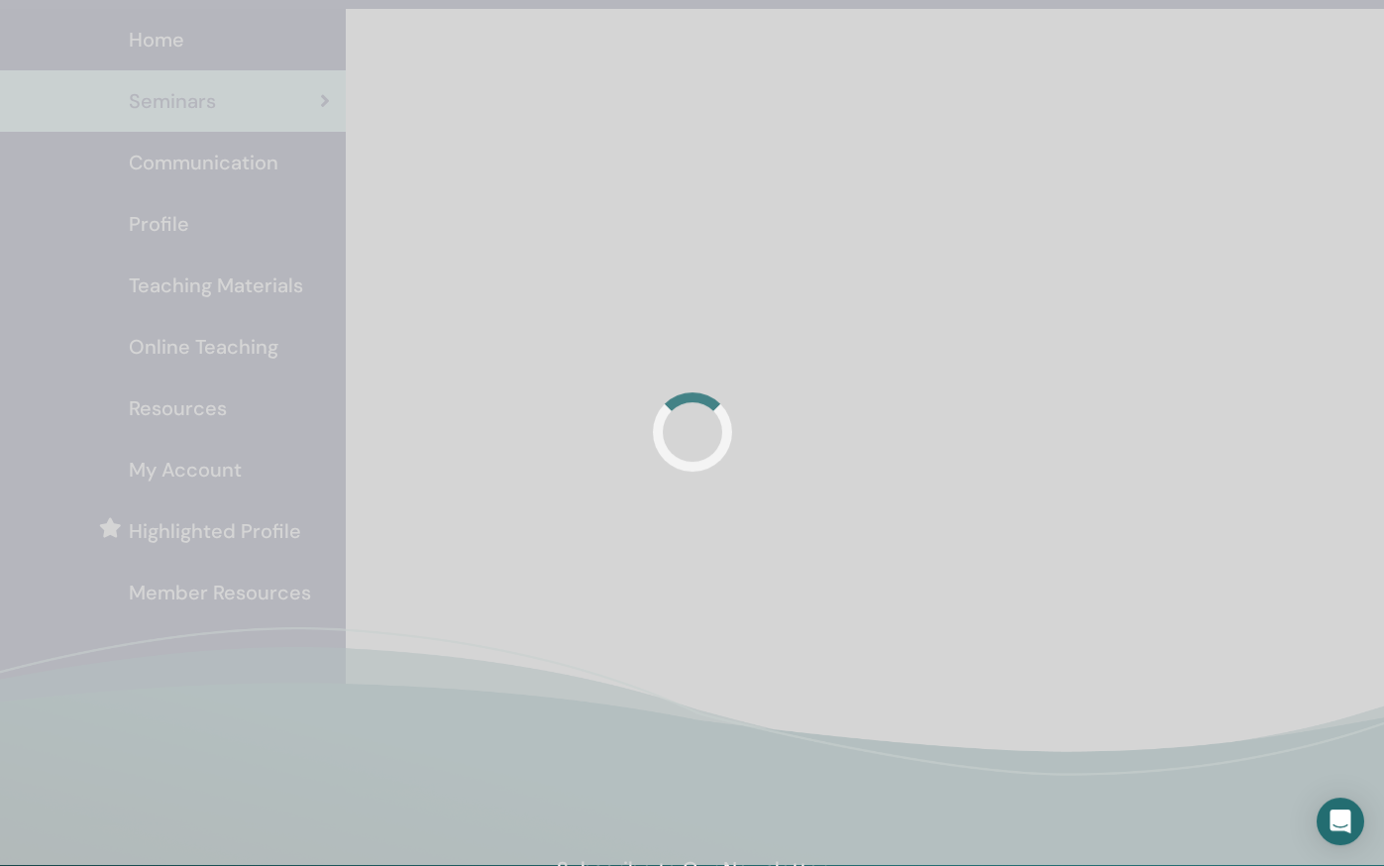
scroll to position [54, 0]
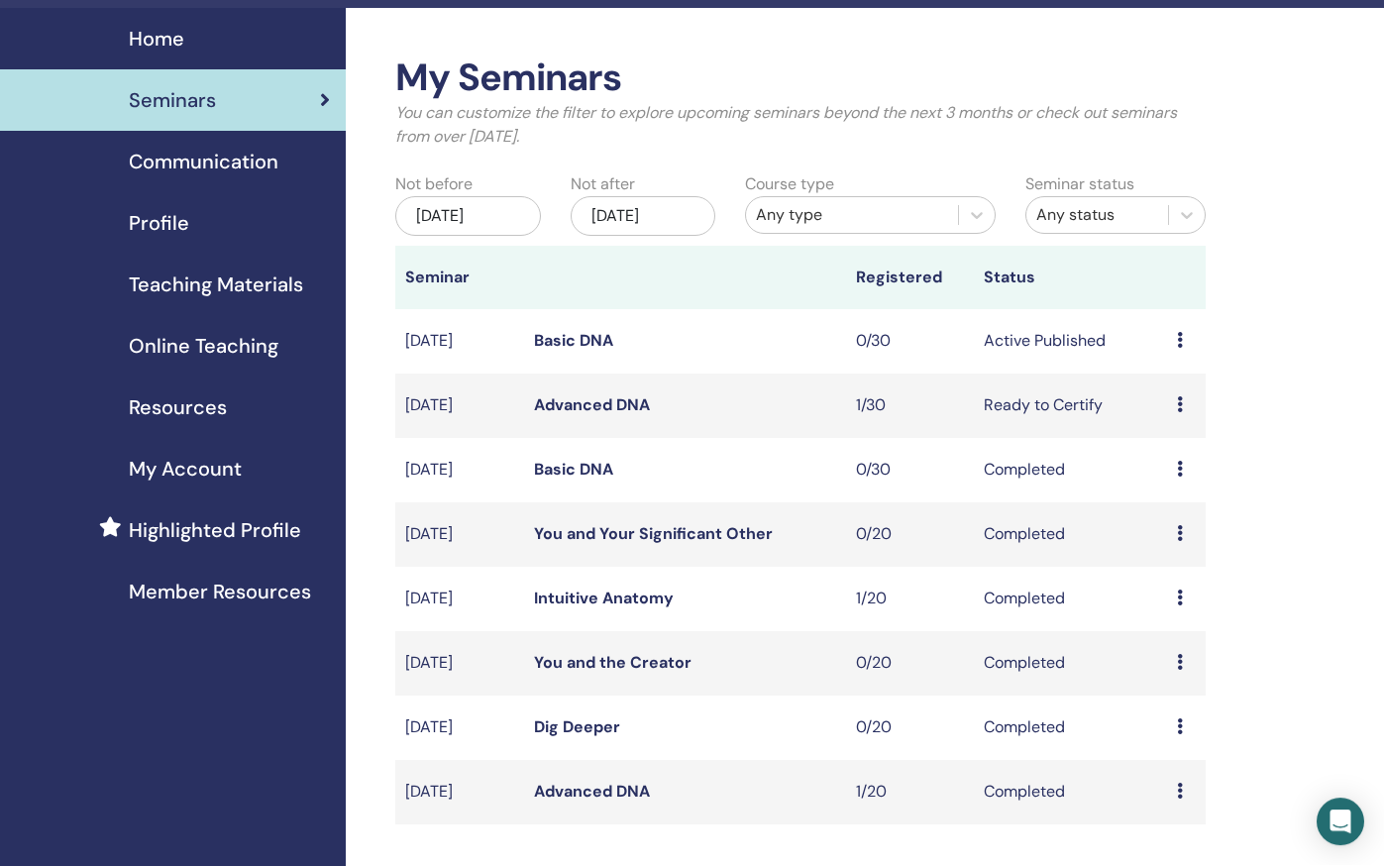
click at [1181, 407] on icon at bounding box center [1180, 405] width 6 height 16
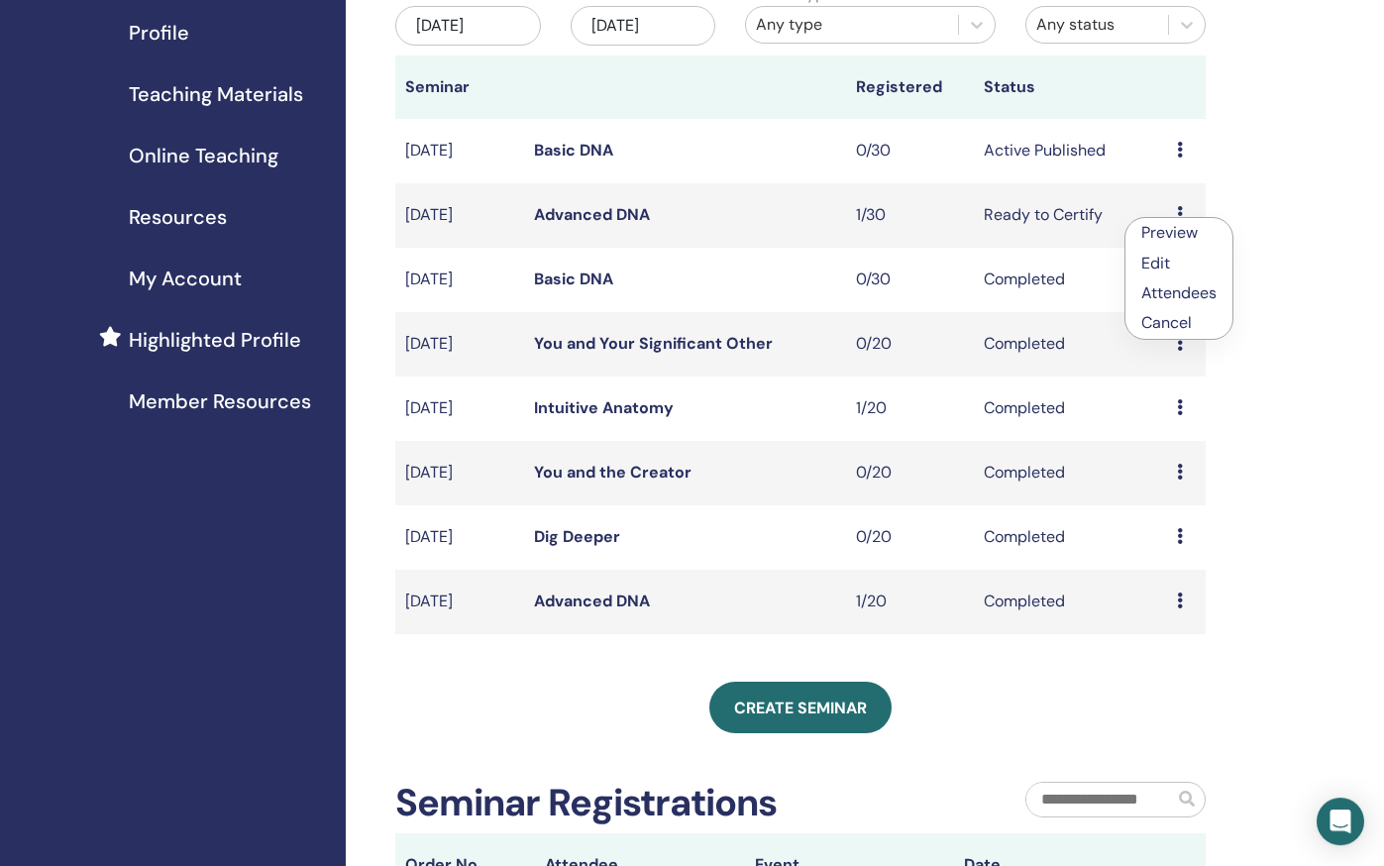
scroll to position [274, 0]
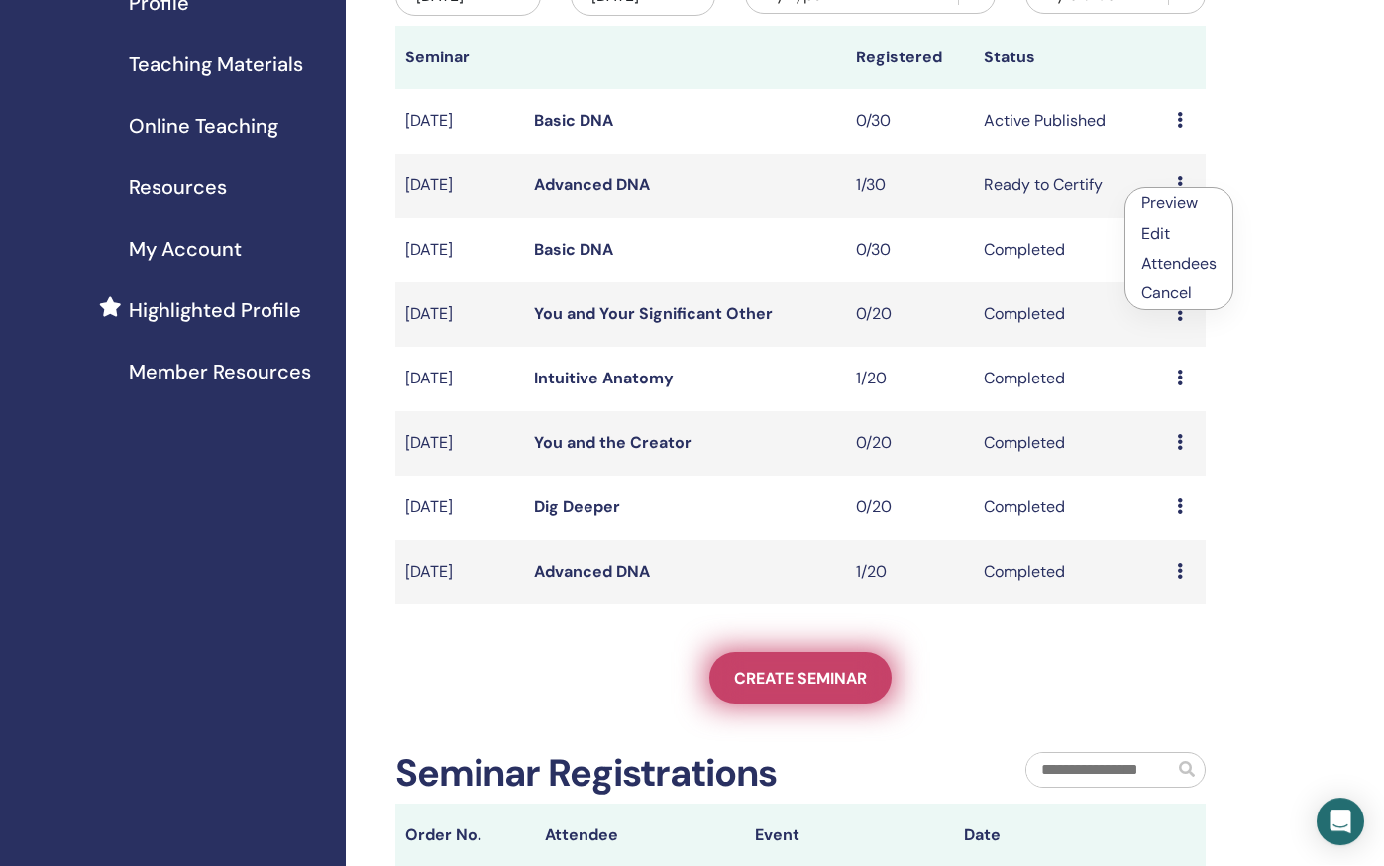
click at [759, 683] on span "Create seminar" at bounding box center [800, 678] width 133 height 21
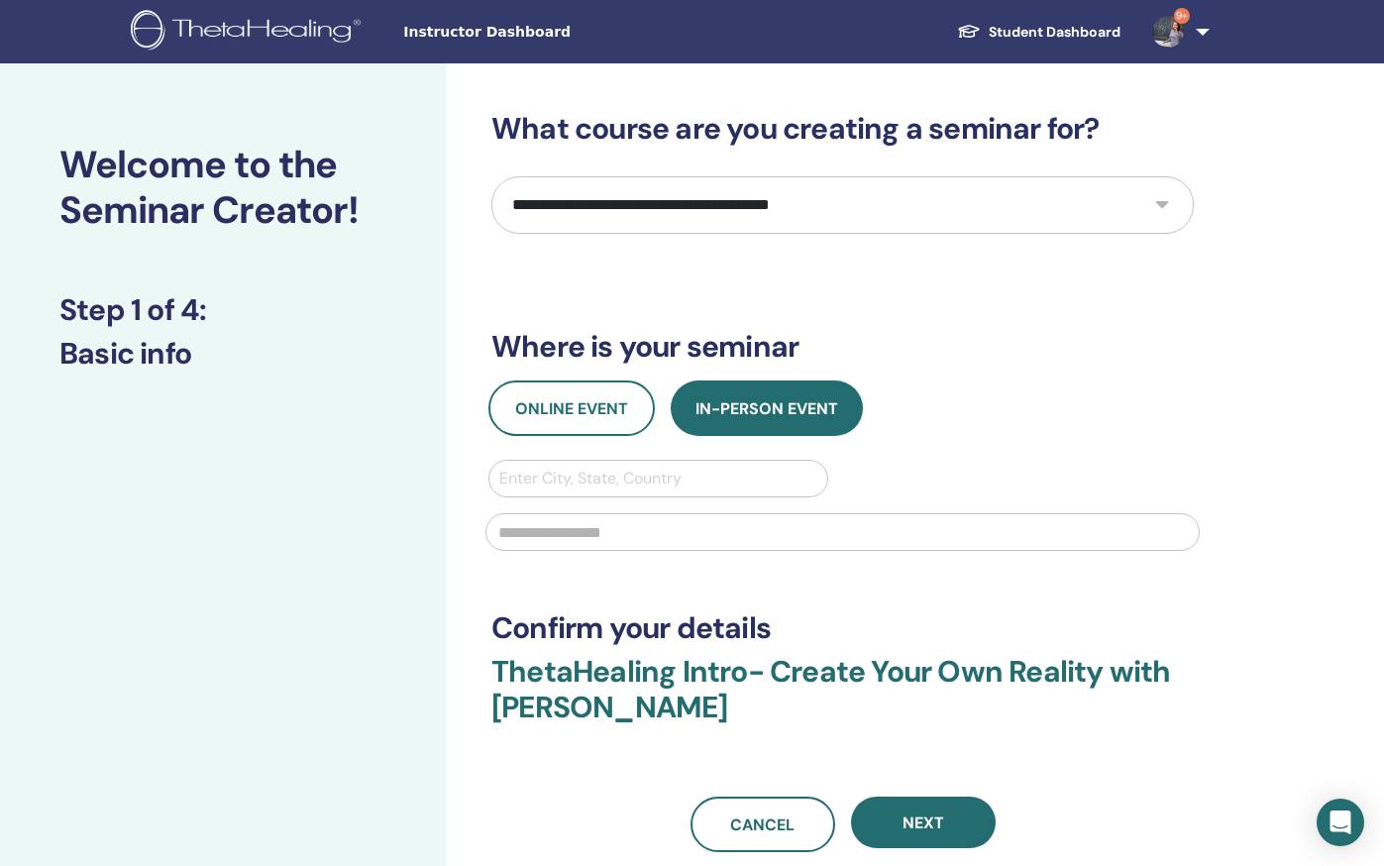
select select "*"
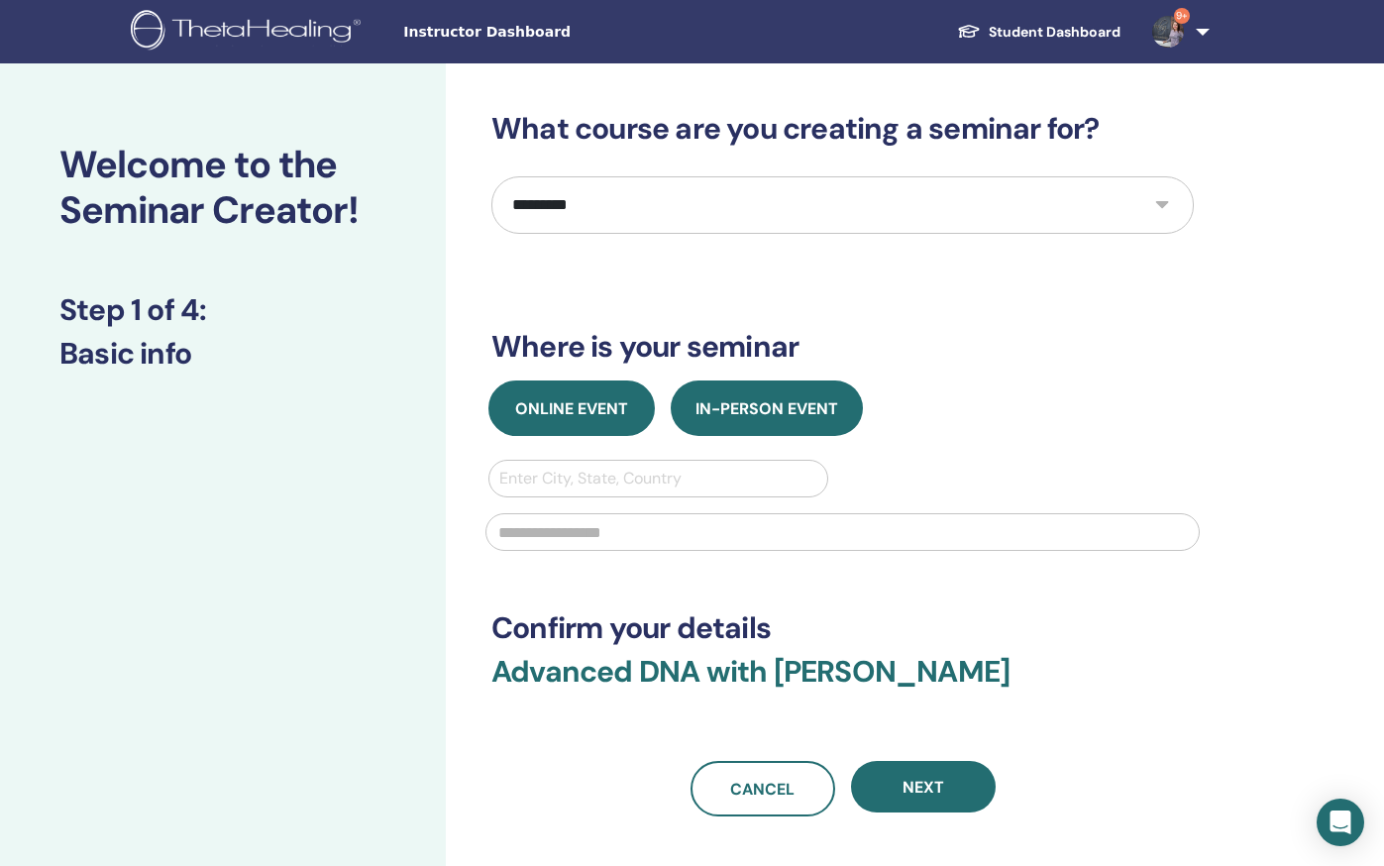
click at [568, 407] on span "Online Event" at bounding box center [571, 408] width 113 height 21
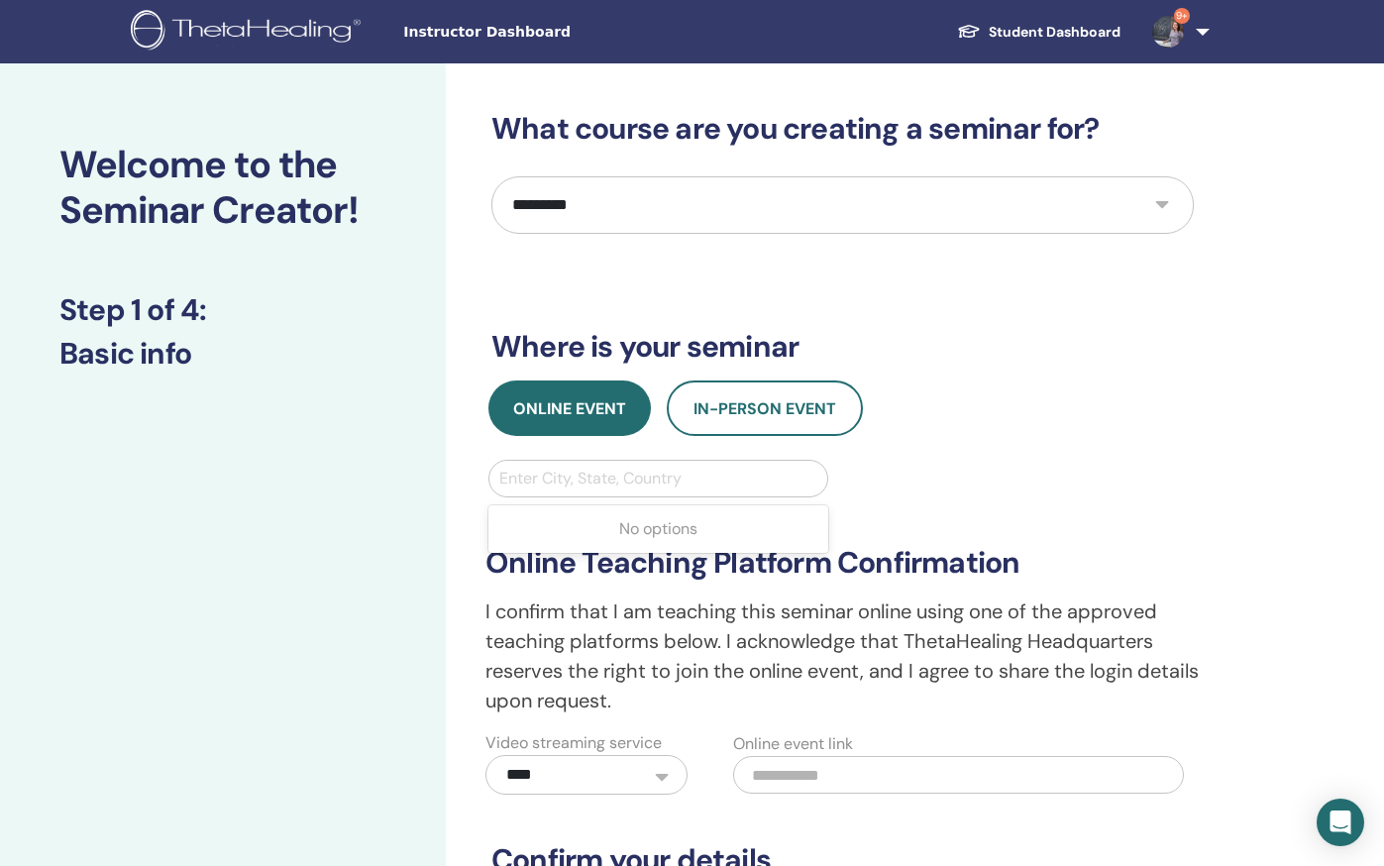
click at [552, 485] on div "Enter City, State, Country" at bounding box center [658, 478] width 318 height 24
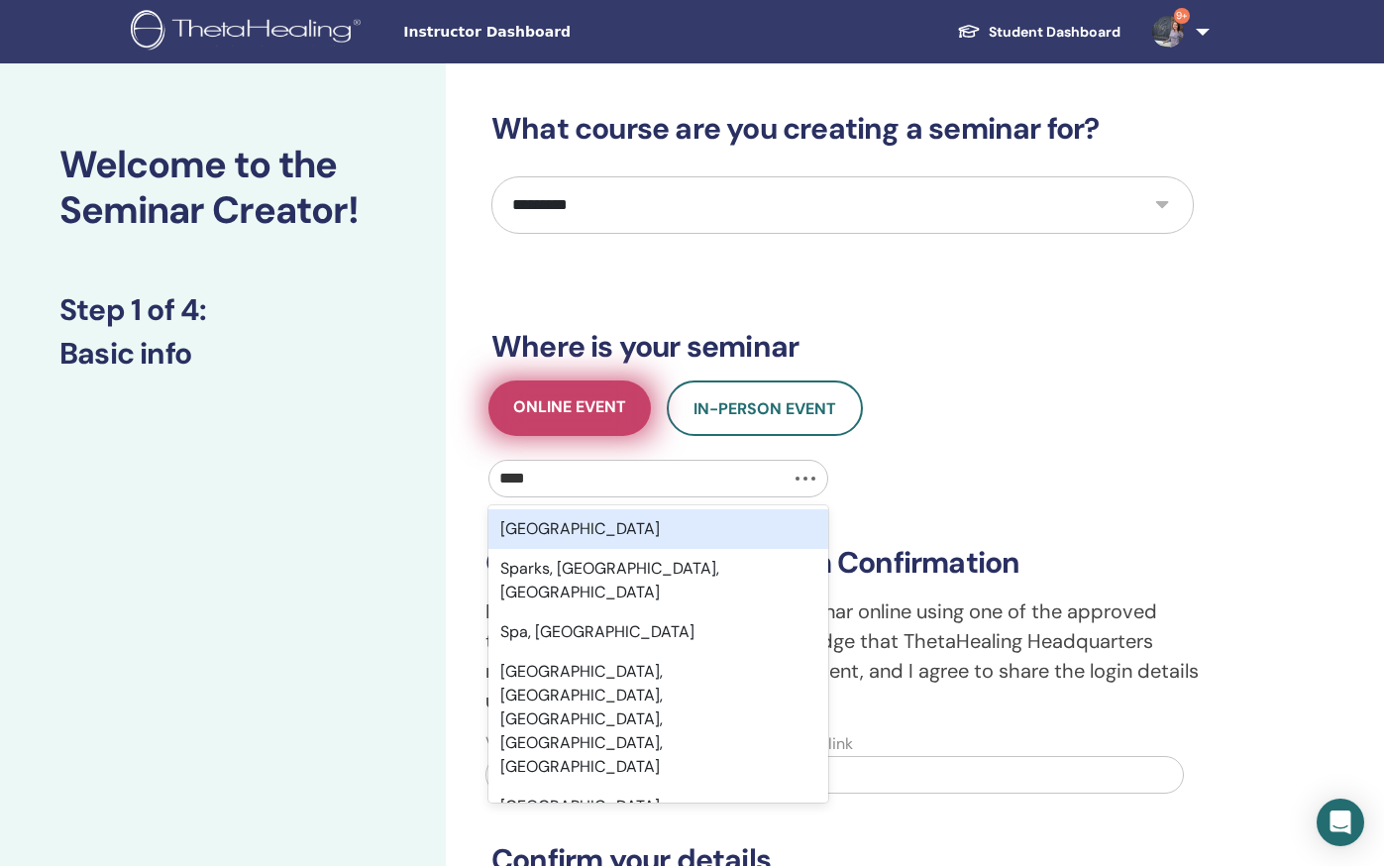
type input "*****"
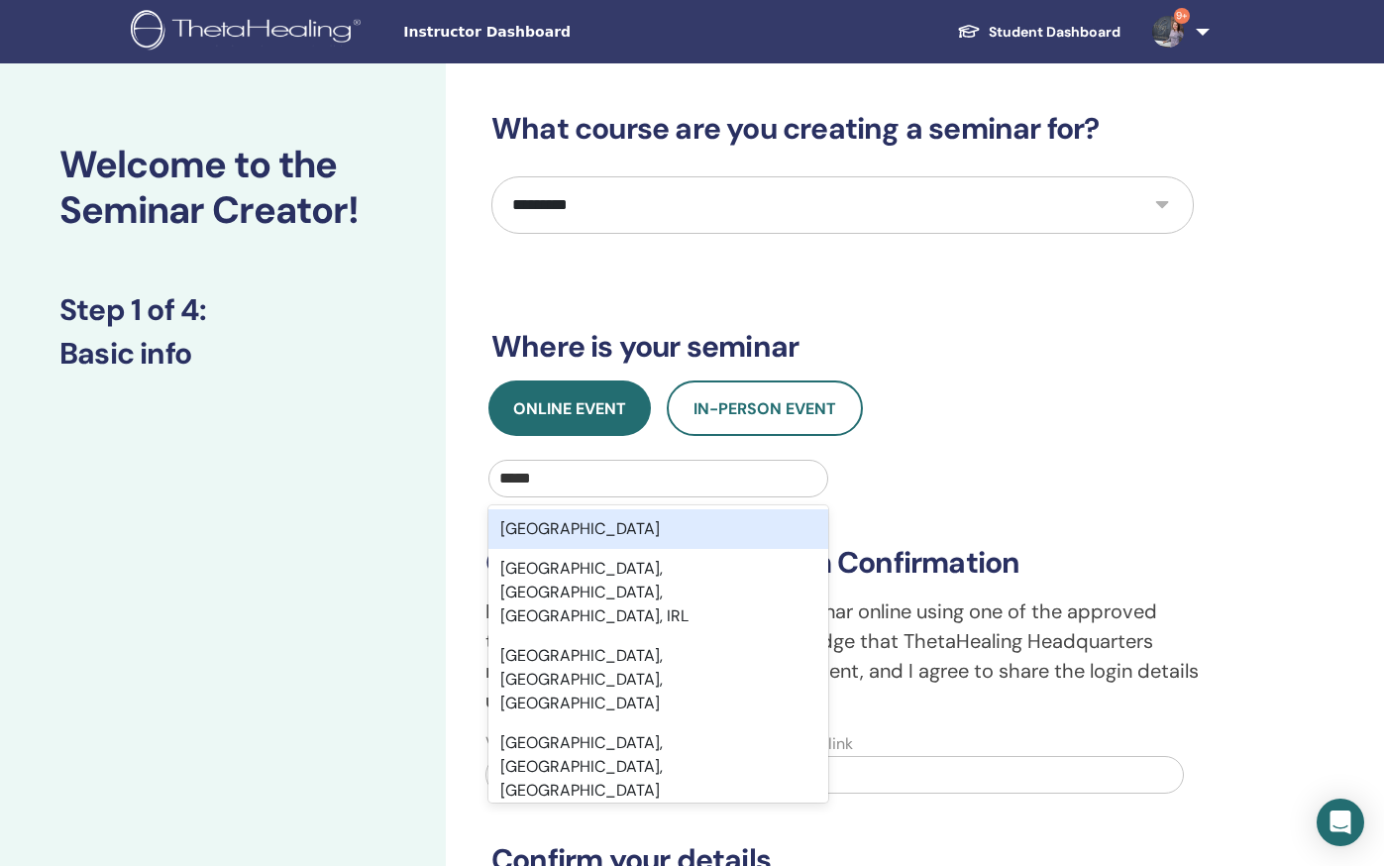
click at [554, 531] on div "Spain" at bounding box center [658, 529] width 340 height 40
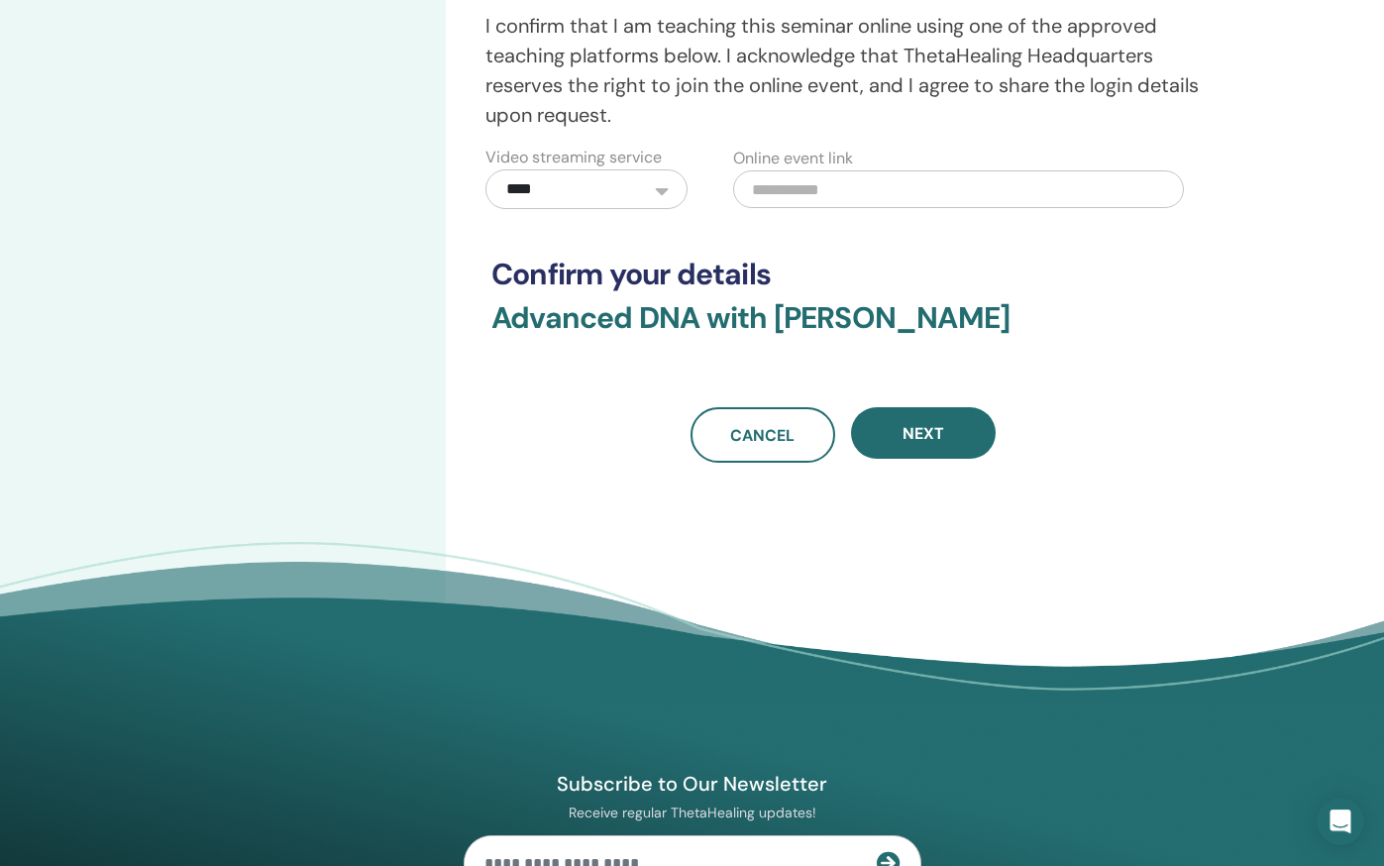
scroll to position [608, 0]
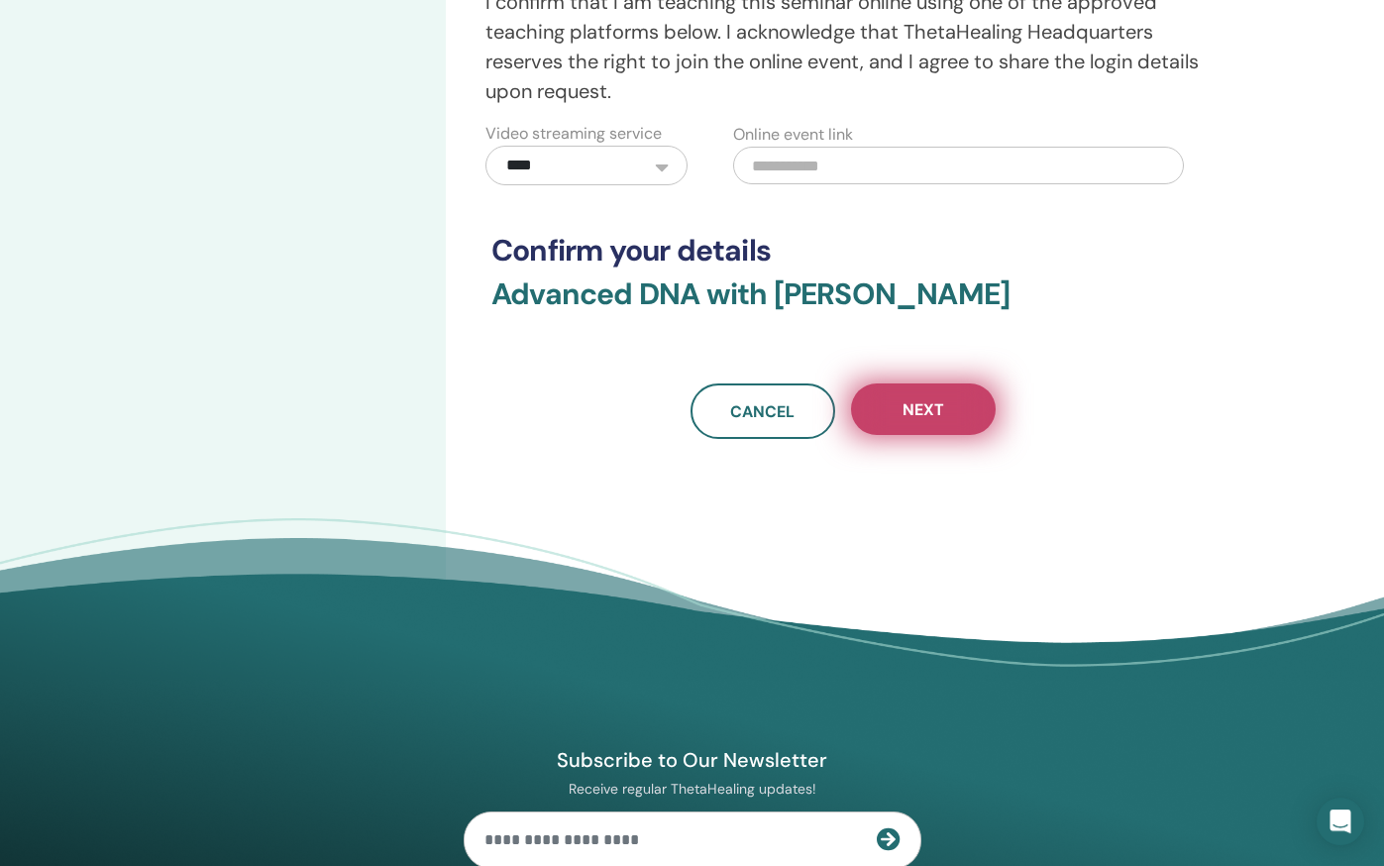
click at [975, 404] on button "Next" at bounding box center [923, 409] width 145 height 51
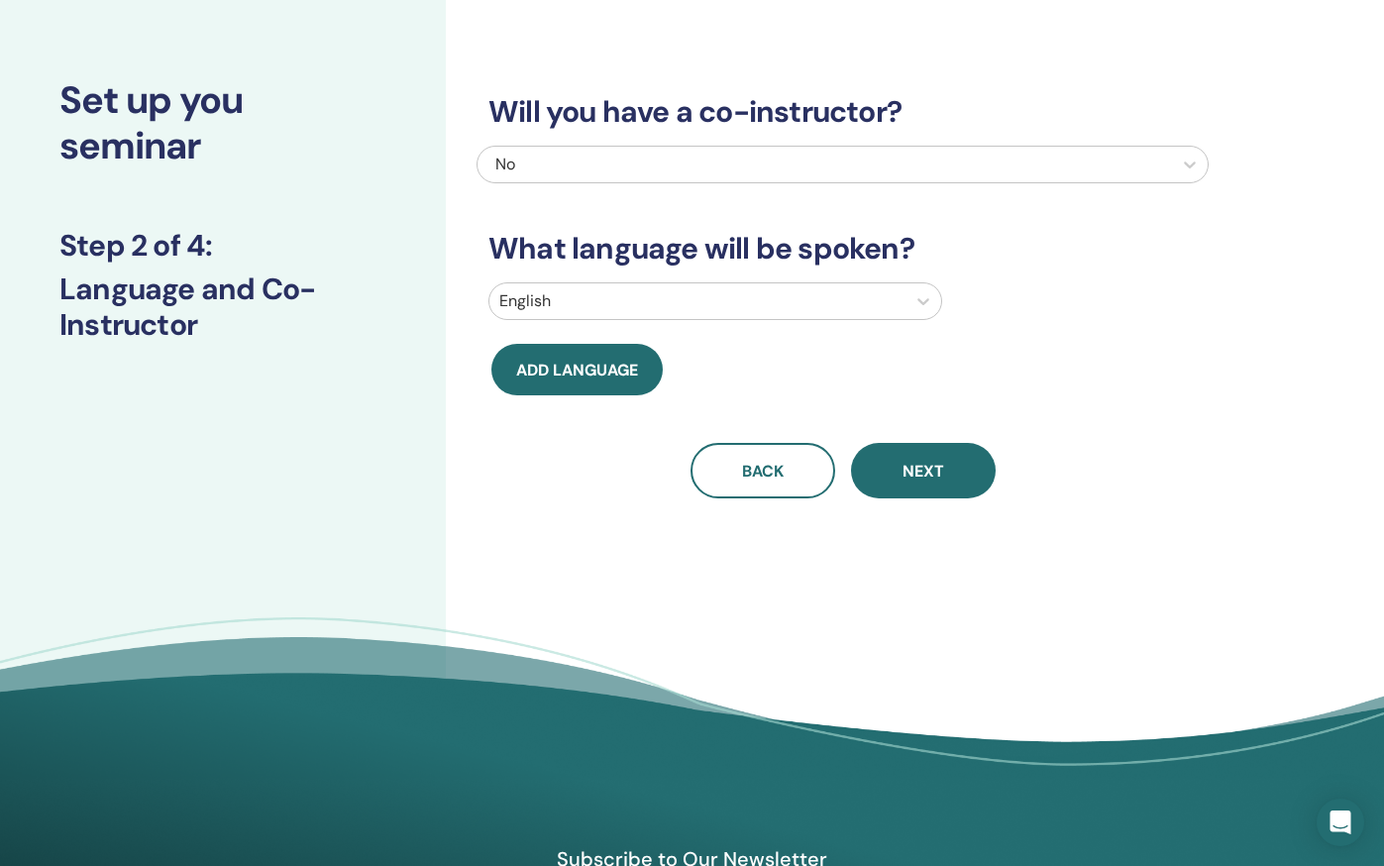
scroll to position [36, 0]
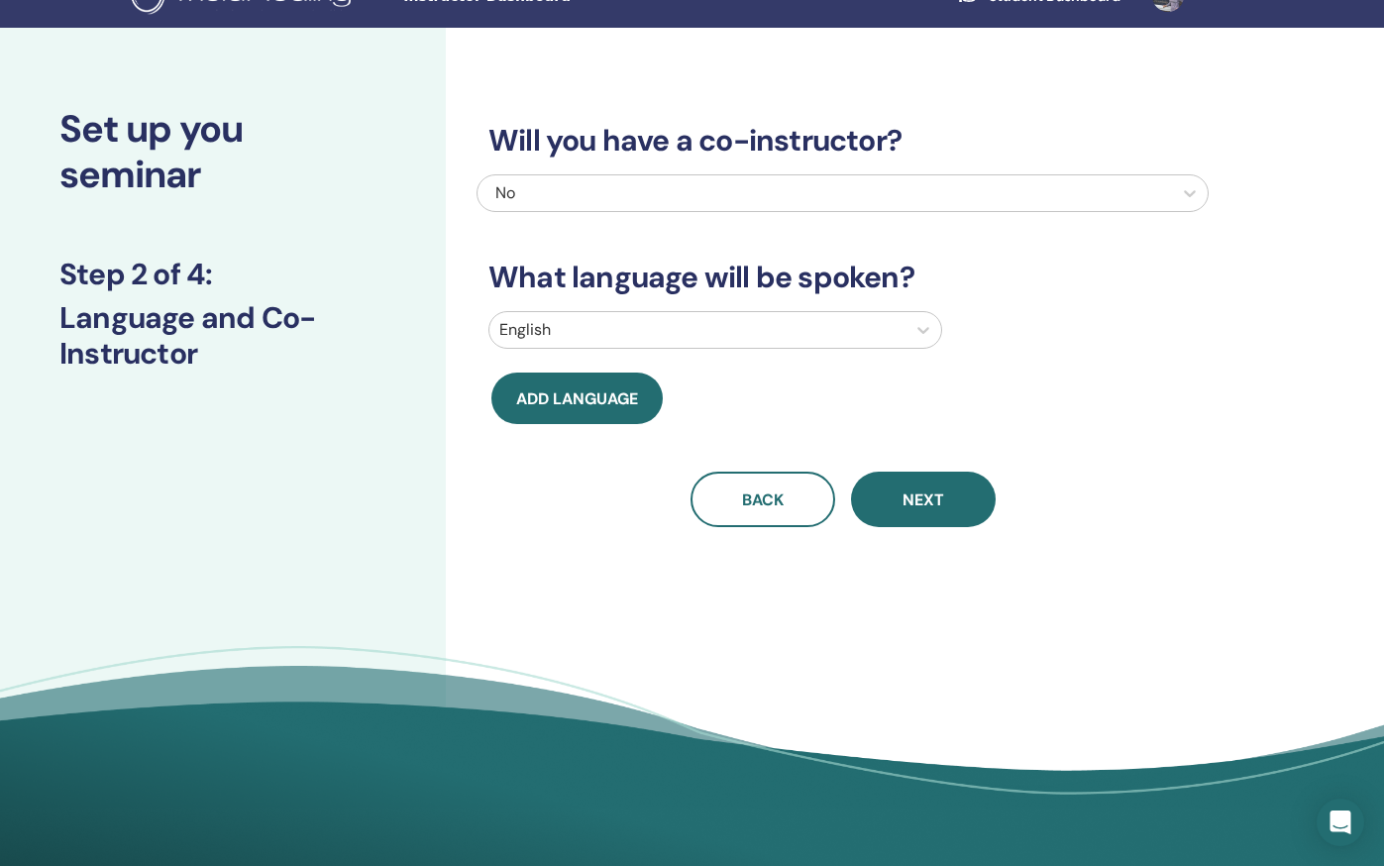
click at [759, 332] on div at bounding box center [697, 330] width 396 height 28
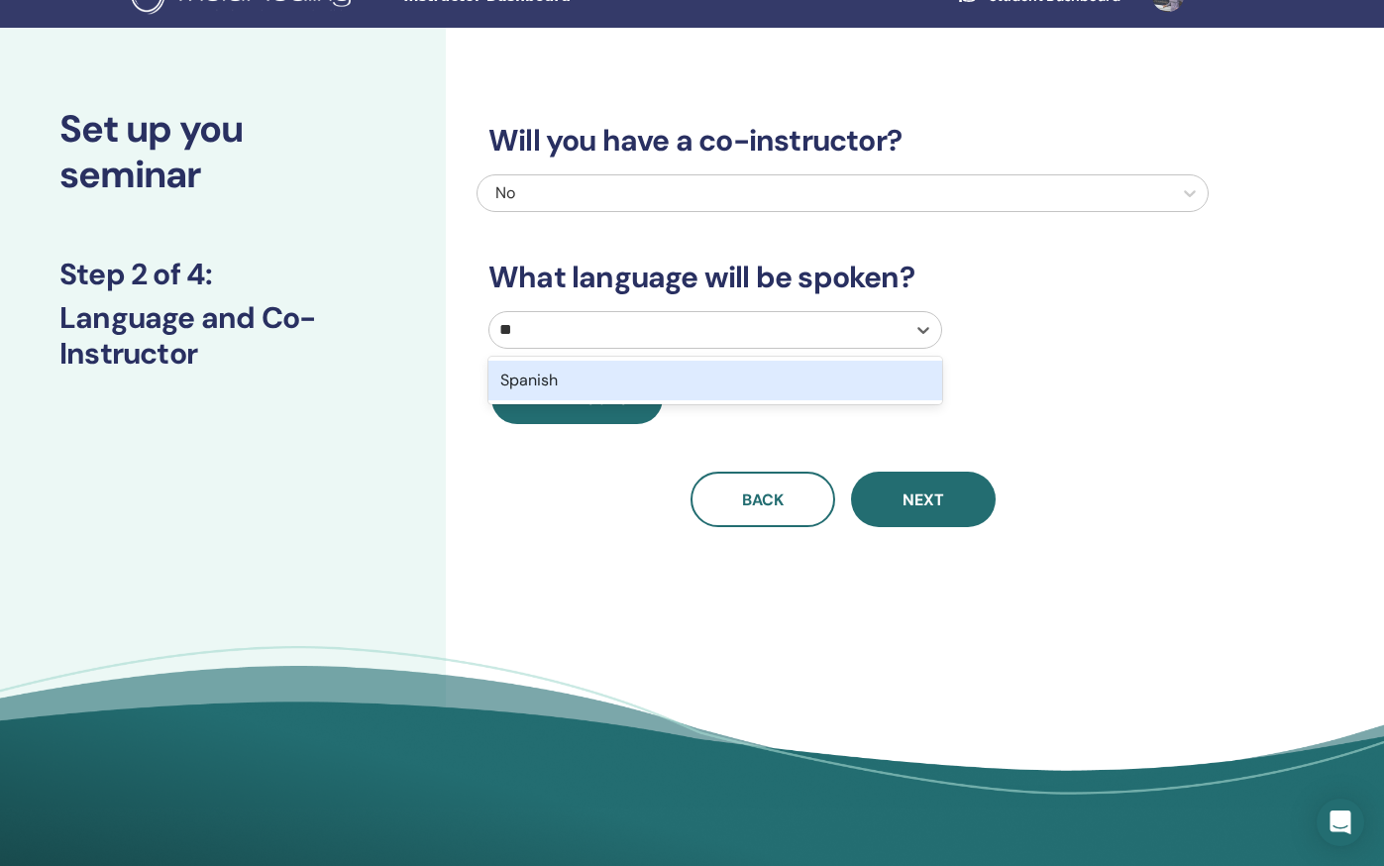
type input "***"
click at [753, 380] on div "Spanish" at bounding box center [715, 380] width 454 height 40
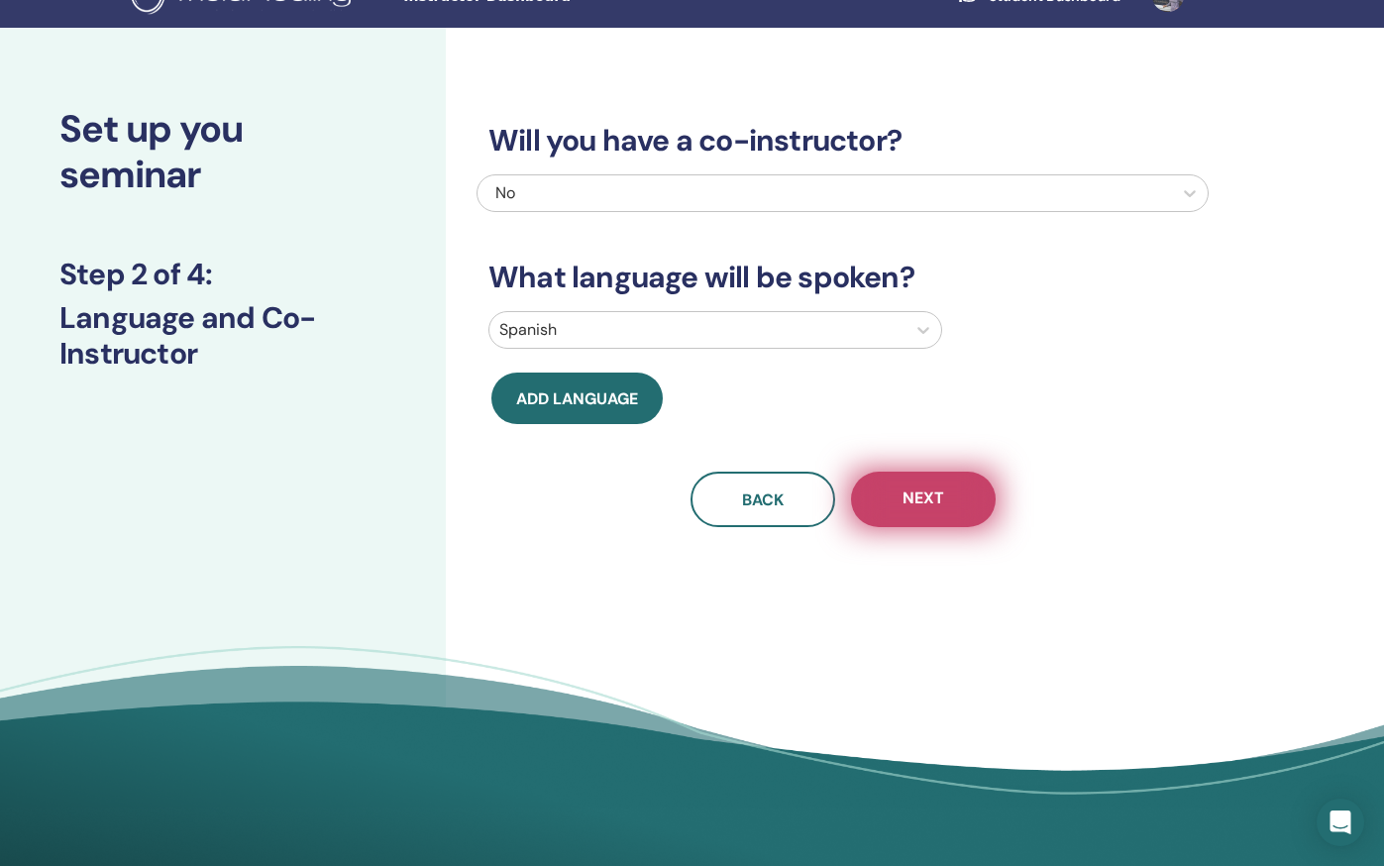
click at [912, 489] on span "Next" at bounding box center [923, 499] width 42 height 25
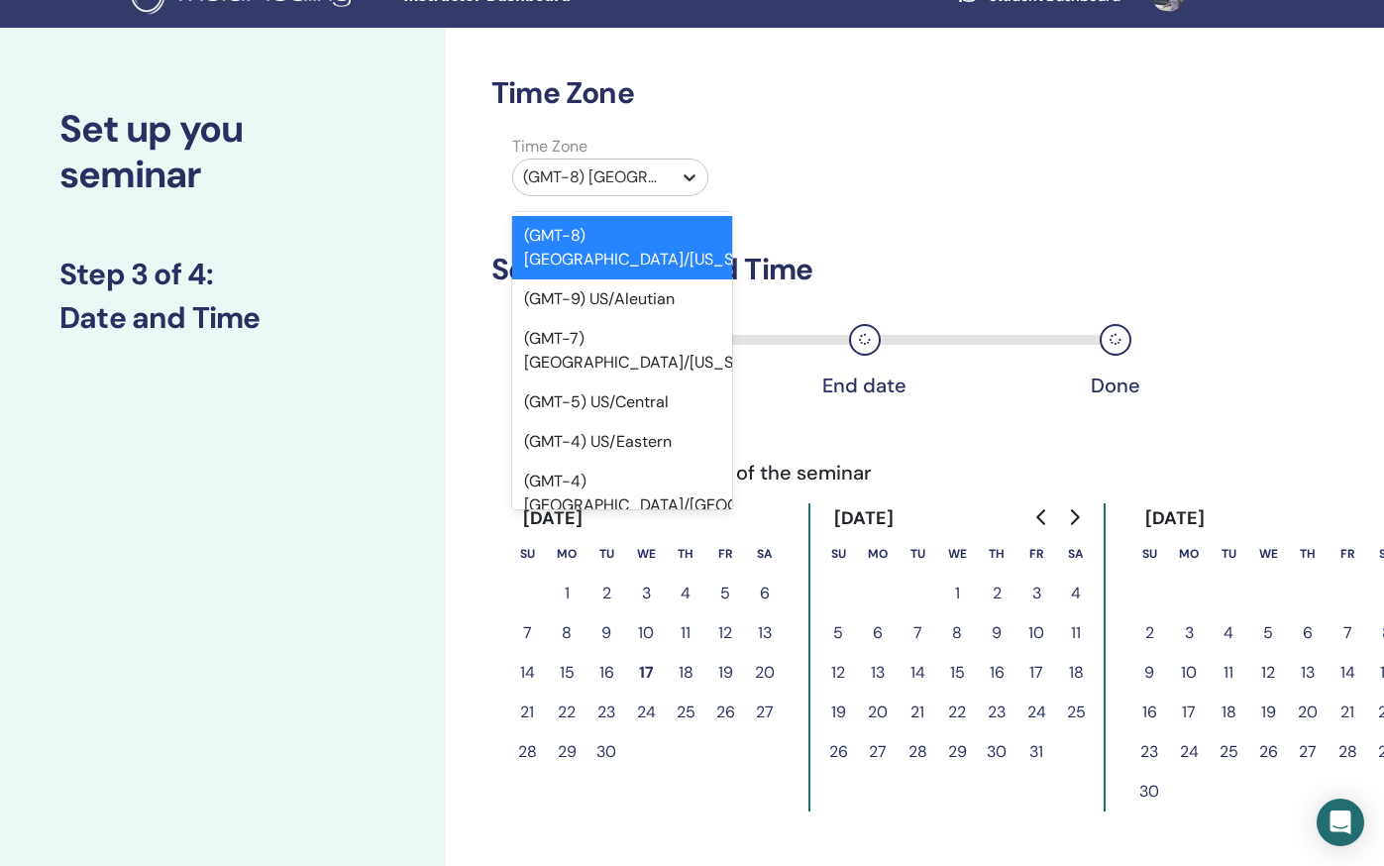
click at [688, 181] on icon at bounding box center [689, 177] width 20 height 20
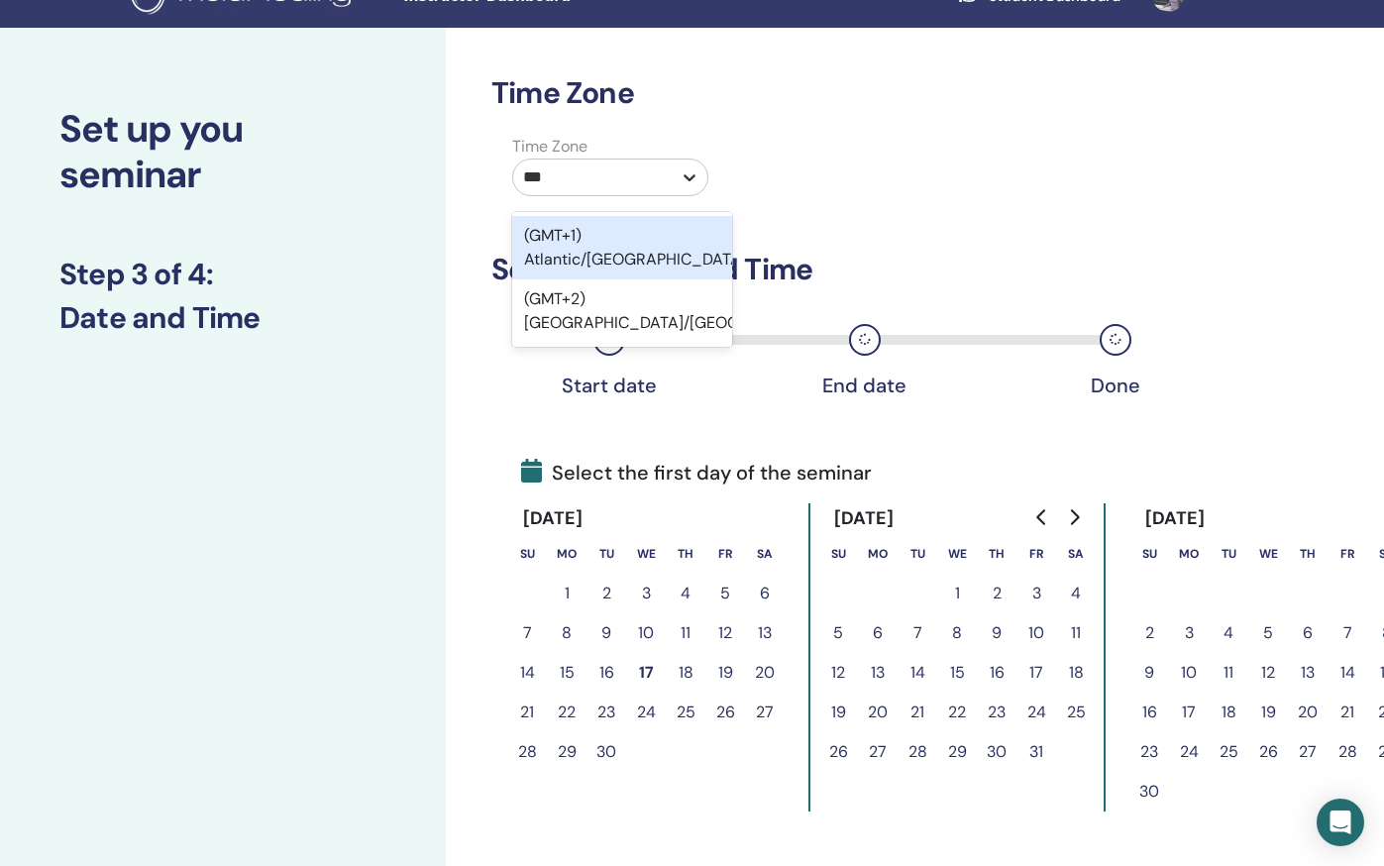
type input "****"
click at [672, 227] on div "(GMT+2) Europe/Madrid" at bounding box center [622, 247] width 220 height 63
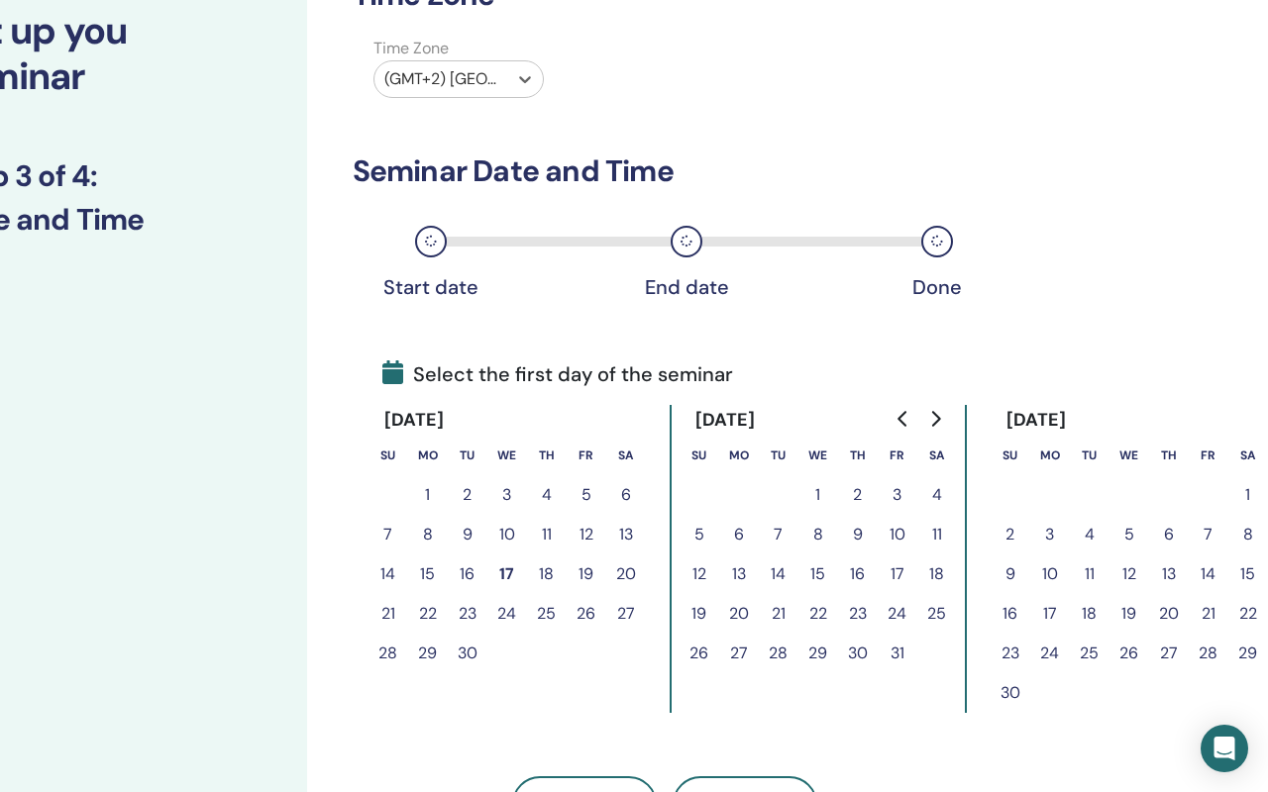
scroll to position [134, 116]
click at [1206, 537] on button "7" at bounding box center [1208, 535] width 40 height 40
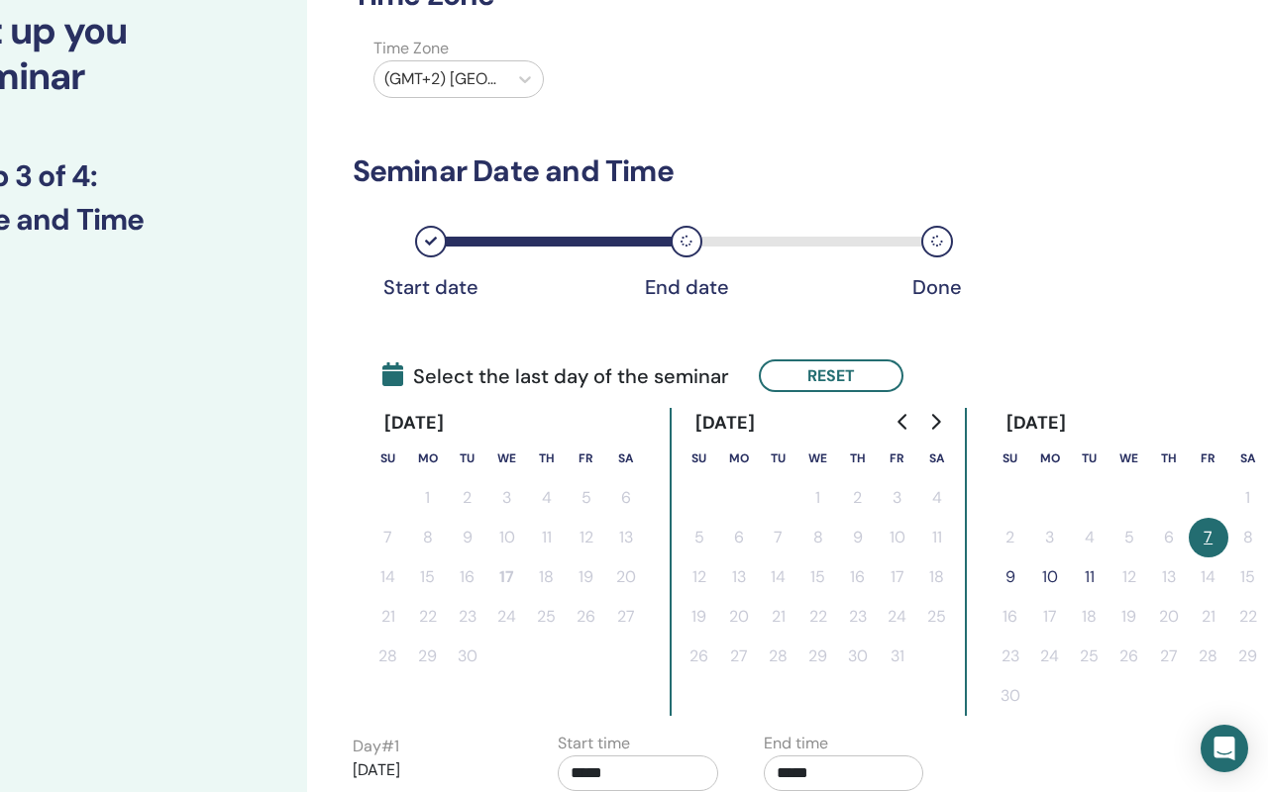
click at [1010, 580] on button "9" at bounding box center [1010, 578] width 40 height 40
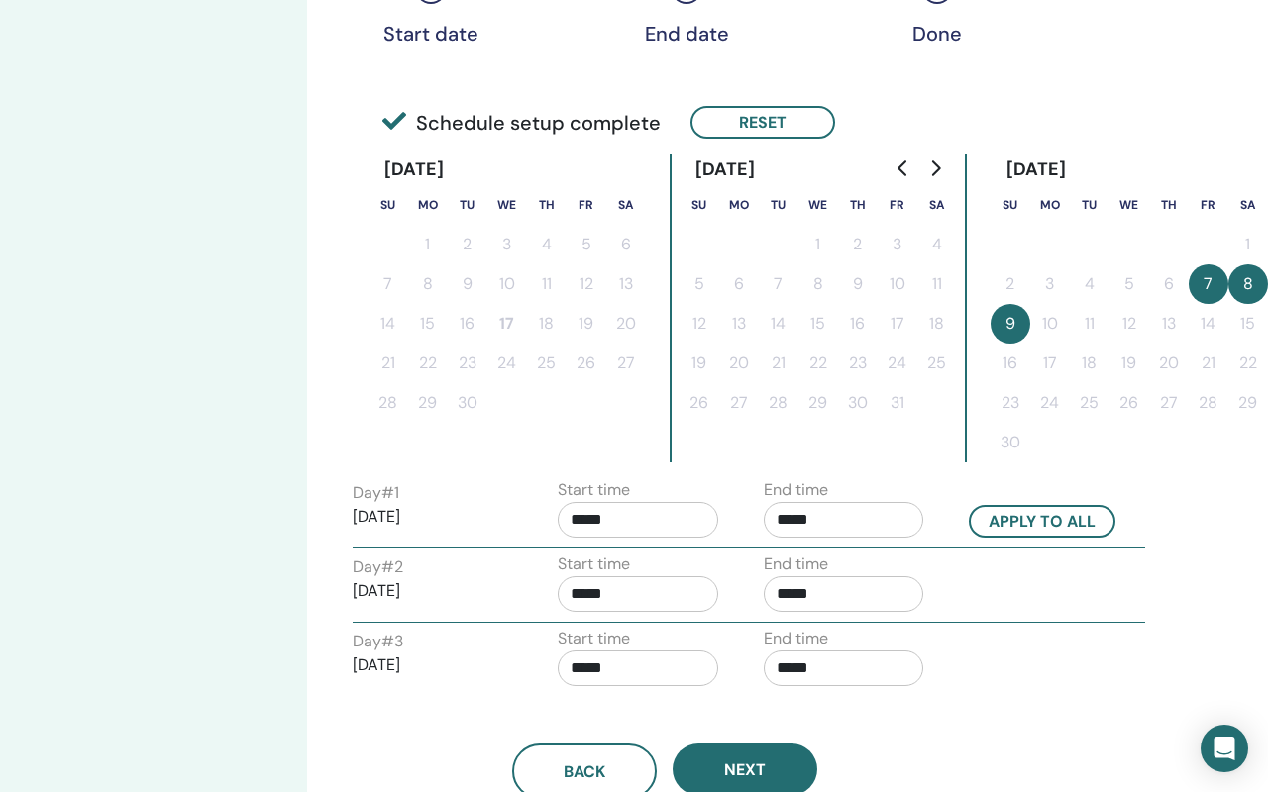
scroll to position [389, 116]
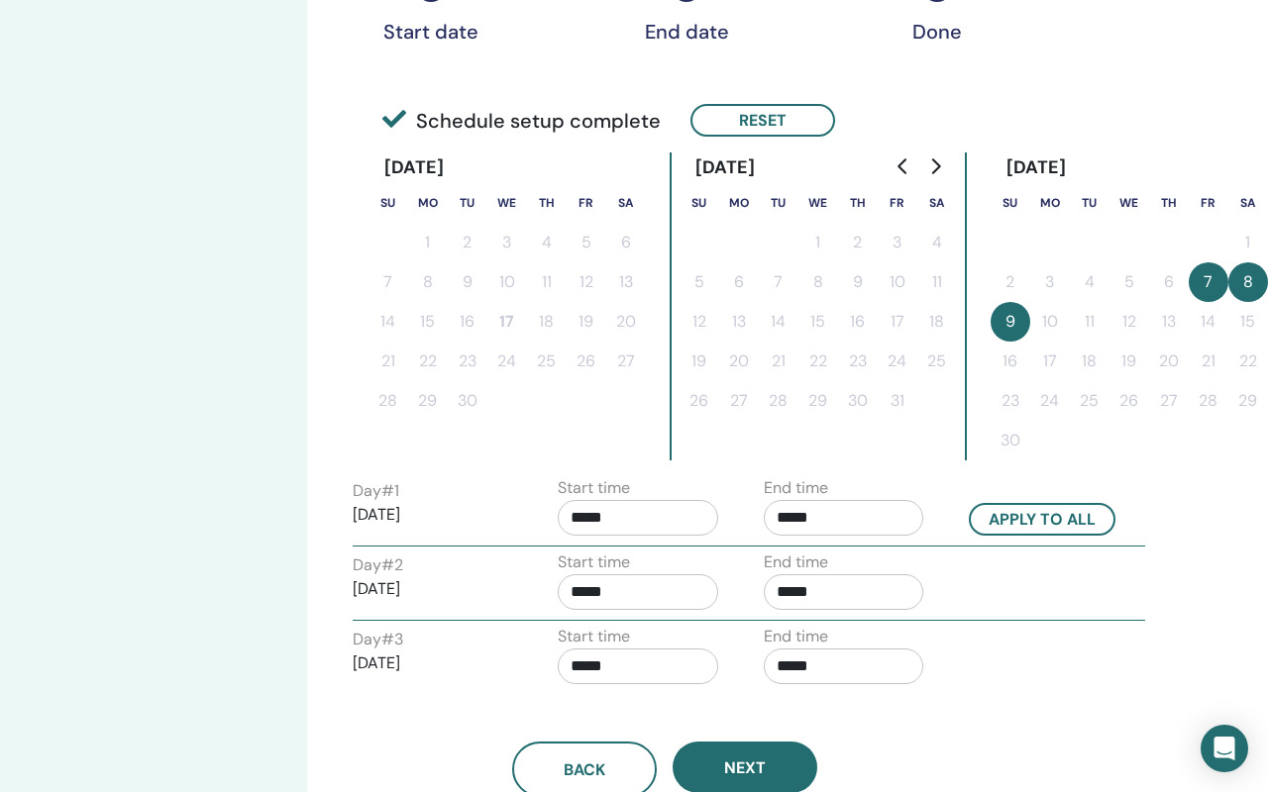
click at [810, 523] on input "*****" at bounding box center [844, 518] width 160 height 36
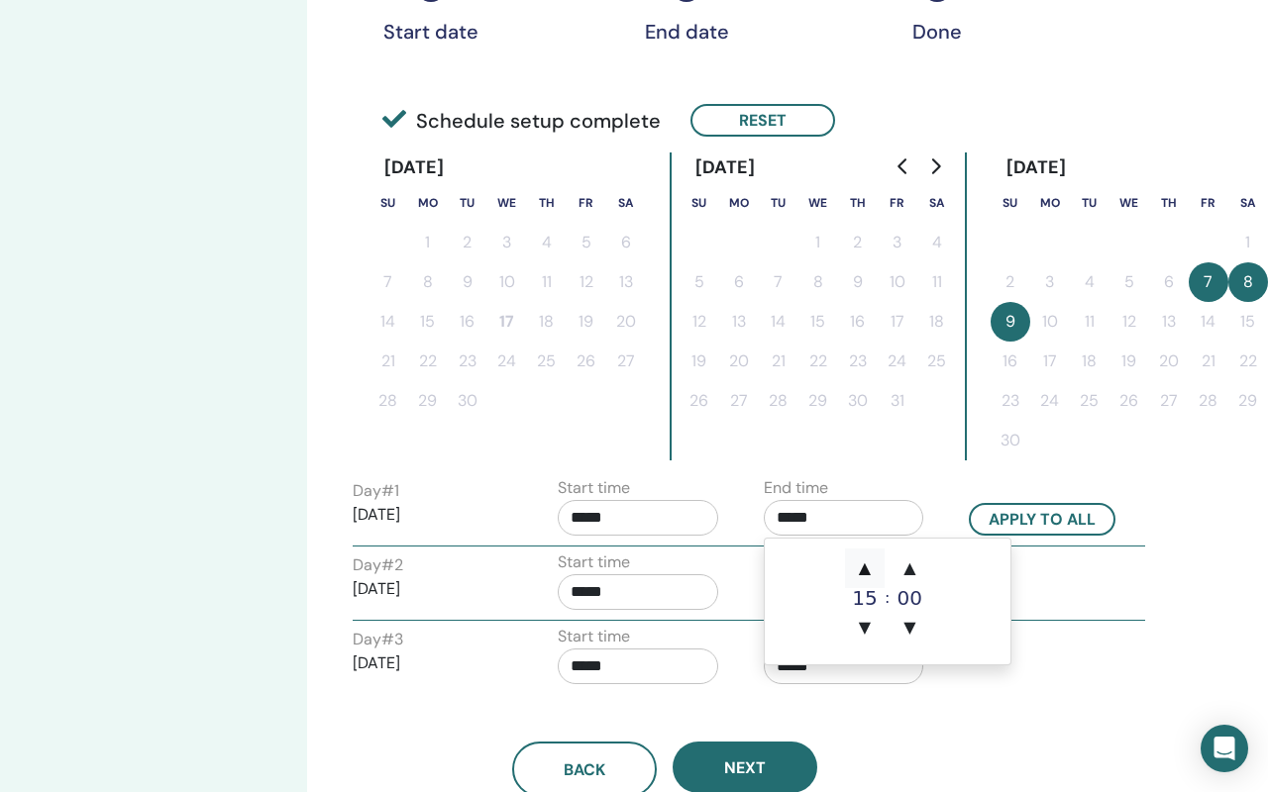
click at [864, 569] on span "▲" at bounding box center [865, 569] width 40 height 40
click at [864, 570] on span "▲" at bounding box center [865, 569] width 40 height 40
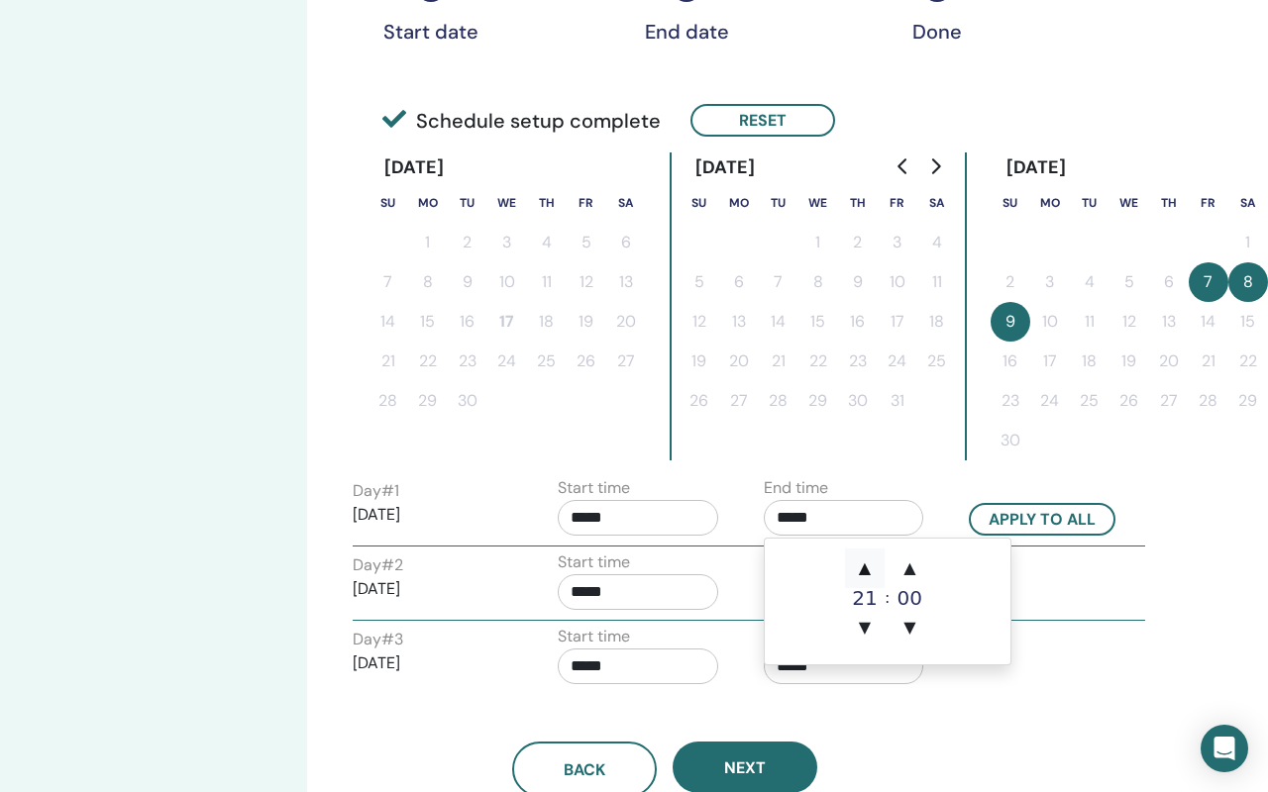
click at [864, 570] on span "▲" at bounding box center [865, 569] width 40 height 40
type input "*****"
click at [634, 513] on input "*****" at bounding box center [638, 518] width 160 height 36
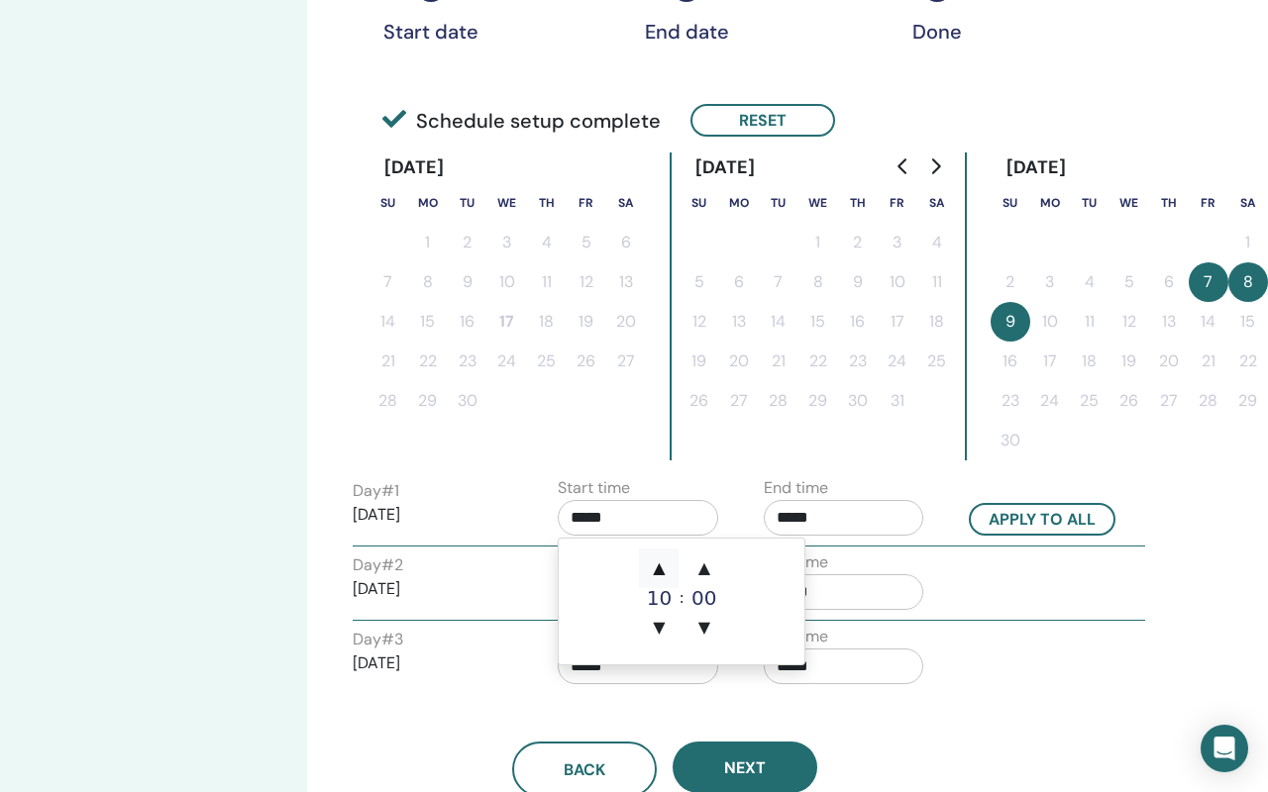
click at [659, 566] on span "▲" at bounding box center [659, 569] width 40 height 40
click at [660, 566] on span "▲" at bounding box center [659, 569] width 40 height 40
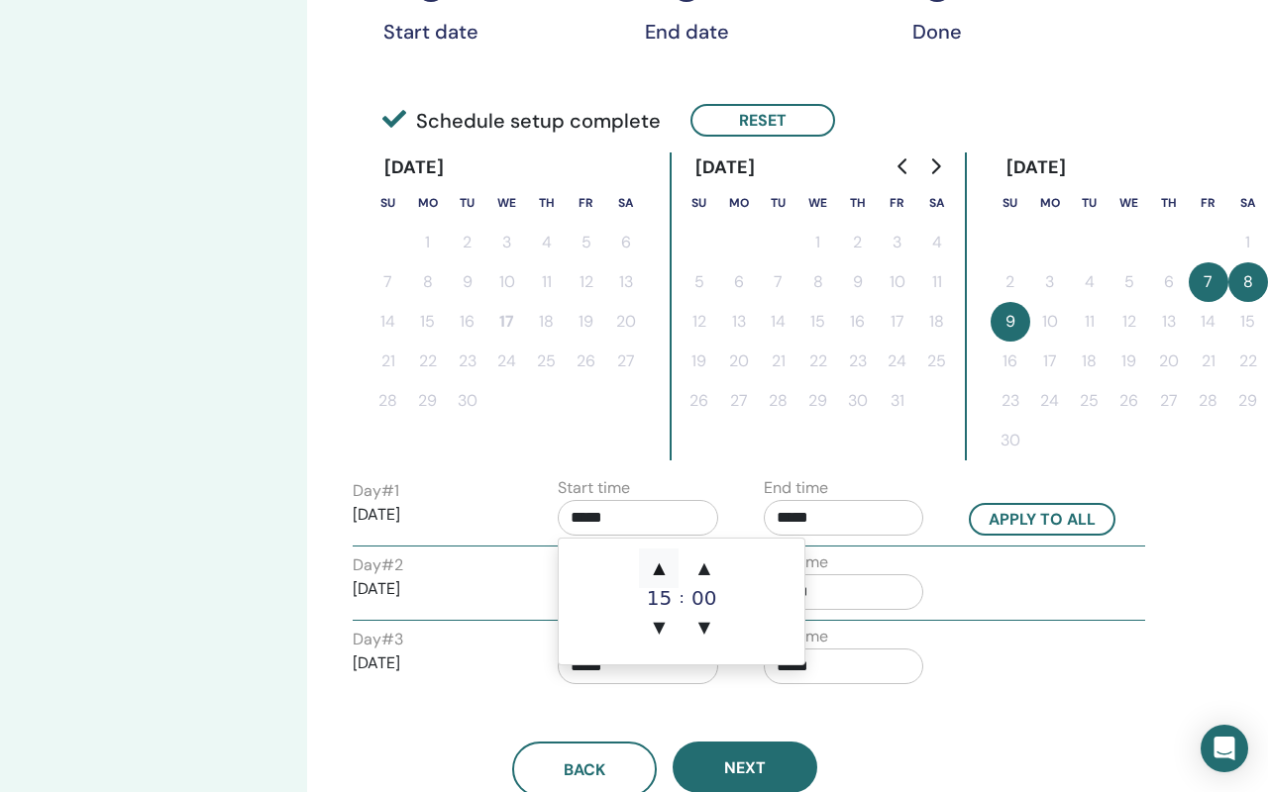
click at [660, 569] on span "▲" at bounding box center [659, 569] width 40 height 40
click at [704, 567] on span "▲" at bounding box center [704, 569] width 40 height 40
click at [704, 568] on span "▲" at bounding box center [704, 569] width 40 height 40
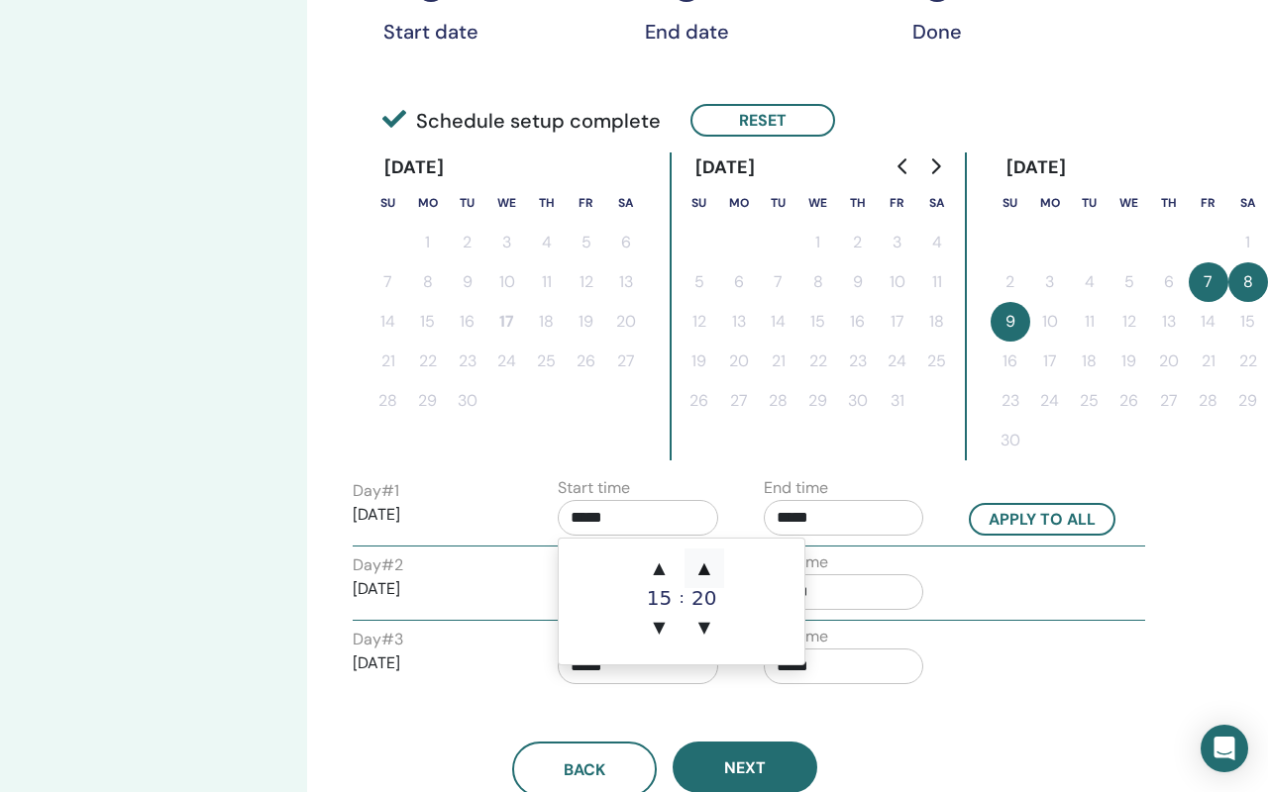
click at [704, 568] on span "▲" at bounding box center [704, 569] width 40 height 40
click at [698, 623] on span "▼" at bounding box center [704, 628] width 40 height 40
type input "*****"
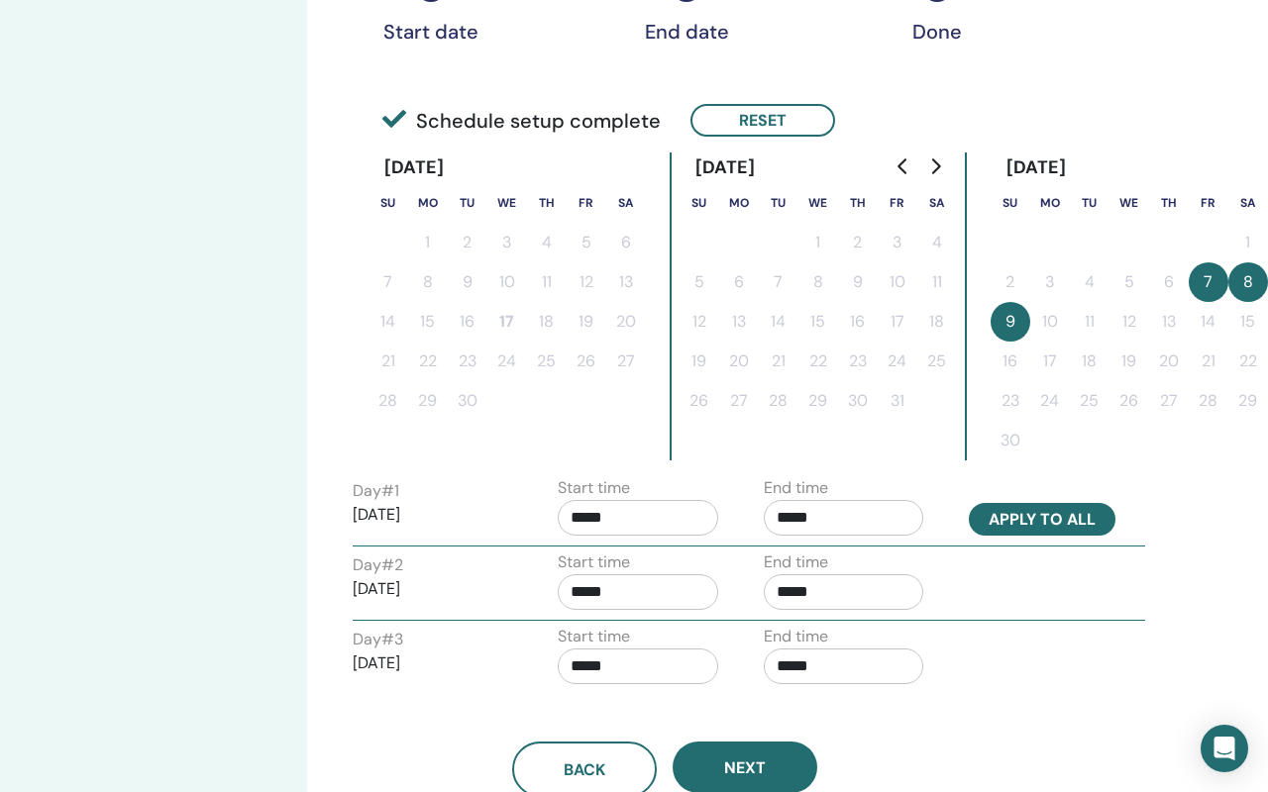
click at [1021, 514] on button "Apply to all" at bounding box center [1042, 519] width 147 height 33
type input "*****"
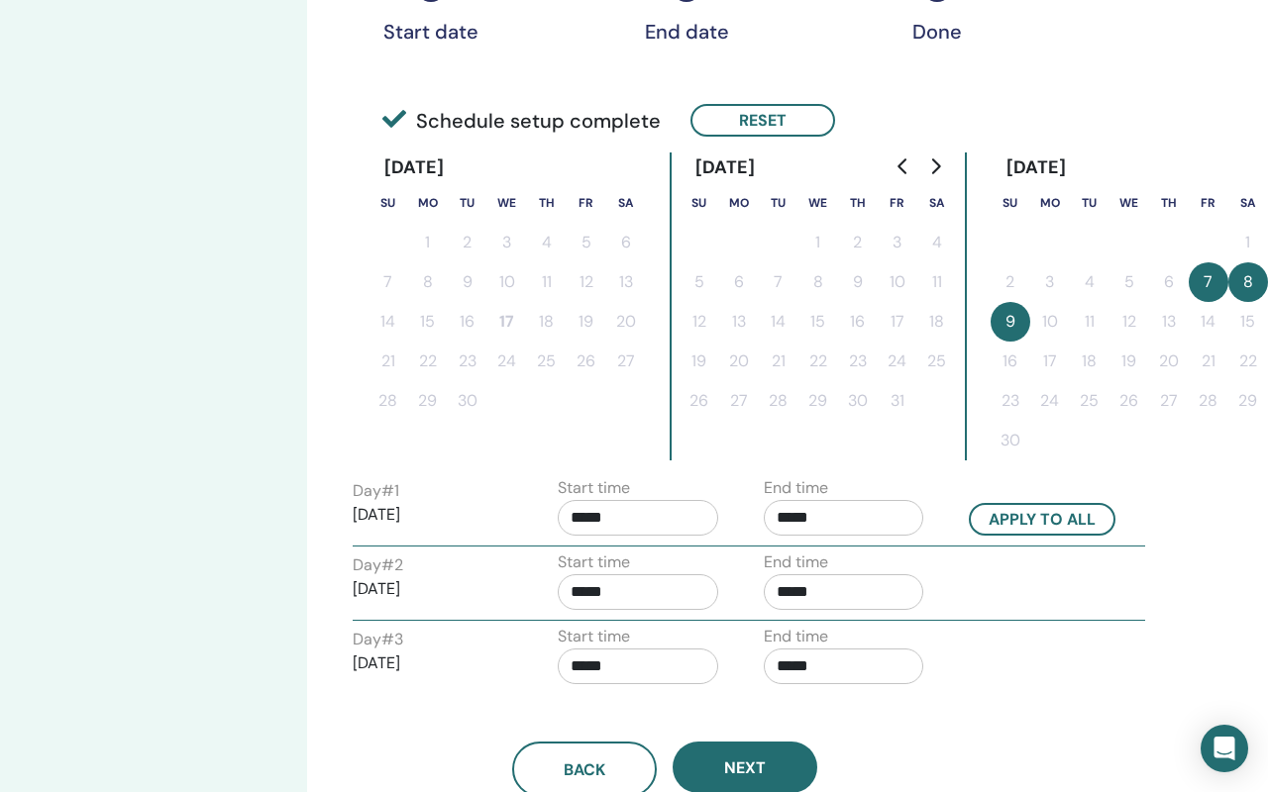
scroll to position [461, 116]
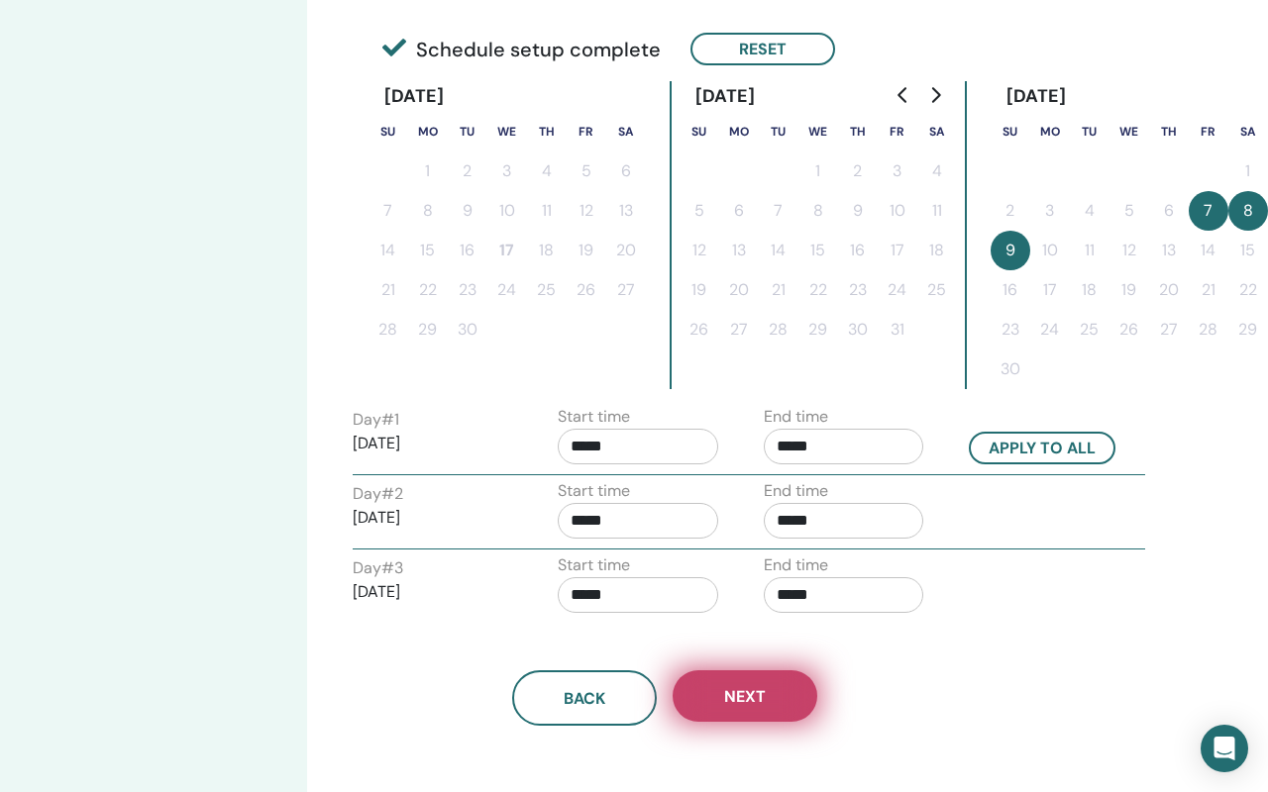
click at [752, 703] on span "Next" at bounding box center [745, 696] width 42 height 21
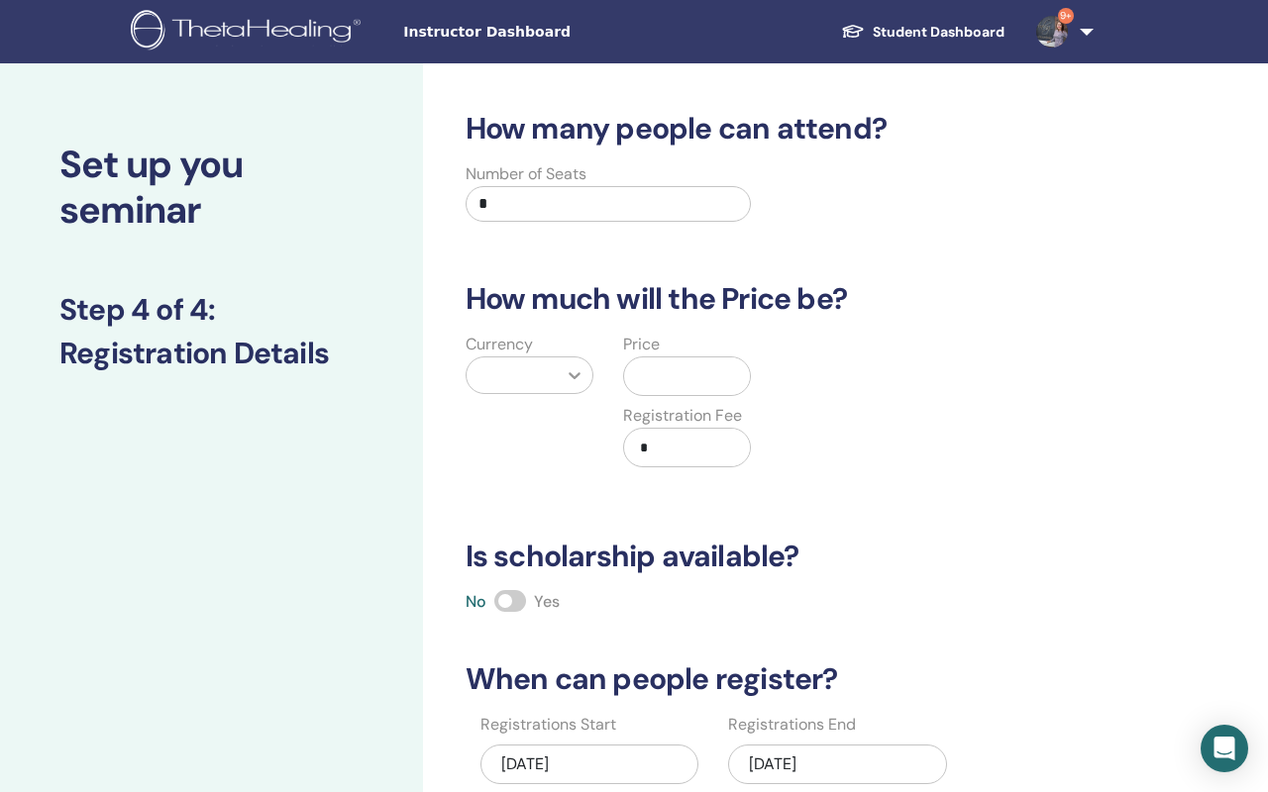
scroll to position [0, 0]
click at [527, 204] on input "*" at bounding box center [608, 204] width 286 height 36
type input "**"
click at [510, 380] on div at bounding box center [511, 375] width 70 height 28
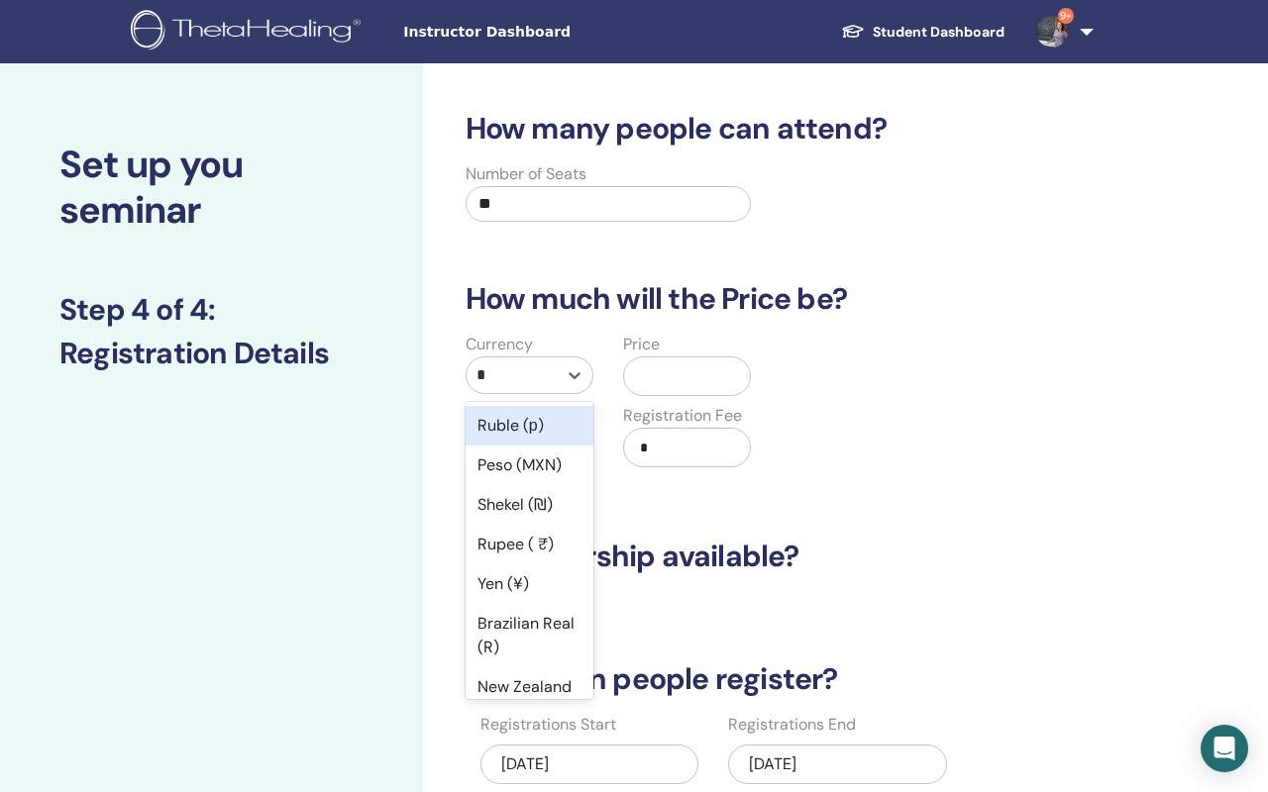
type input "**"
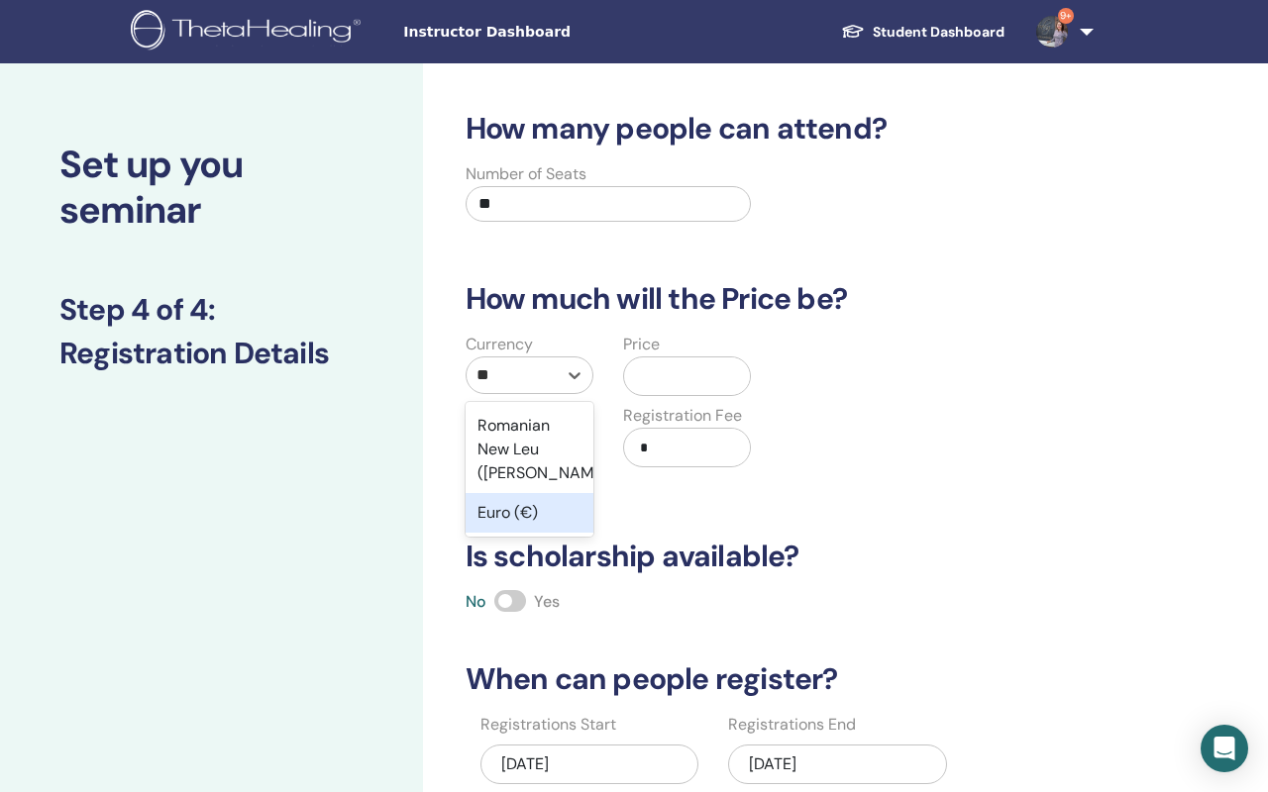
click at [487, 514] on div "Euro (€)" at bounding box center [529, 513] width 128 height 40
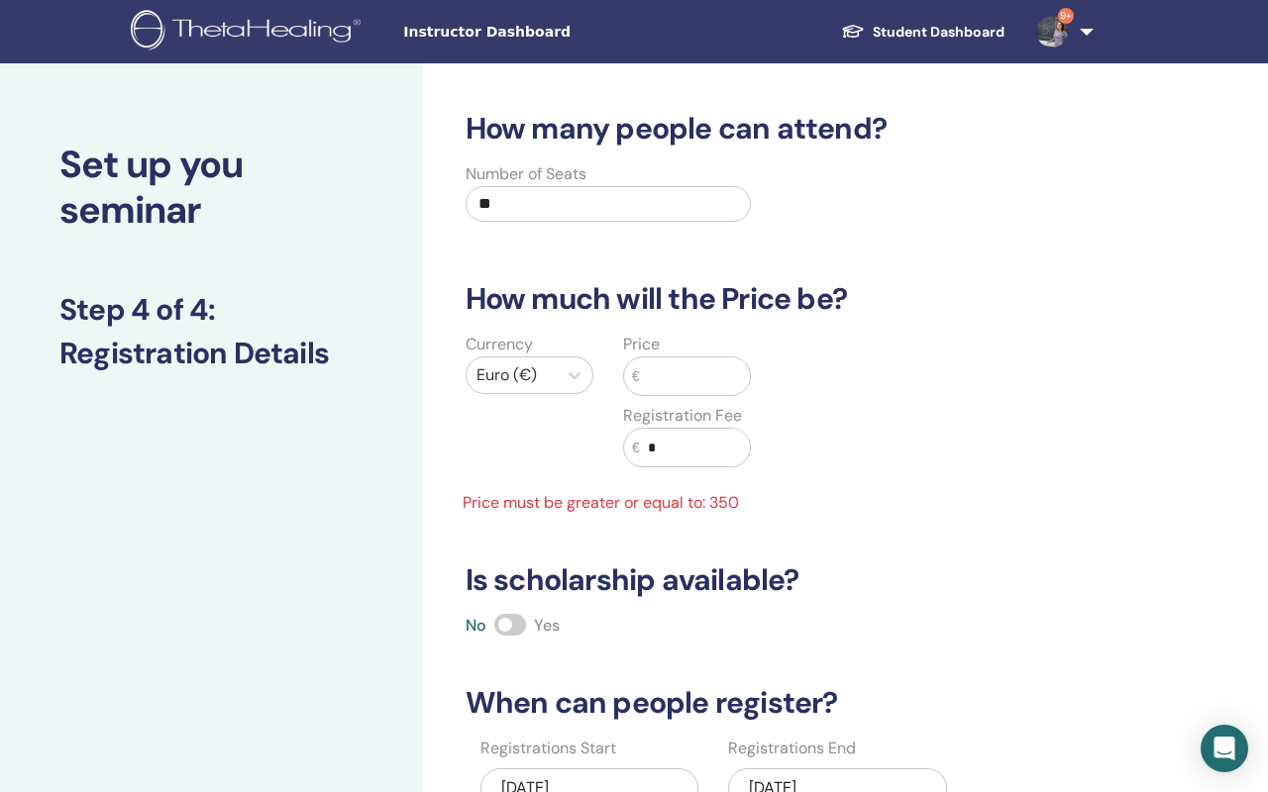
click at [675, 380] on input "text" at bounding box center [695, 377] width 111 height 38
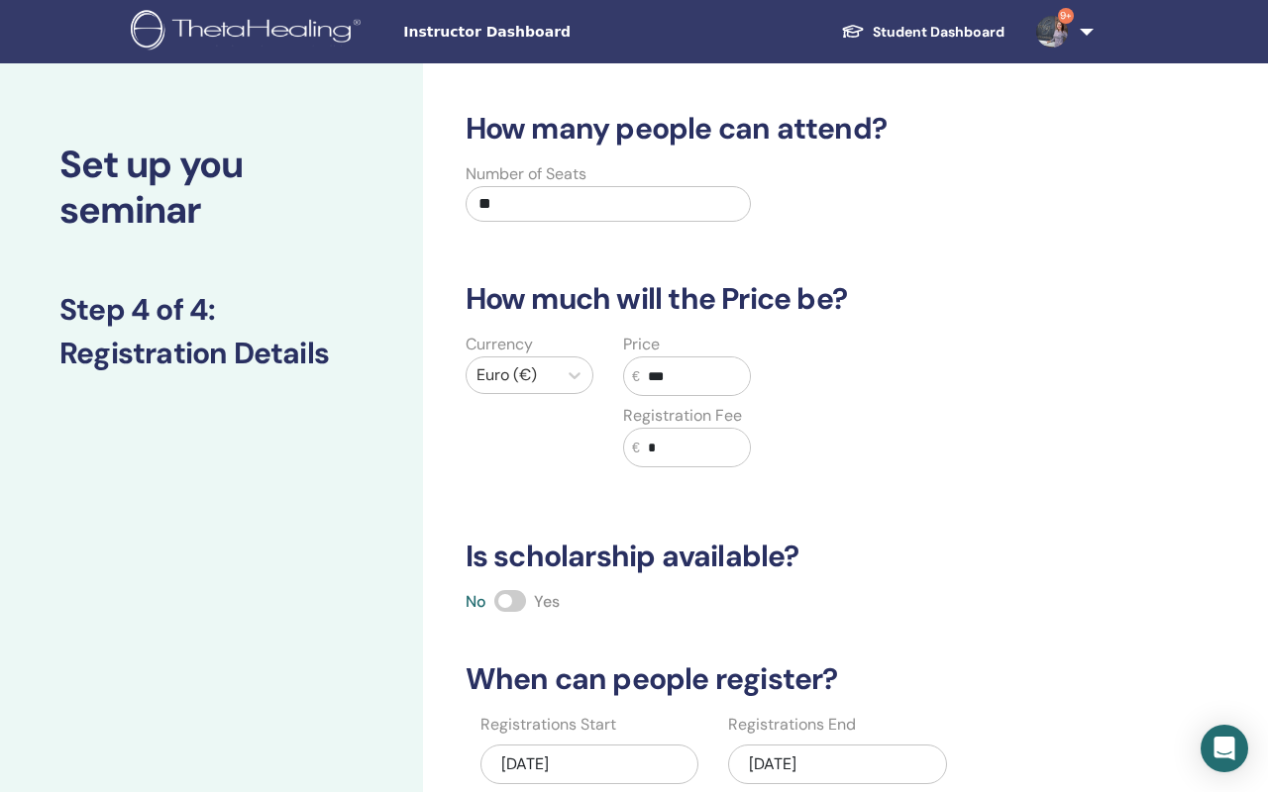
type input "***"
click at [833, 458] on div "Currency Euro (€) Price € *** Registration Fee € *" at bounding box center [766, 412] width 655 height 158
click at [702, 462] on input "*" at bounding box center [695, 448] width 111 height 38
type input "*"
click at [884, 586] on div "How many people can attend? Number of Seats ** How much will the Price be? Curr…" at bounding box center [781, 506] width 655 height 790
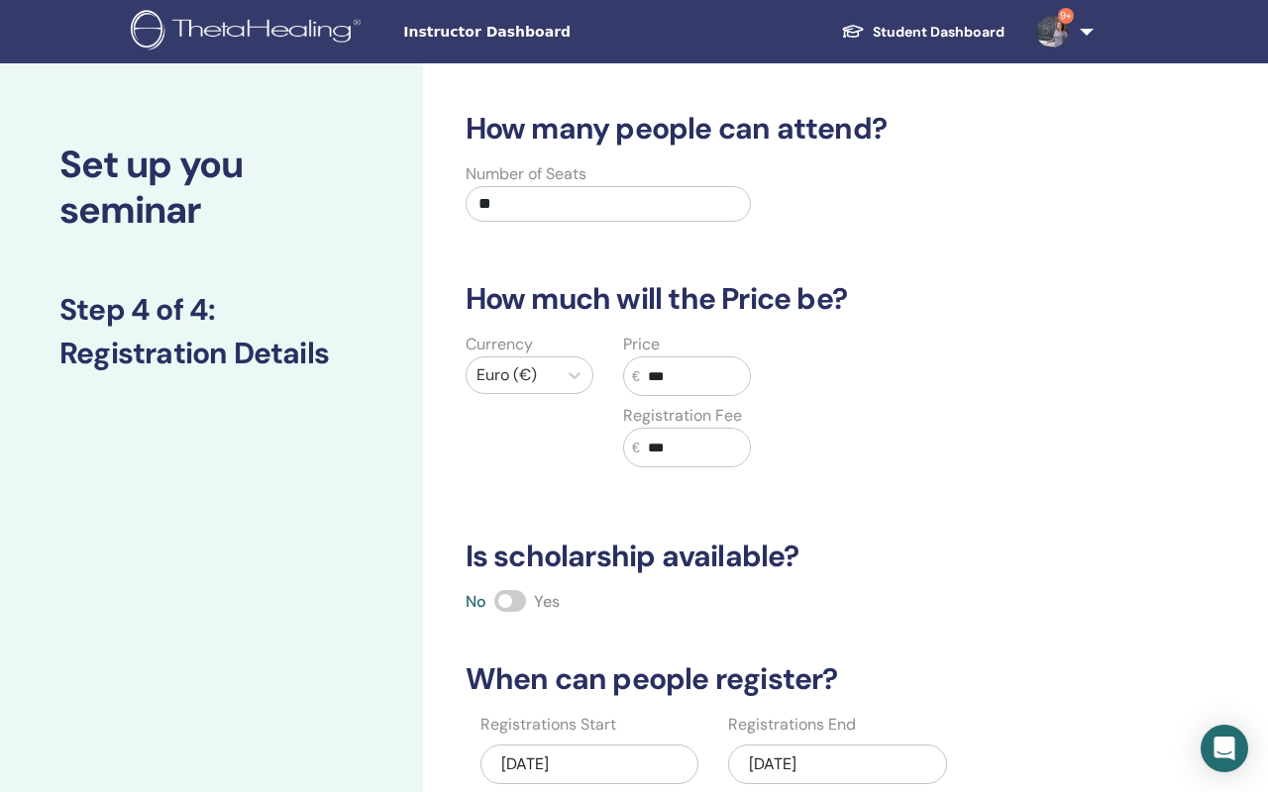
click at [506, 602] on span at bounding box center [510, 601] width 32 height 22
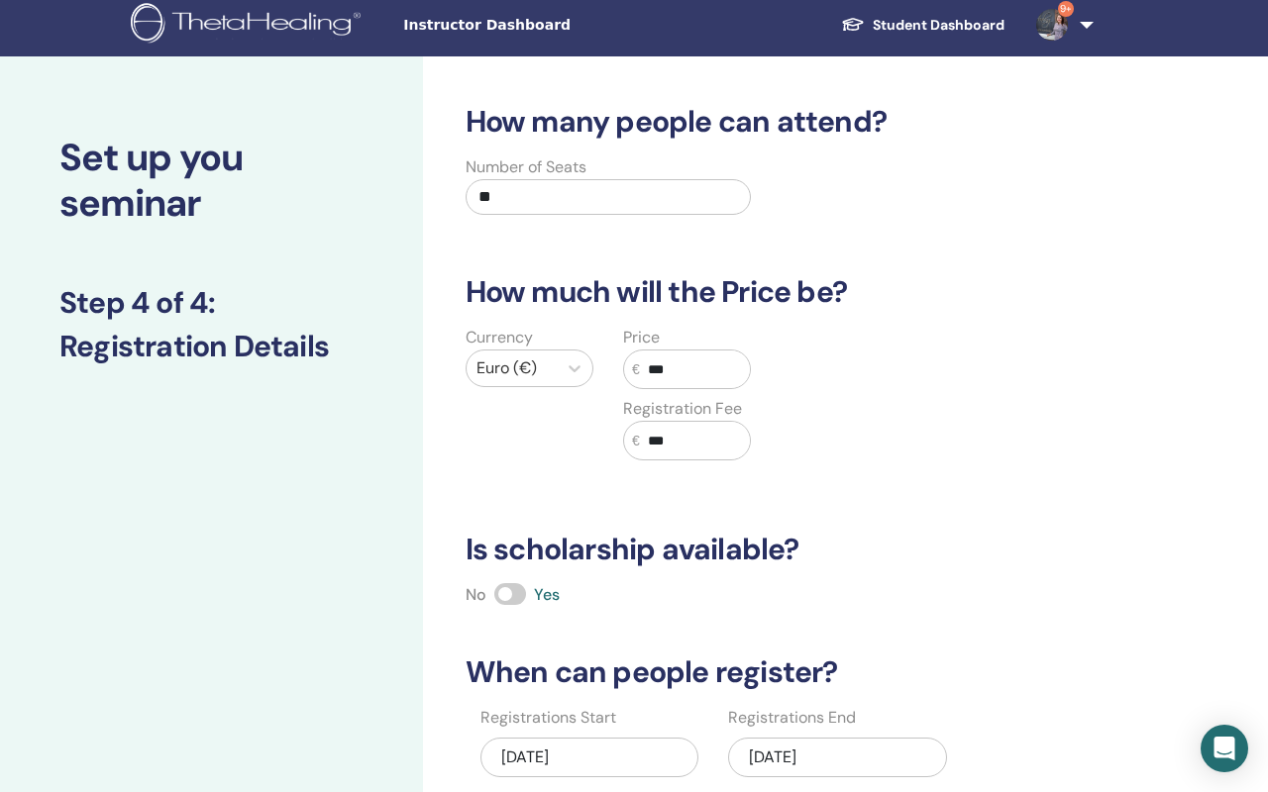
scroll to position [13, 0]
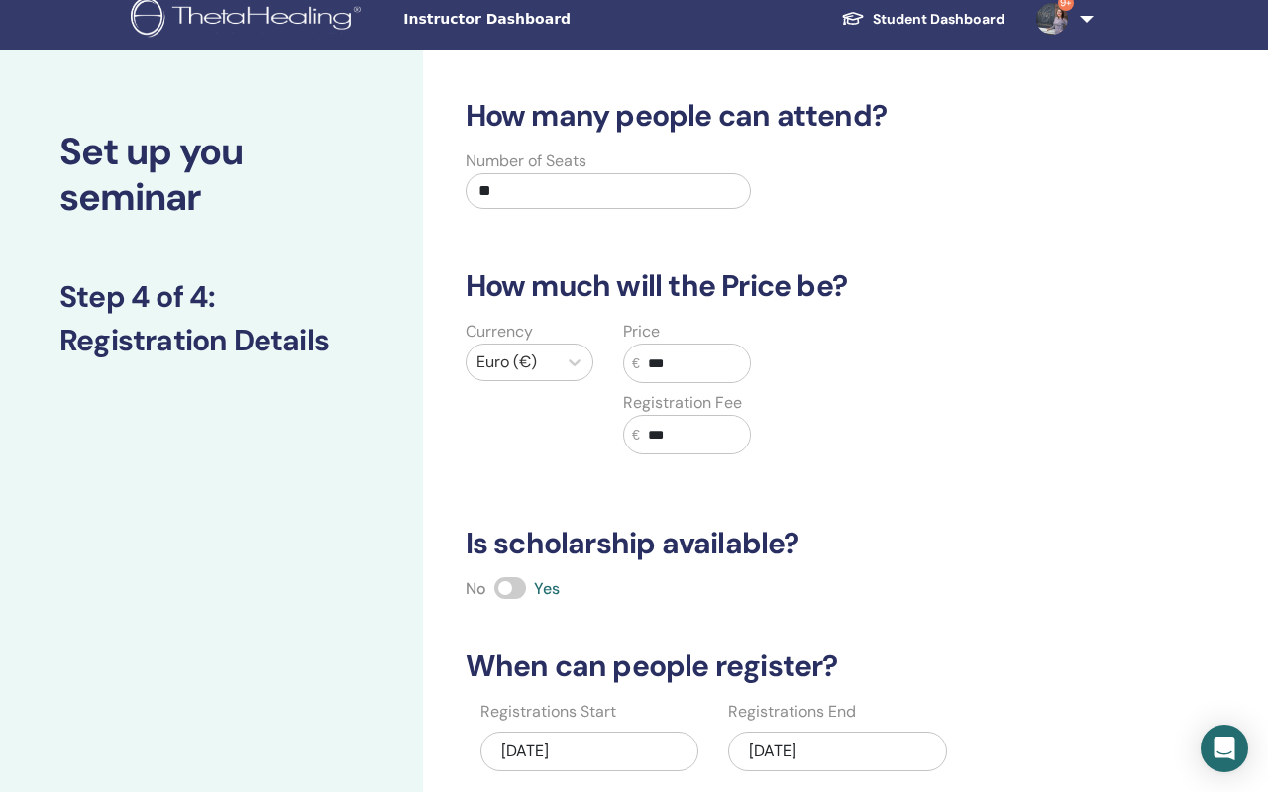
click at [698, 436] on input "***" at bounding box center [695, 435] width 111 height 38
type input "*"
click at [670, 526] on h3 "Is scholarship available?" at bounding box center [781, 544] width 655 height 36
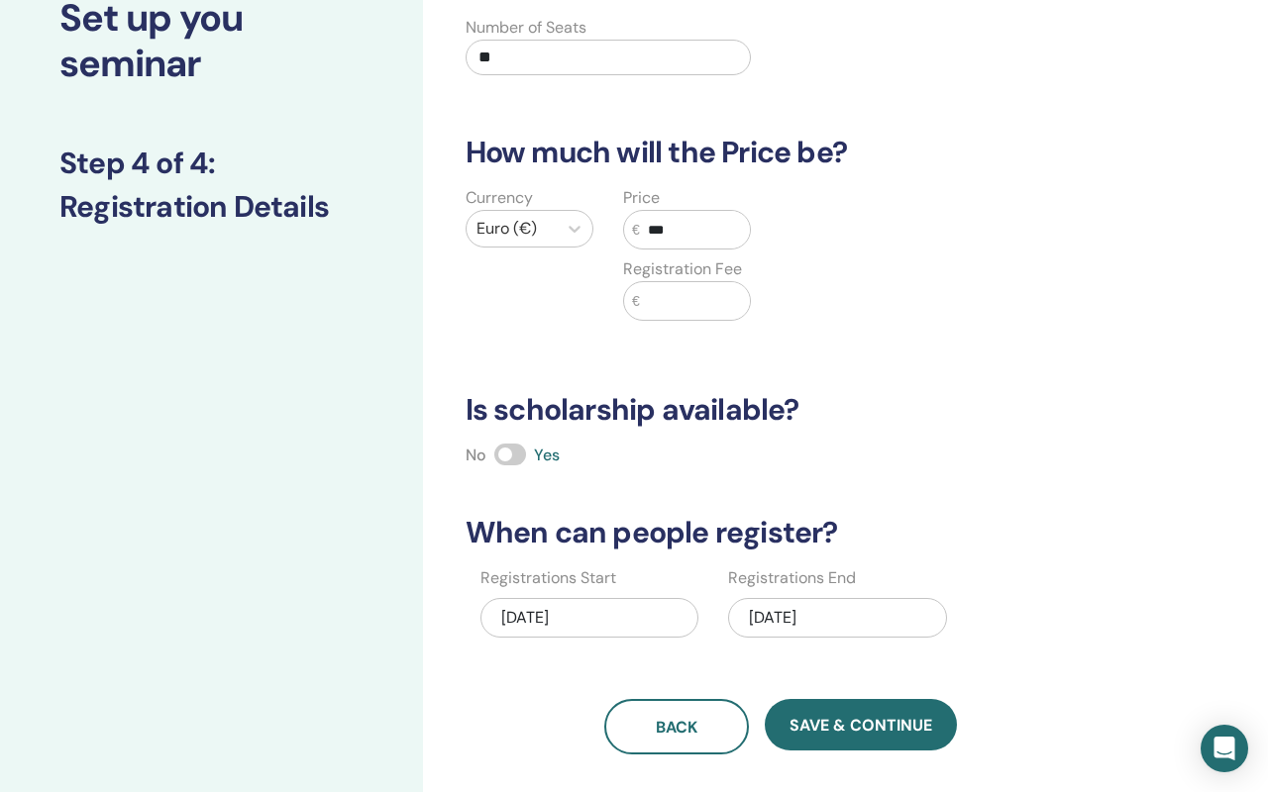
scroll to position [148, 0]
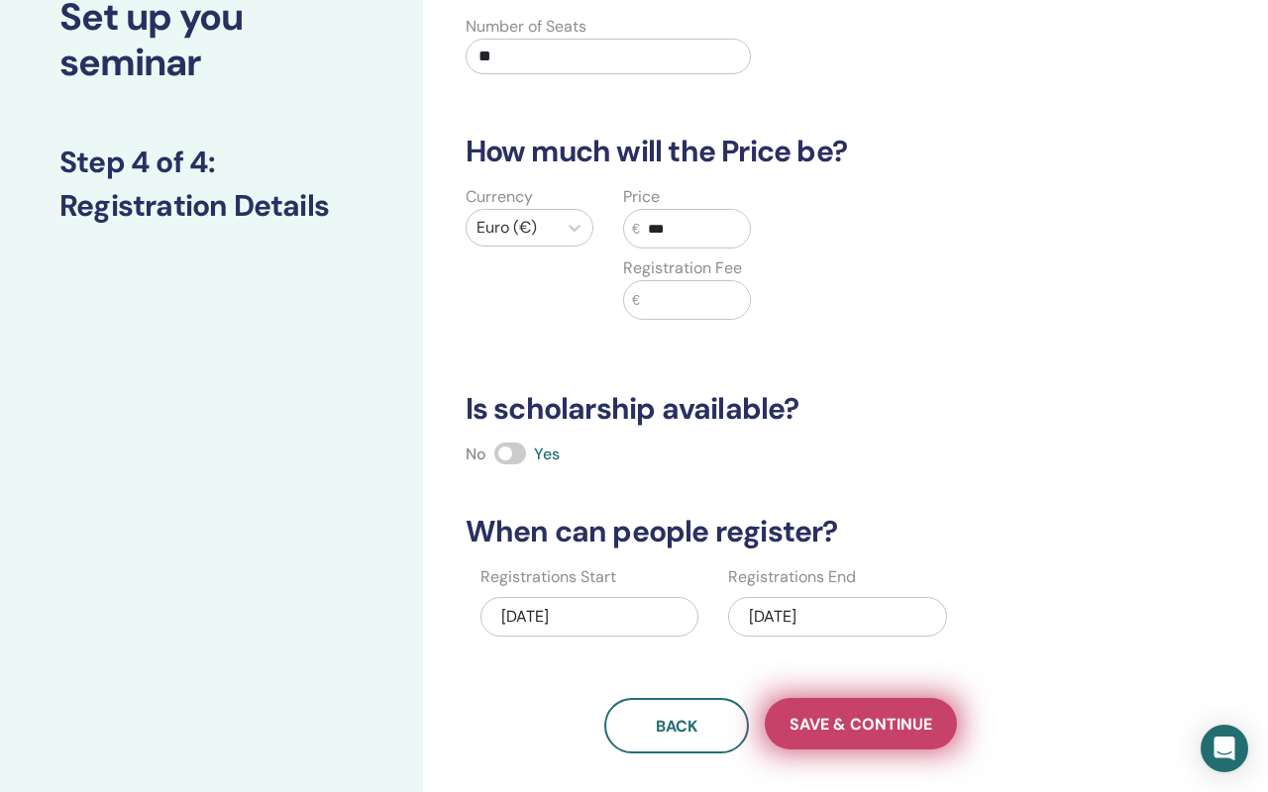
click at [828, 731] on span "Save & Continue" at bounding box center [860, 724] width 143 height 21
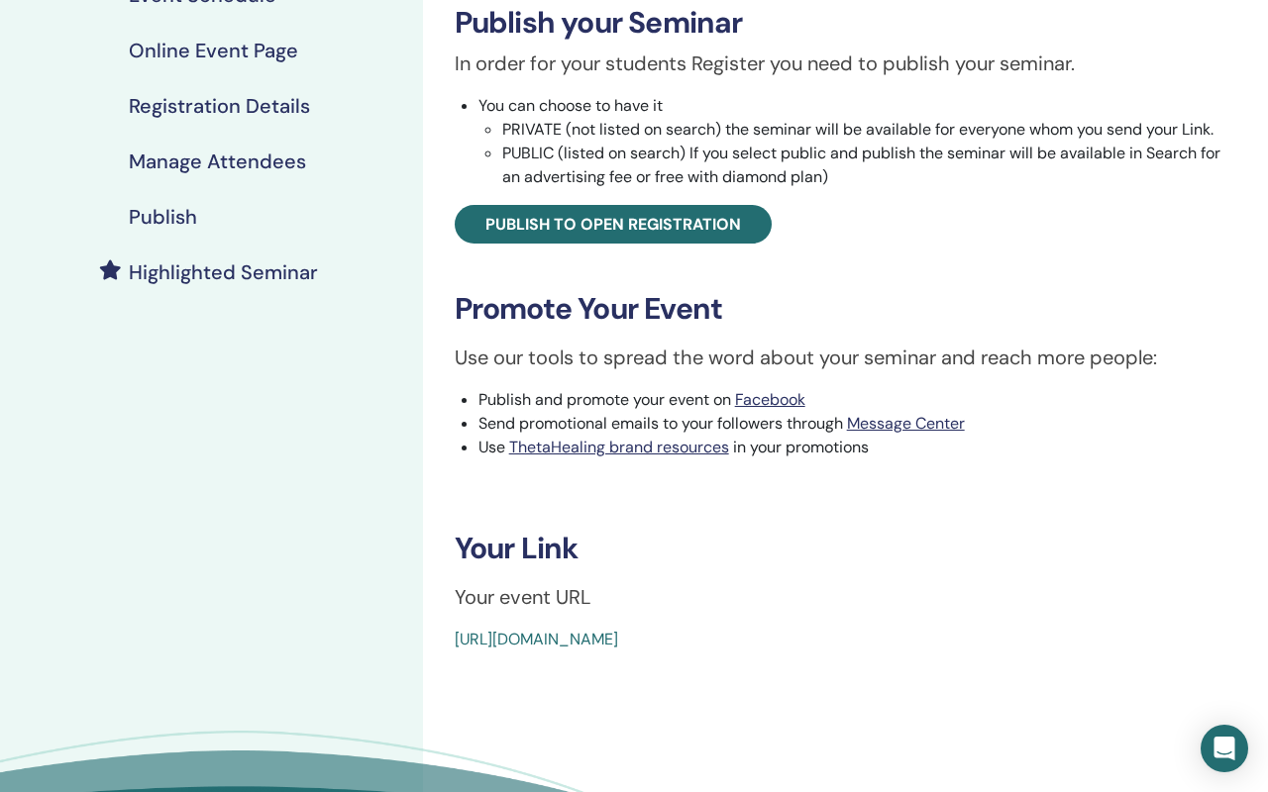
scroll to position [349, 0]
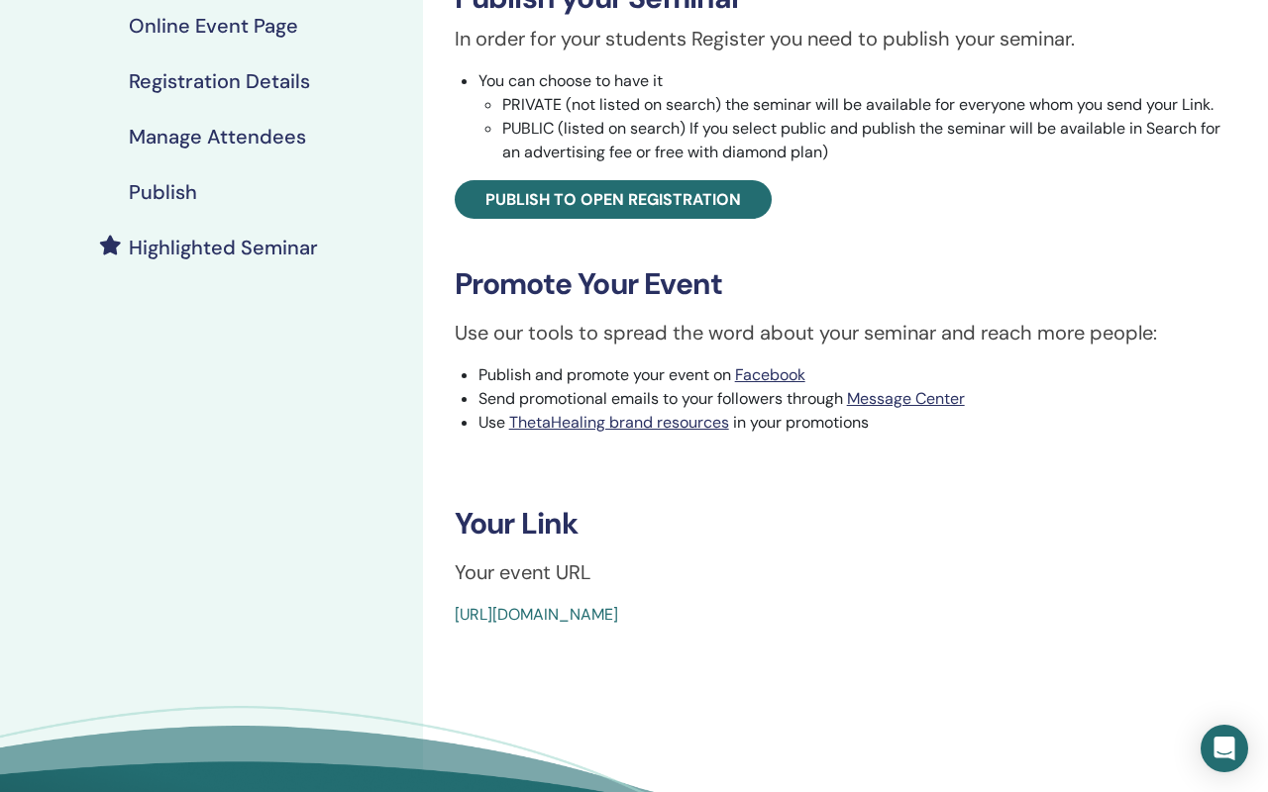
drag, startPoint x: 934, startPoint y: 608, endPoint x: 619, endPoint y: 587, distance: 315.6
click at [619, 587] on div "Advanced DNA Event Type Online Event Status Not Published Registrations 0/30 Pu…" at bounding box center [845, 194] width 821 height 865
copy link "[URL][DOMAIN_NAME]"
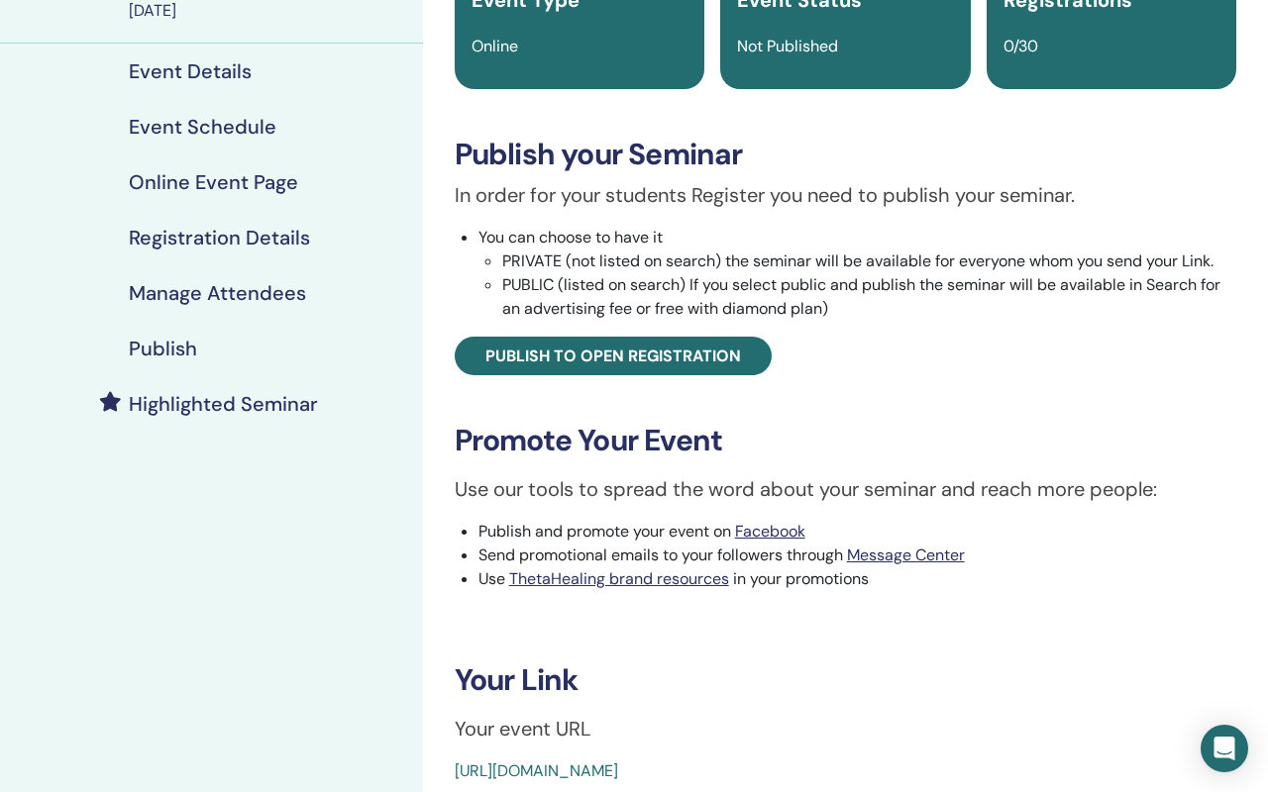
scroll to position [190, 0]
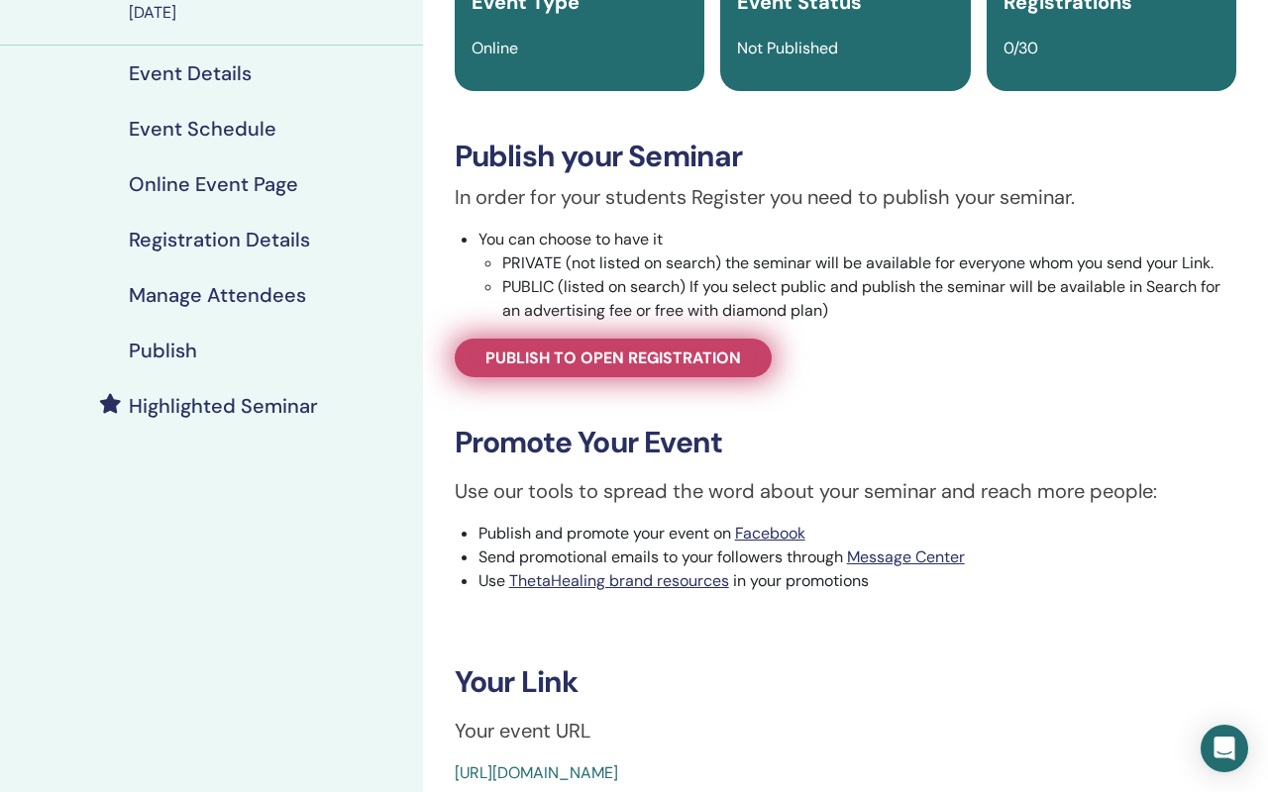
click at [655, 368] on link "Publish to open registration" at bounding box center [613, 358] width 317 height 39
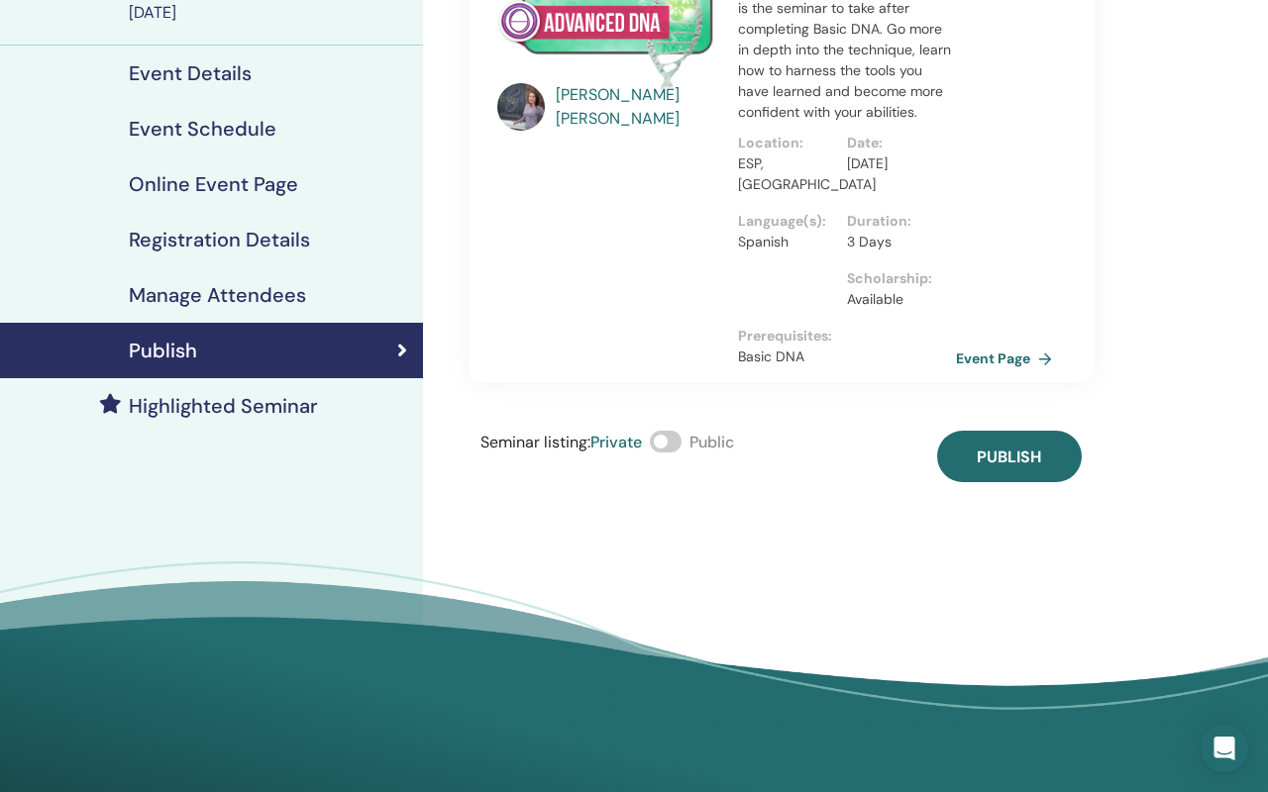
click at [668, 443] on span at bounding box center [666, 442] width 32 height 22
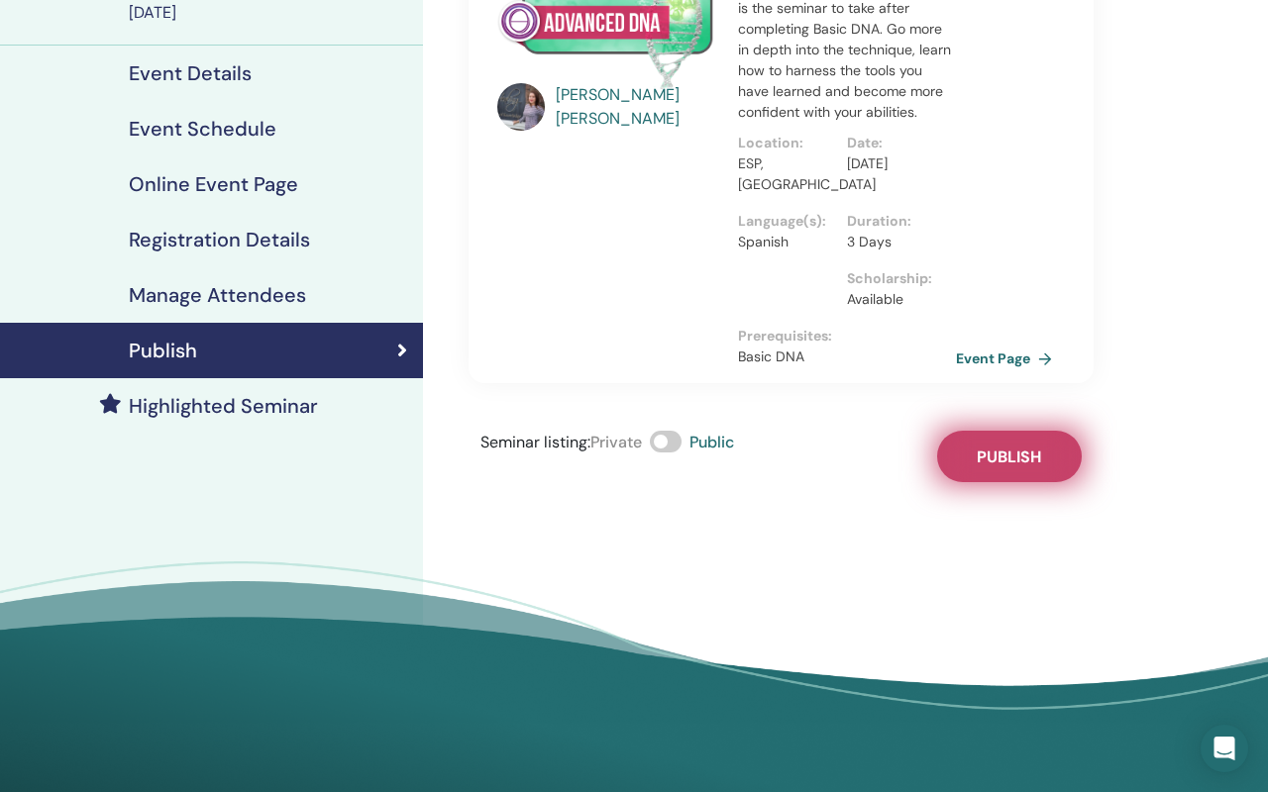
click at [976, 463] on span "Publish" at bounding box center [1008, 457] width 64 height 21
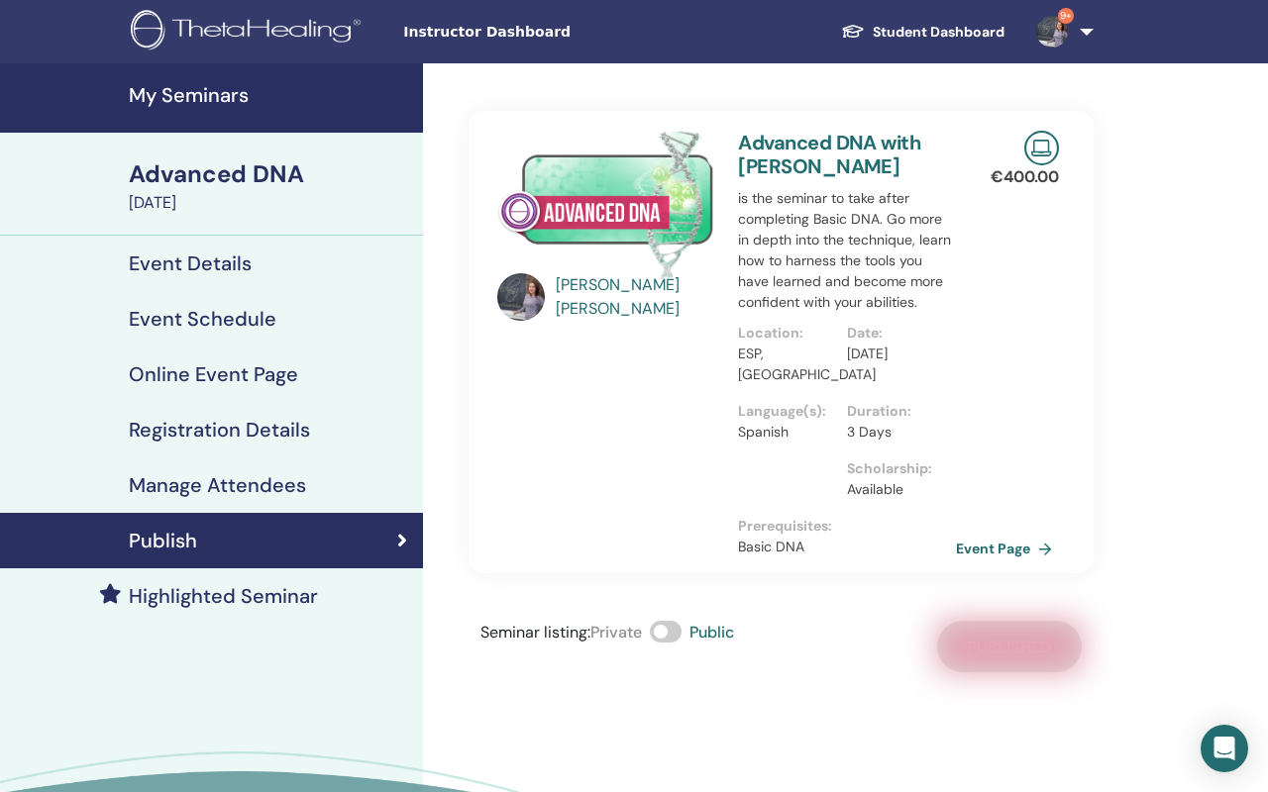
click at [200, 96] on h4 "My Seminars" at bounding box center [270, 95] width 282 height 24
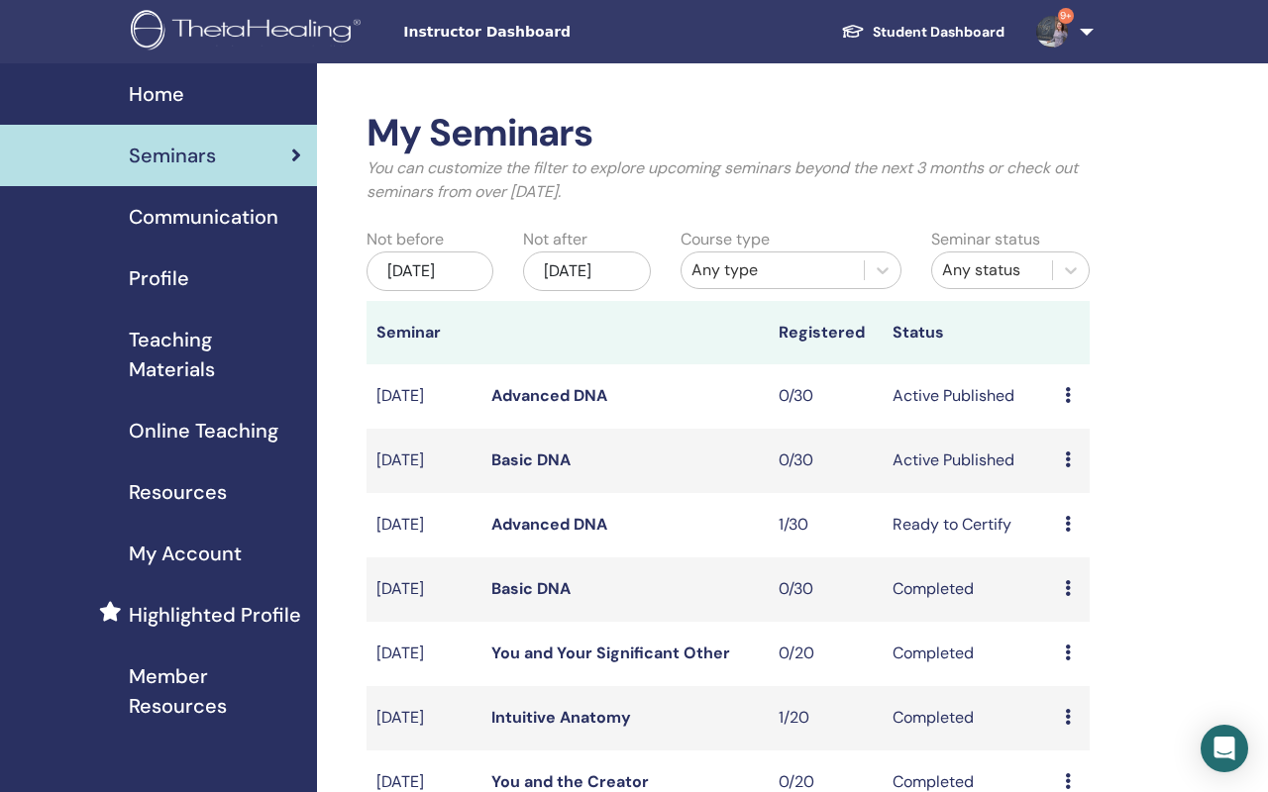
click at [1086, 39] on link "9+" at bounding box center [1060, 31] width 81 height 63
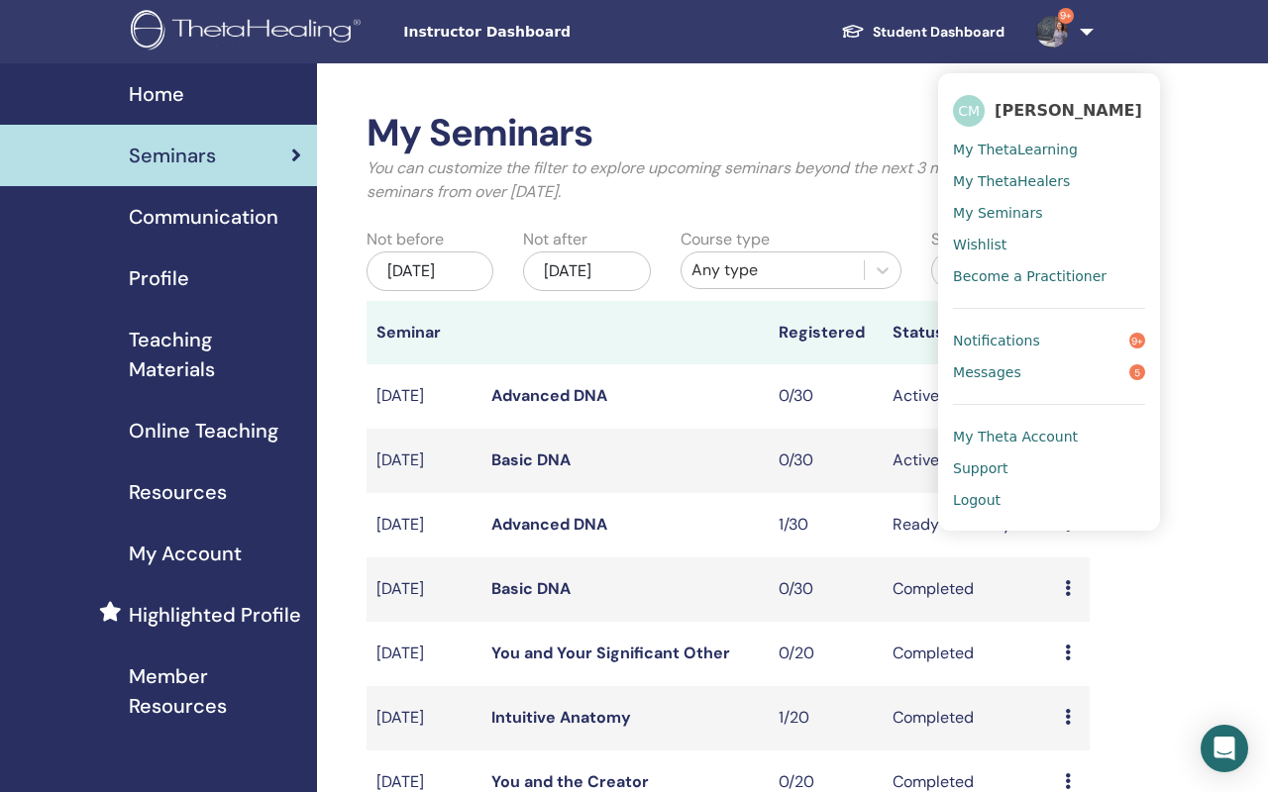
click at [988, 509] on span "Logout" at bounding box center [977, 500] width 48 height 18
